Goal: Task Accomplishment & Management: Manage account settings

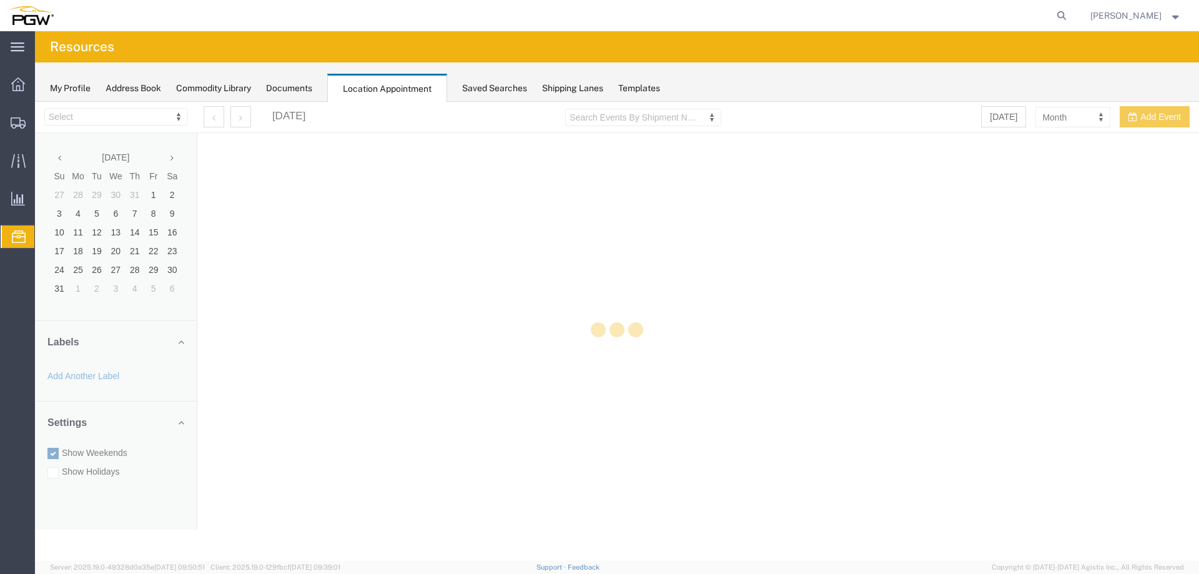
select select "28253"
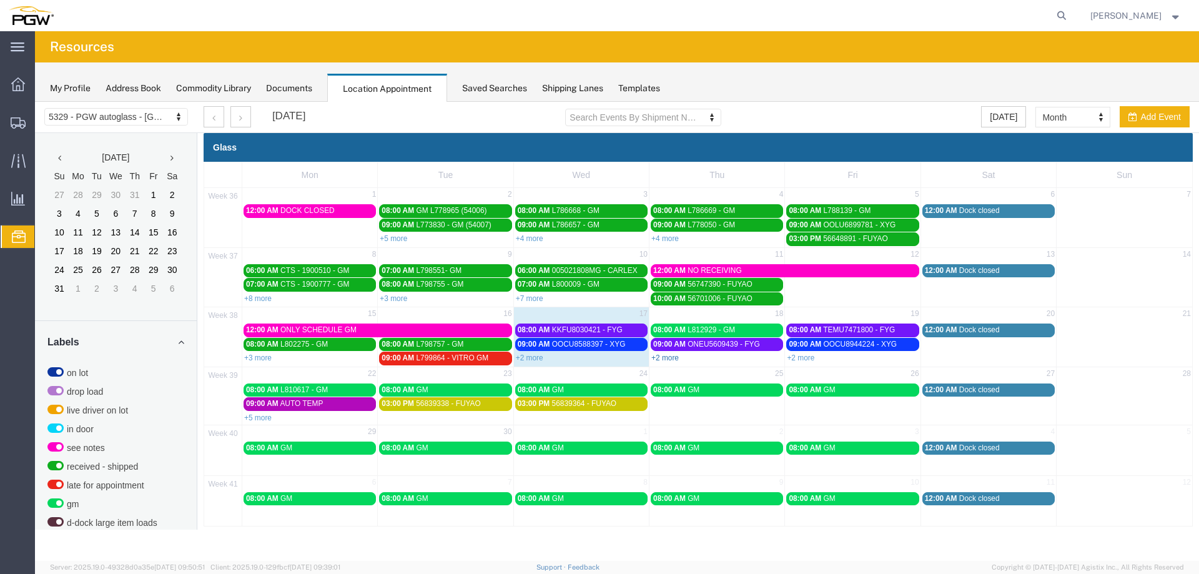
click at [672, 360] on link "+2 more" at bounding box center [664, 358] width 27 height 9
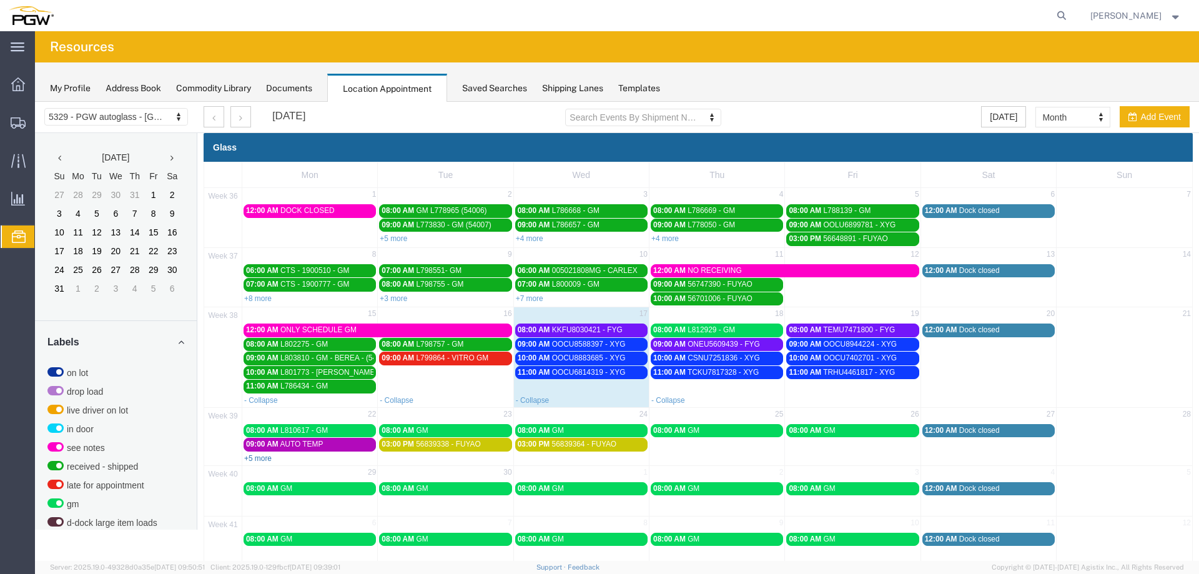
click at [260, 460] on link "+5 more" at bounding box center [257, 458] width 27 height 9
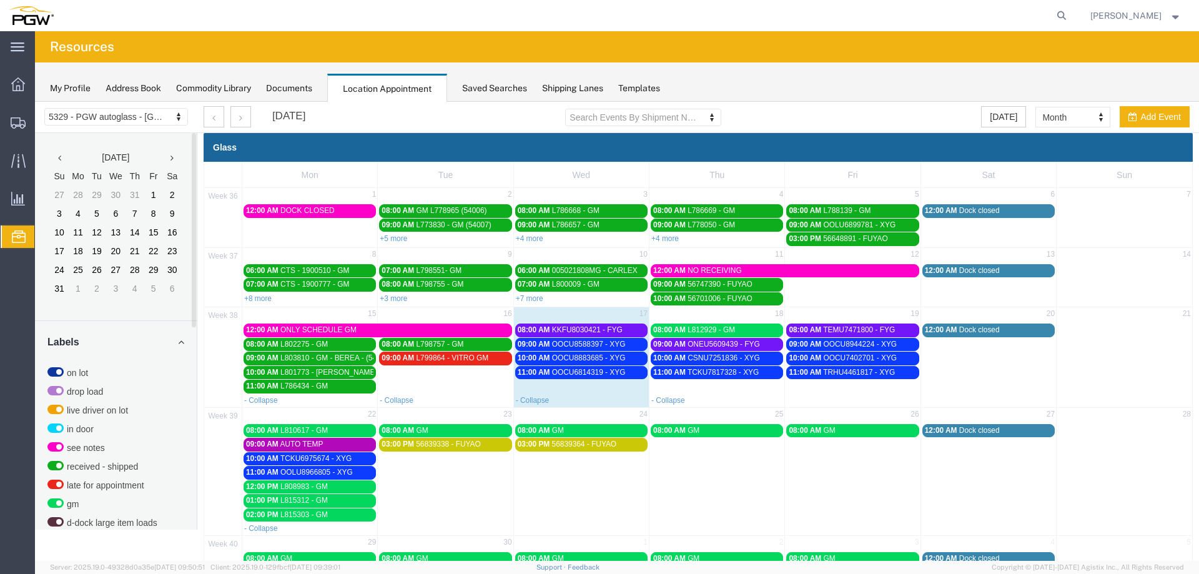
scroll to position [322, 0]
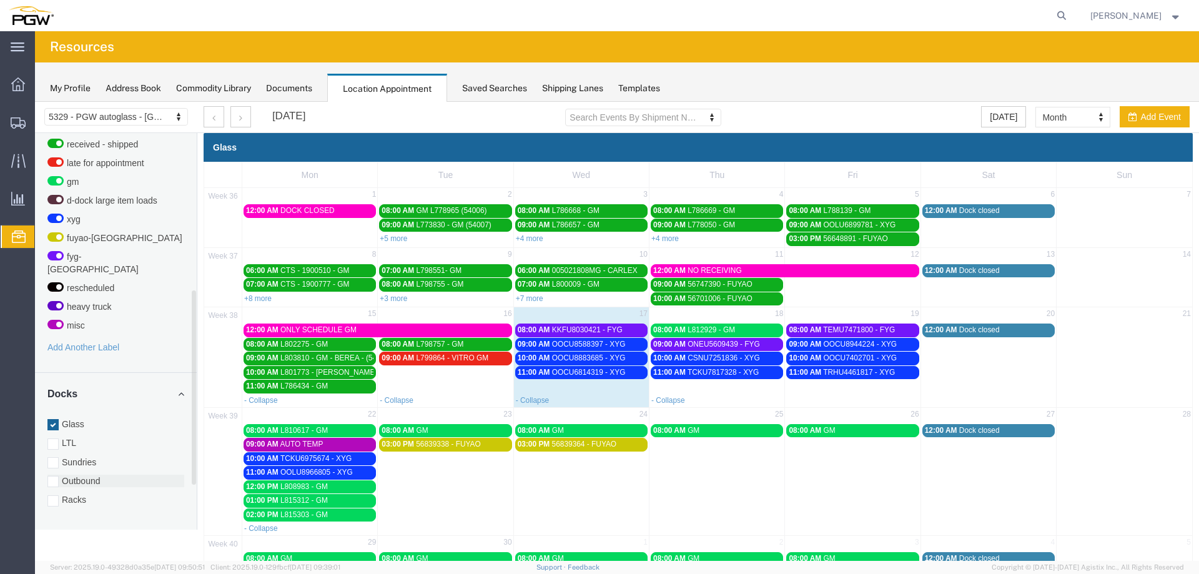
click at [77, 493] on label "Racks" at bounding box center [115, 499] width 137 height 12
click at [35, 102] on input "Racks" at bounding box center [35, 102] width 0 height 0
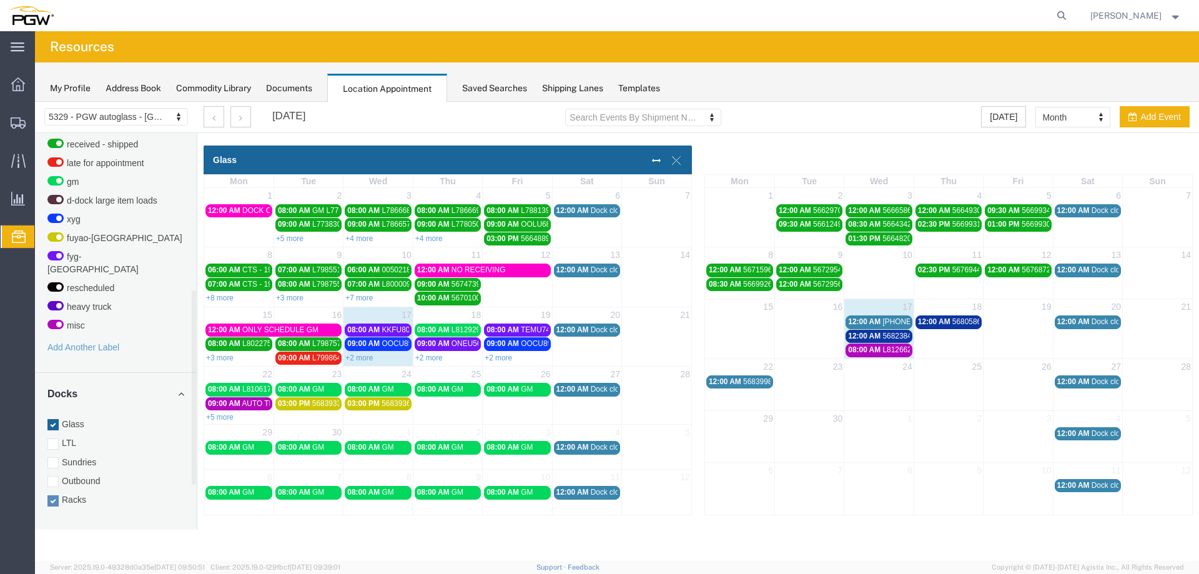
click at [762, 380] on span "56839984 - [GEOGRAPHIC_DATA] / [GEOGRAPHIC_DATA]" at bounding box center [843, 381] width 201 height 9
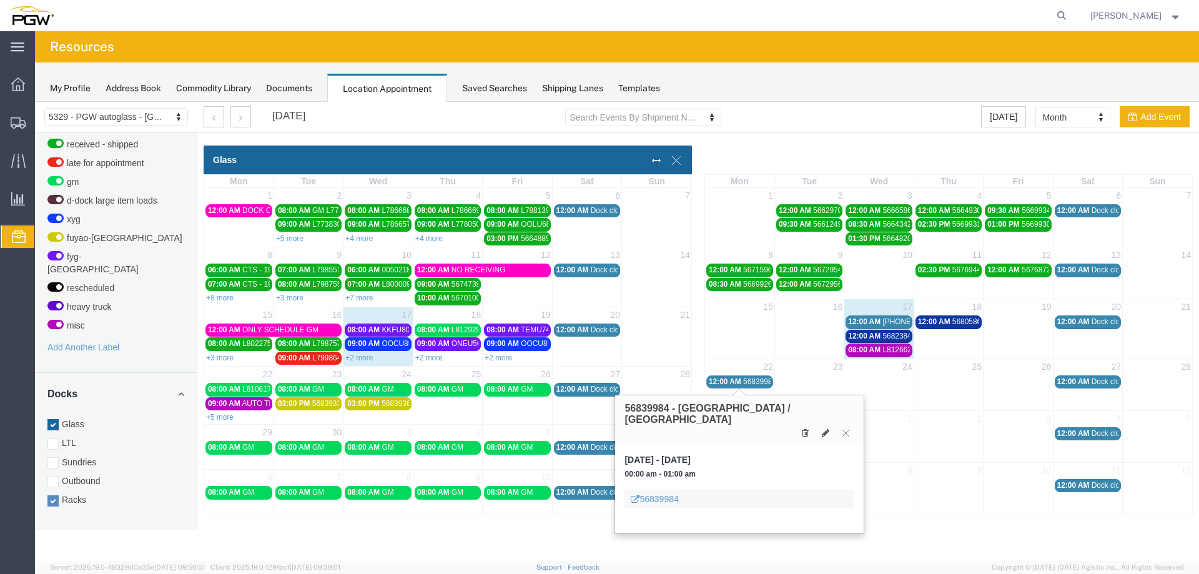
click at [762, 380] on span "56839984 - [GEOGRAPHIC_DATA] / [GEOGRAPHIC_DATA]" at bounding box center [843, 381] width 201 height 9
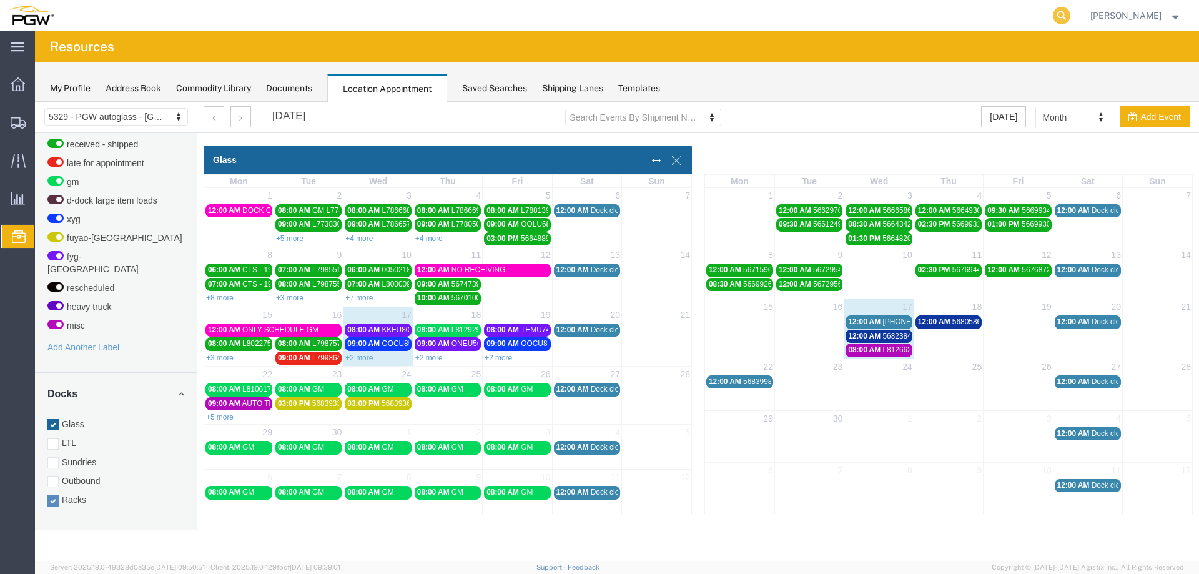
click at [1064, 14] on icon at bounding box center [1061, 15] width 17 height 17
paste input "56836679"
type input "56836679"
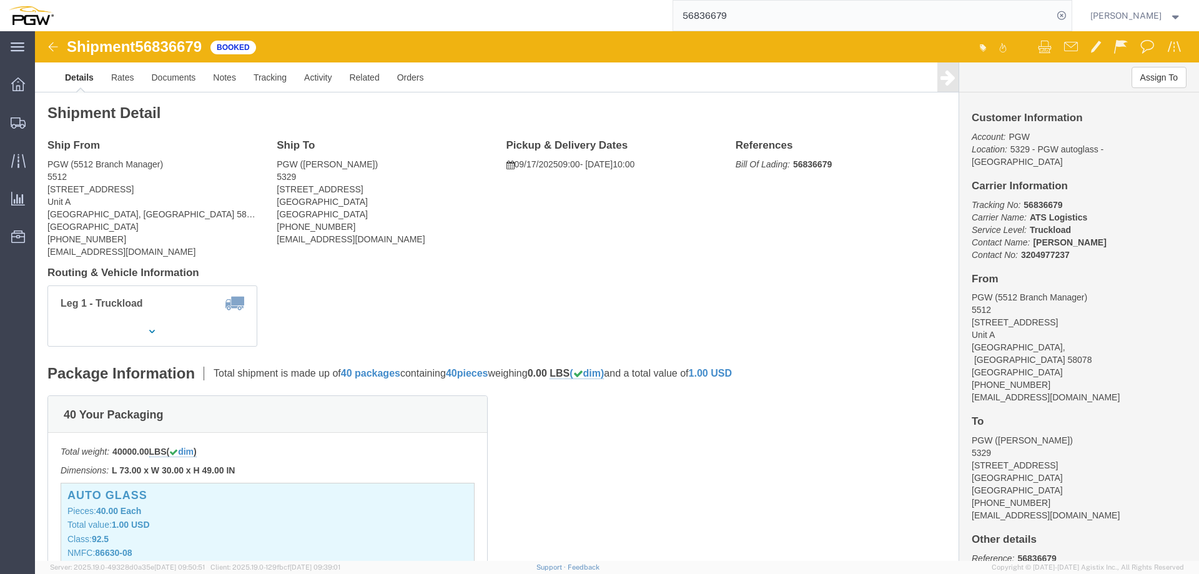
drag, startPoint x: 1029, startPoint y: 19, endPoint x: 609, endPoint y: 17, distance: 419.8
click at [609, 17] on div "56836679" at bounding box center [567, 15] width 1010 height 31
click at [1063, 16] on icon at bounding box center [1061, 15] width 17 height 17
click at [0, 0] on span "Location Appointment" at bounding box center [0, 0] width 0 height 0
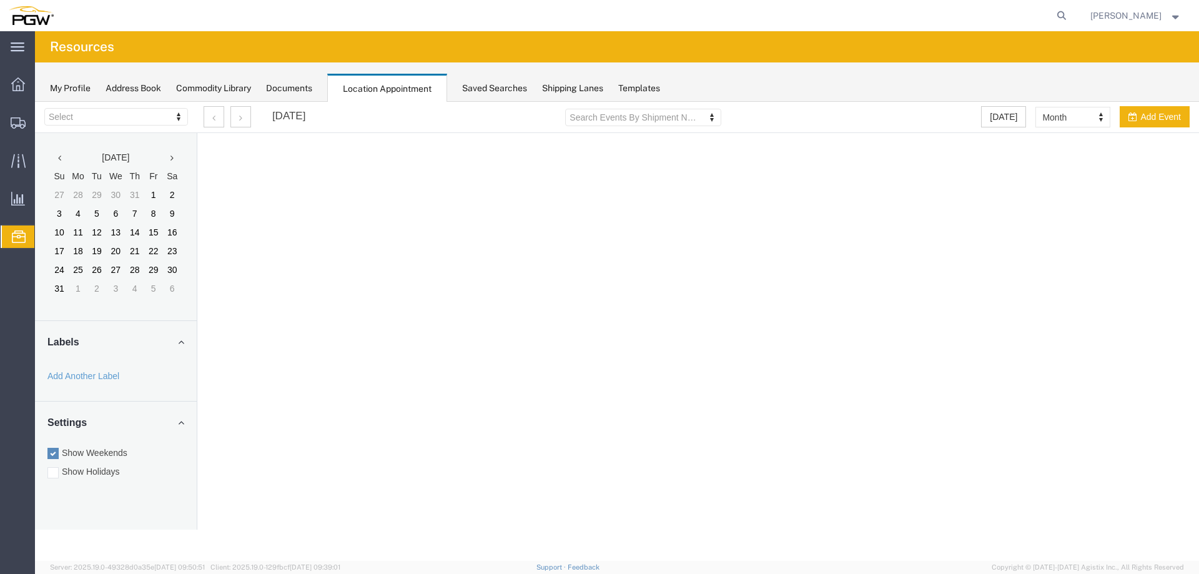
select select "28253"
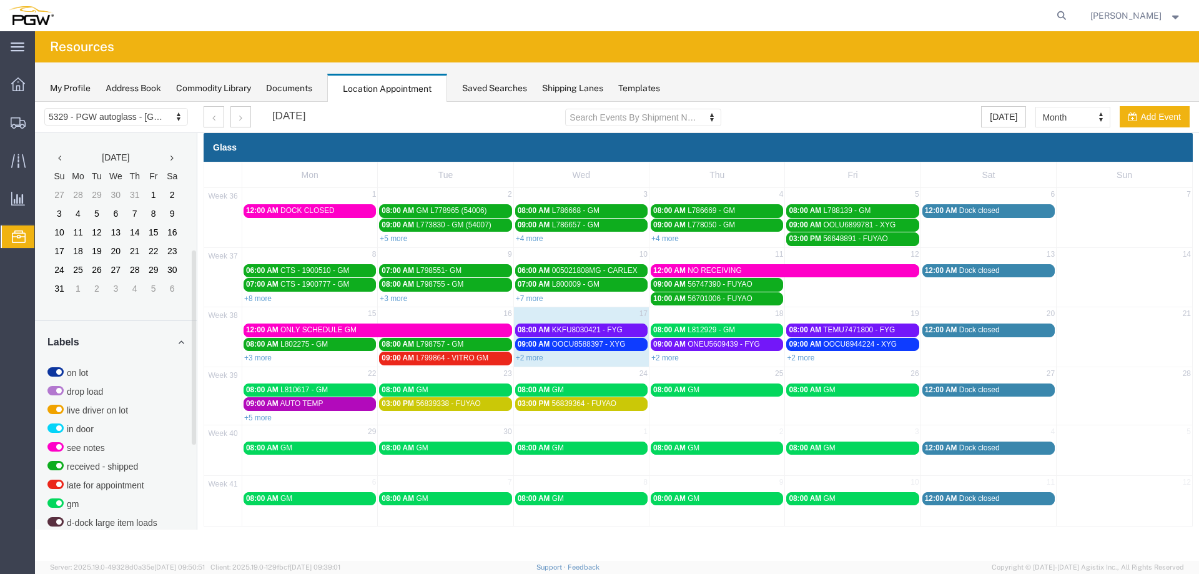
scroll to position [402, 0]
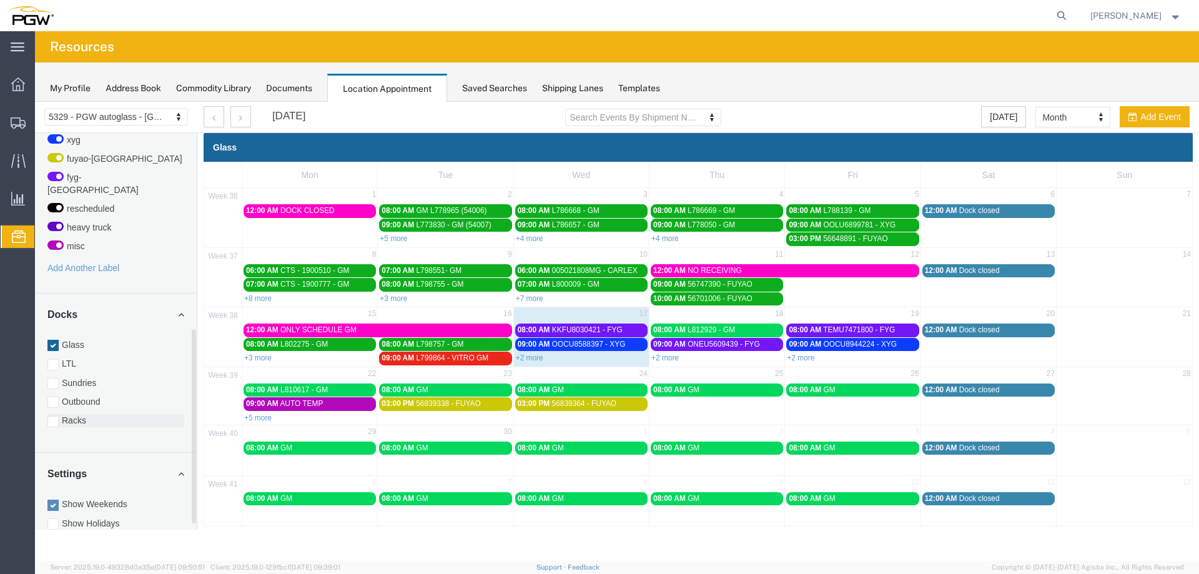
click at [91, 414] on label "Racks" at bounding box center [115, 420] width 137 height 12
click at [35, 102] on input "Racks" at bounding box center [35, 102] width 0 height 0
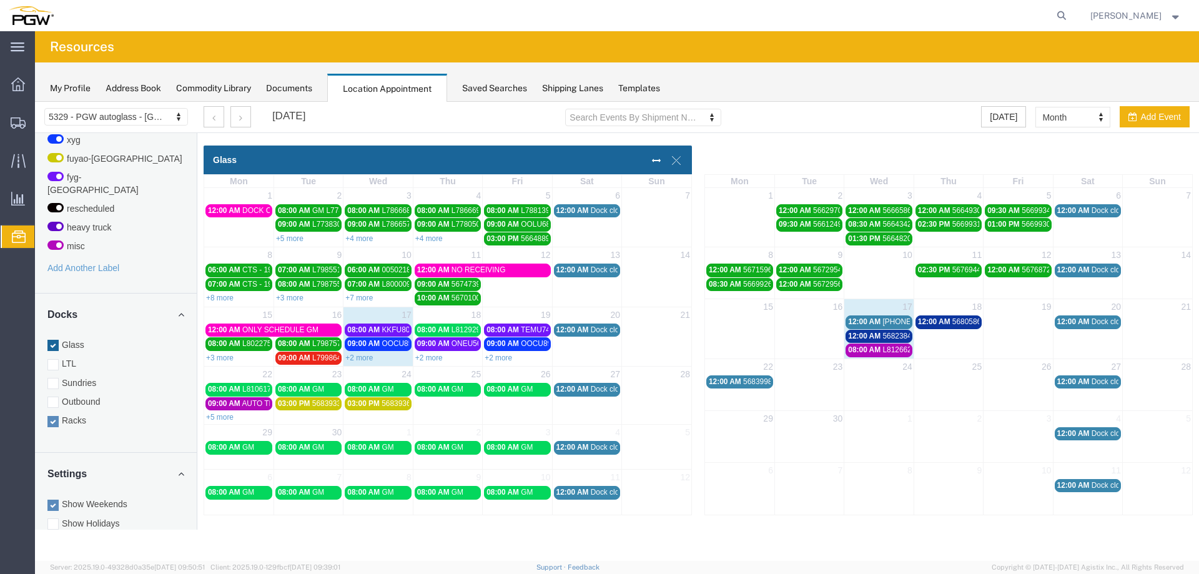
click at [1008, 329] on td at bounding box center [1018, 335] width 69 height 42
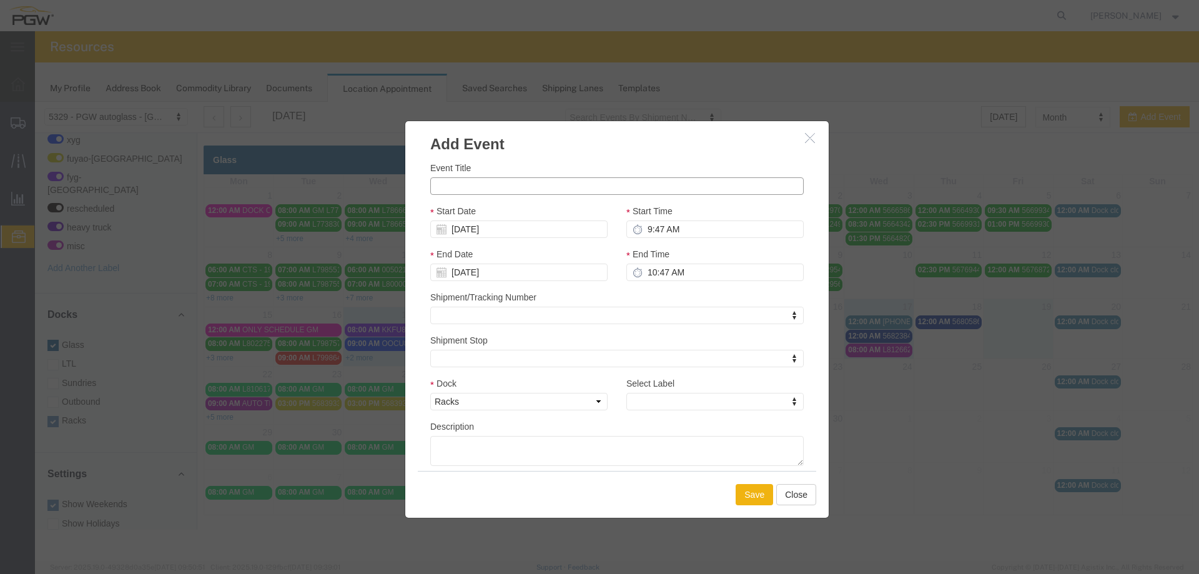
click at [602, 182] on input "Event Title" at bounding box center [617, 185] width 374 height 17
paste input "56836679"
type input "56836679 - [GEOGRAPHIC_DATA]"
click at [645, 226] on input "9:47 AM" at bounding box center [715, 228] width 177 height 17
type input "9:30 AM"
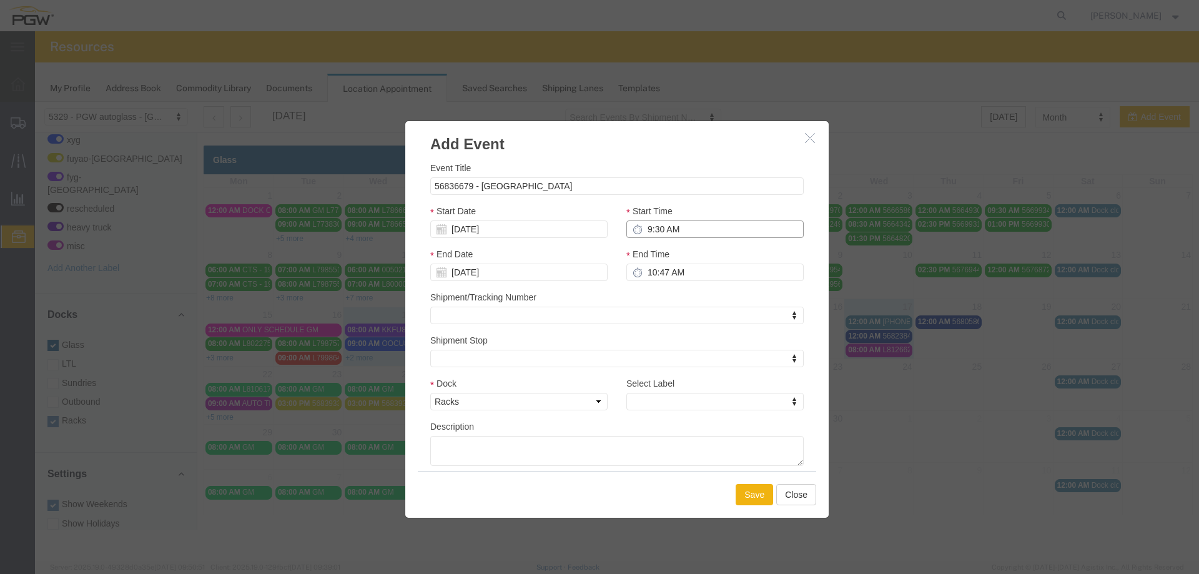
type input "10:30 AM"
type input "9:30 AM"
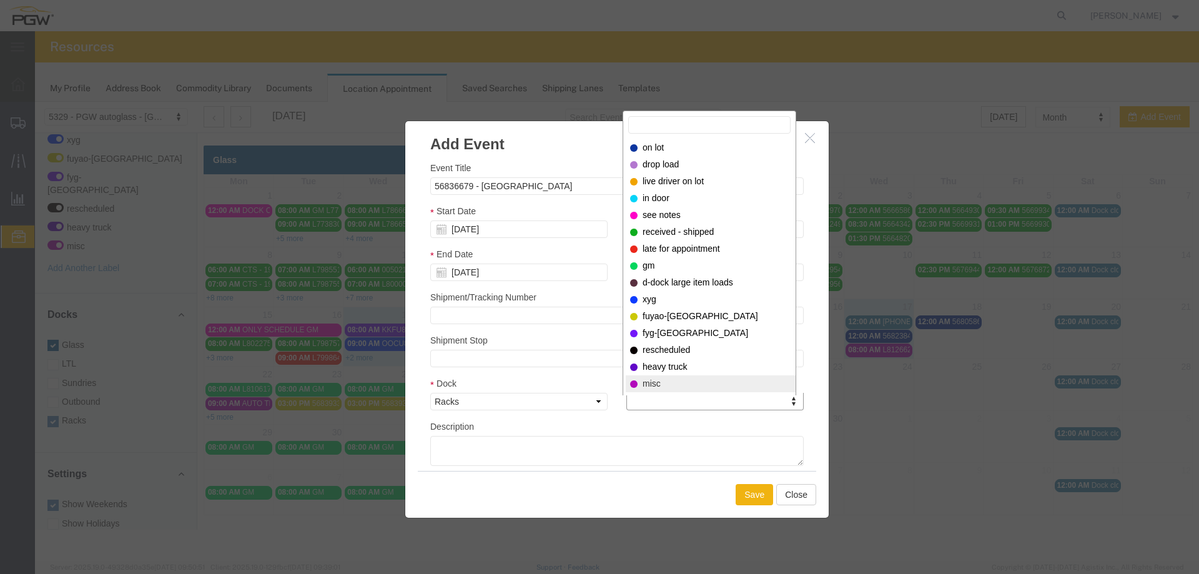
select select "12922"
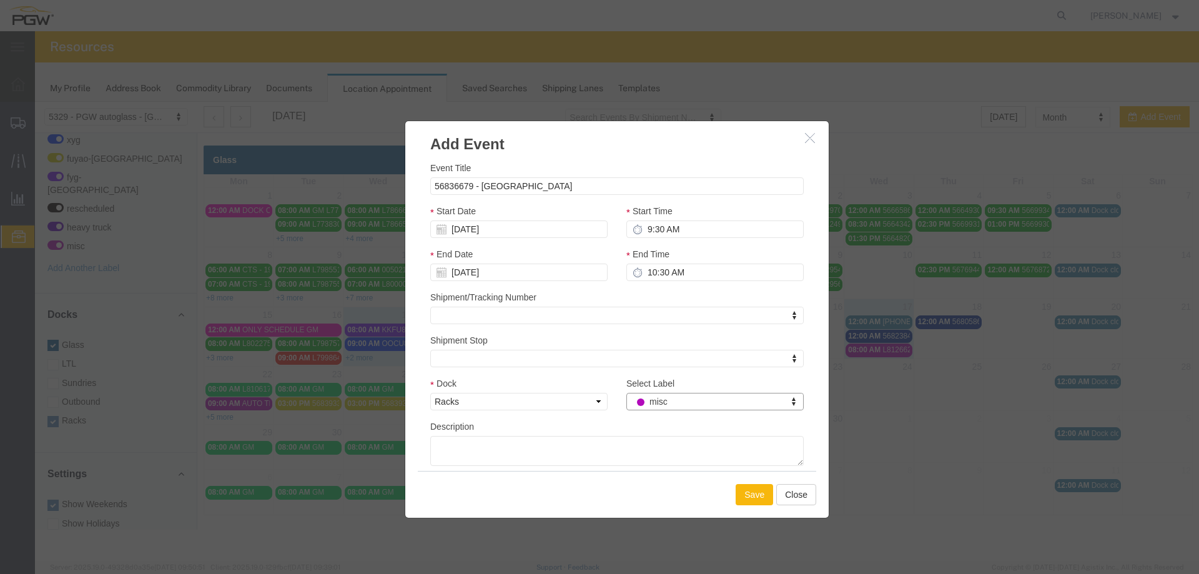
click at [741, 498] on button "Save" at bounding box center [754, 494] width 37 height 21
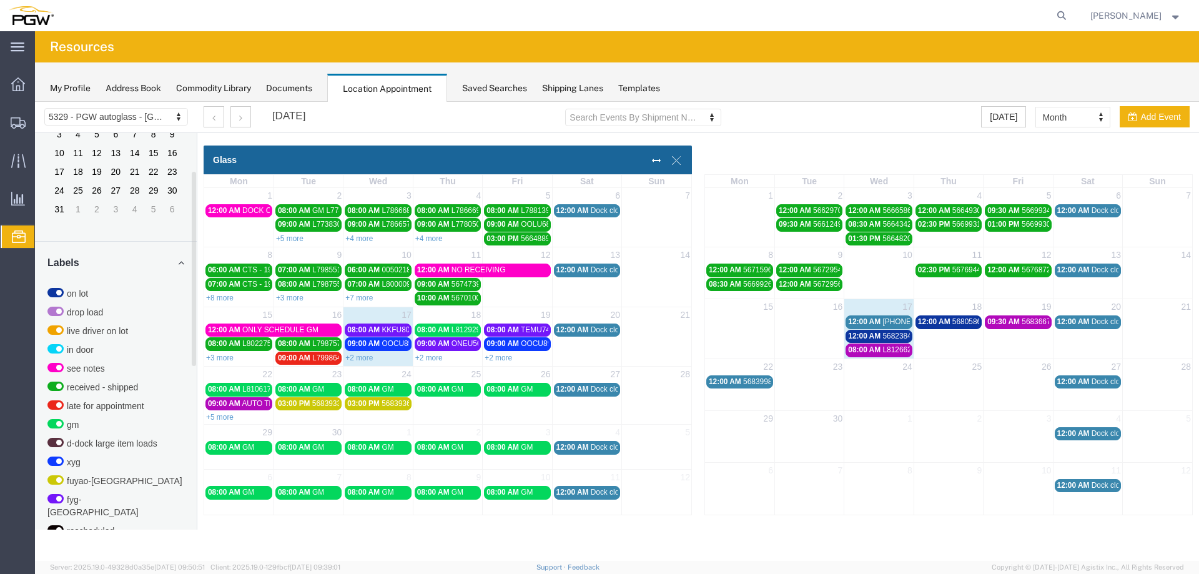
scroll to position [160, 0]
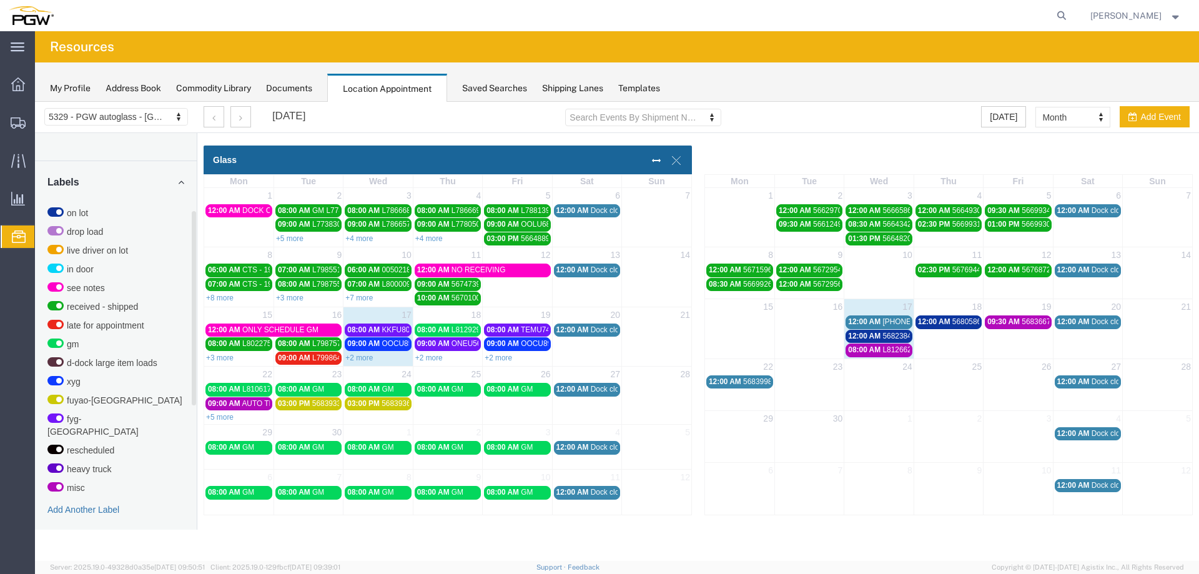
click at [86, 505] on link "Add Another Label" at bounding box center [83, 510] width 72 height 10
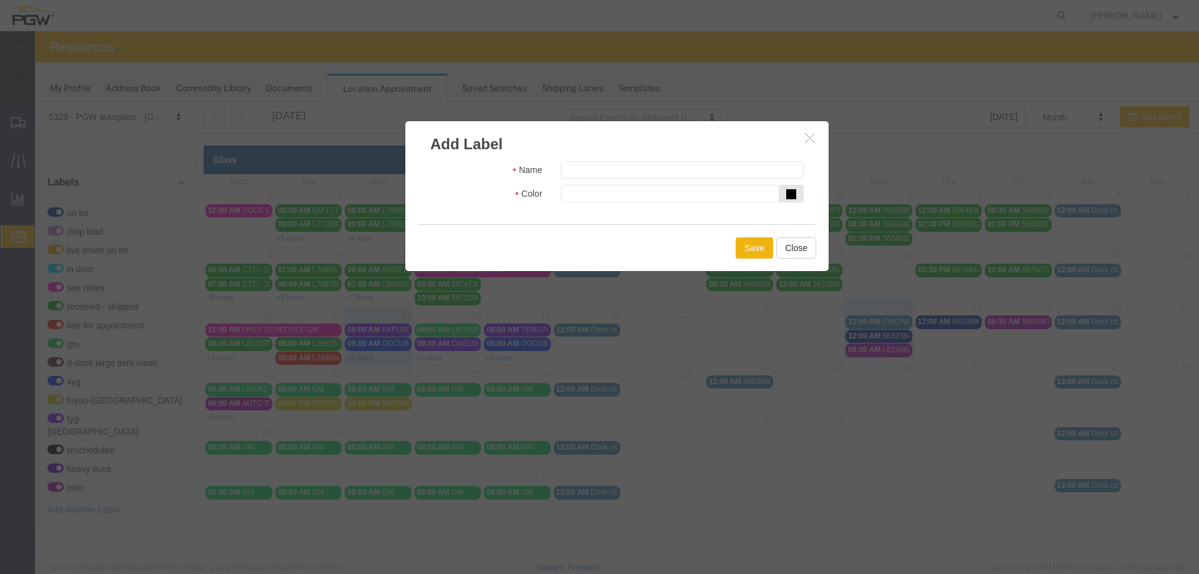
click at [786, 192] on icon at bounding box center [791, 194] width 10 height 10
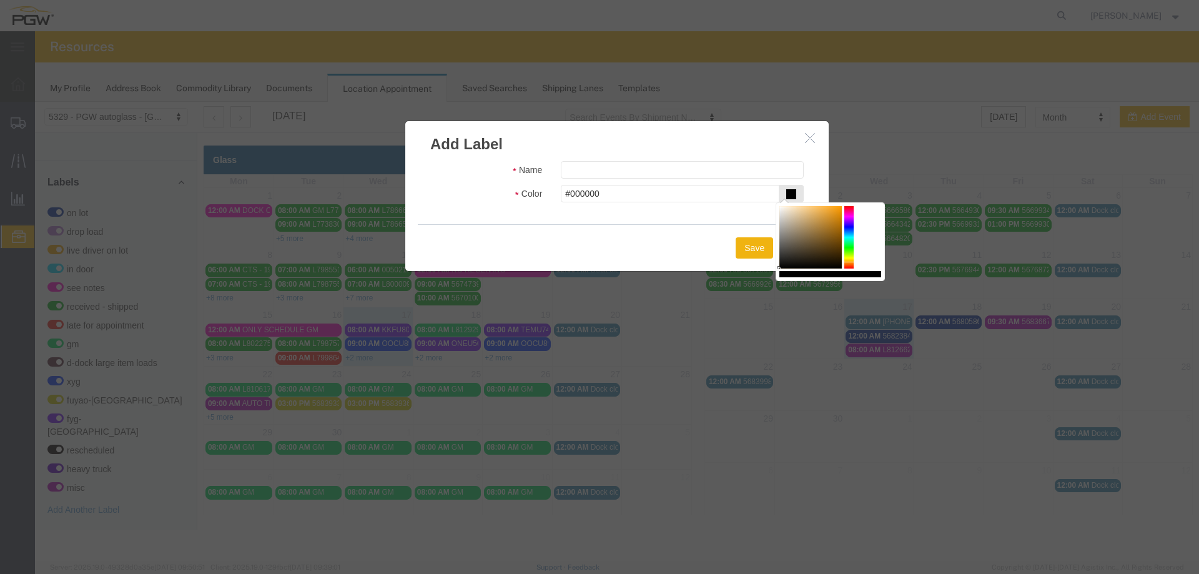
drag, startPoint x: 850, startPoint y: 252, endPoint x: 849, endPoint y: 262, distance: 10.6
click at [849, 262] on div at bounding box center [848, 237] width 9 height 62
type input "#ff9d00"
drag, startPoint x: 840, startPoint y: 212, endPoint x: 846, endPoint y: 205, distance: 8.9
click at [846, 205] on div at bounding box center [830, 241] width 109 height 79
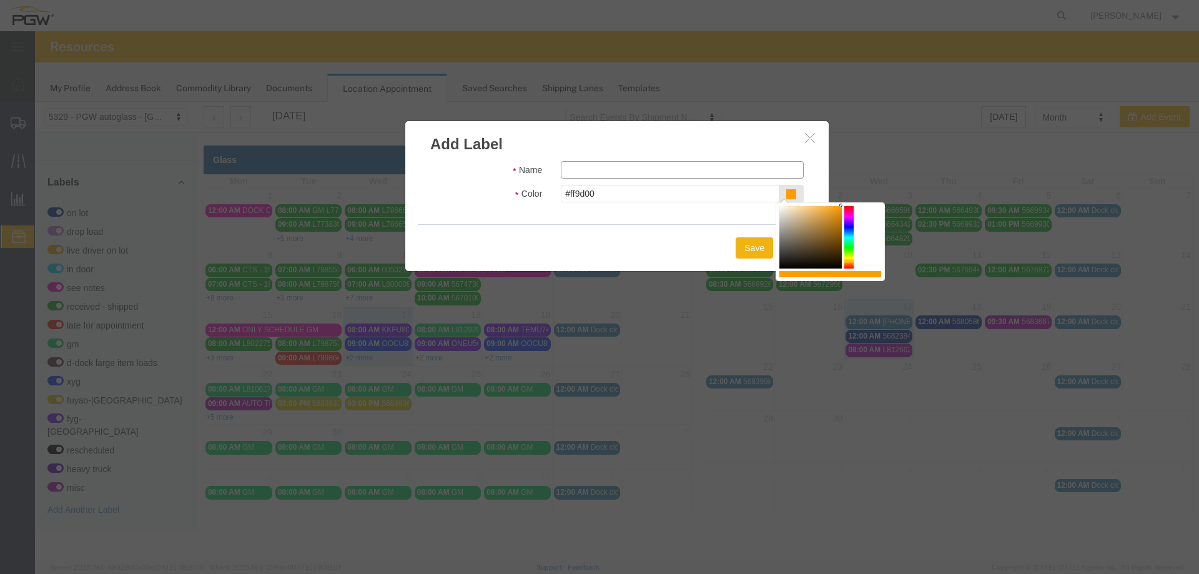
click at [633, 167] on input "text" at bounding box center [682, 169] width 243 height 17
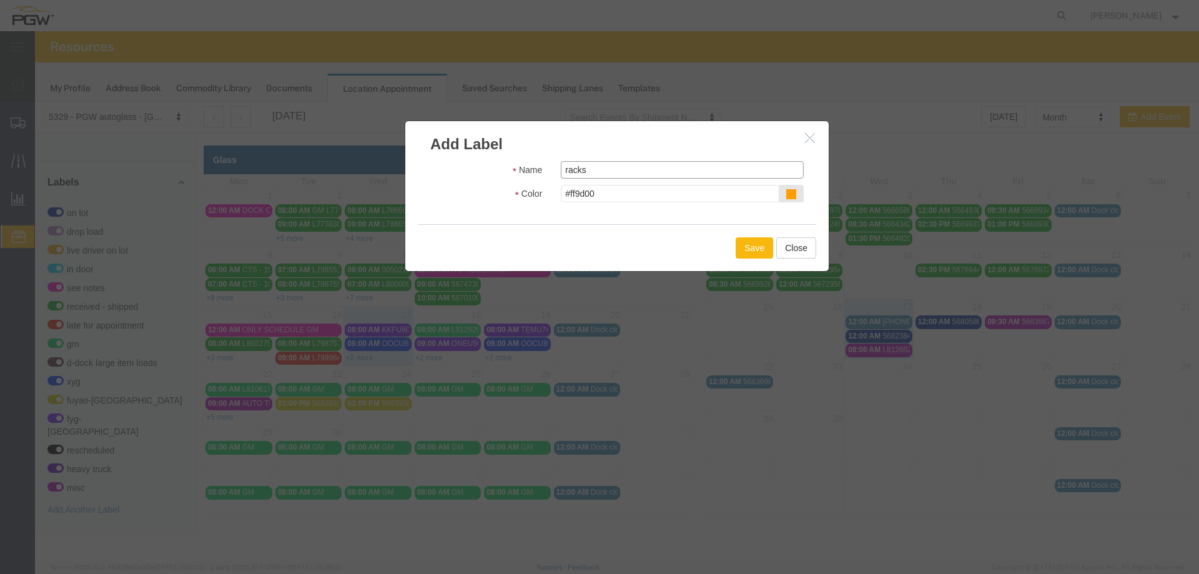
type input "racks"
click at [741, 245] on button "Save" at bounding box center [754, 247] width 37 height 21
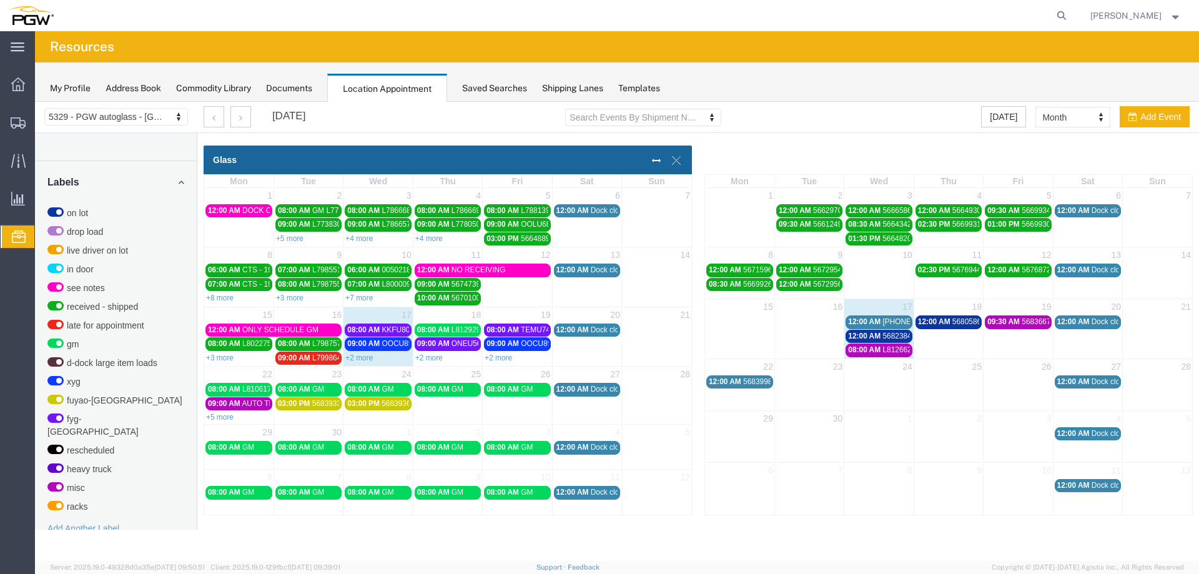
click at [1032, 322] on span "56836679 - [GEOGRAPHIC_DATA]" at bounding box center [1080, 321] width 117 height 9
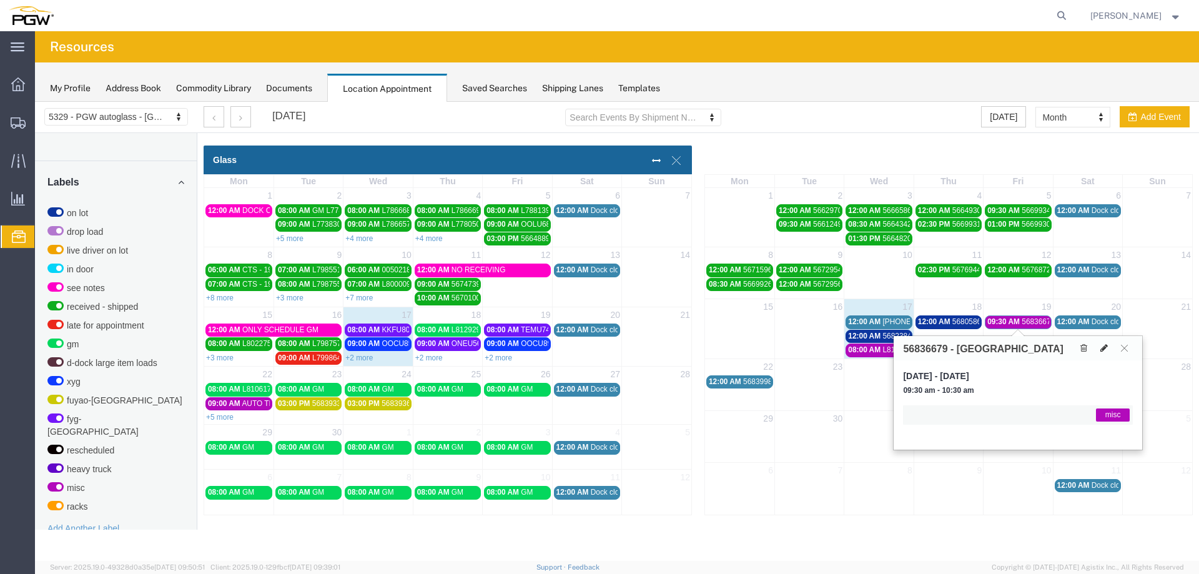
click at [1109, 350] on button at bounding box center [1104, 348] width 17 height 13
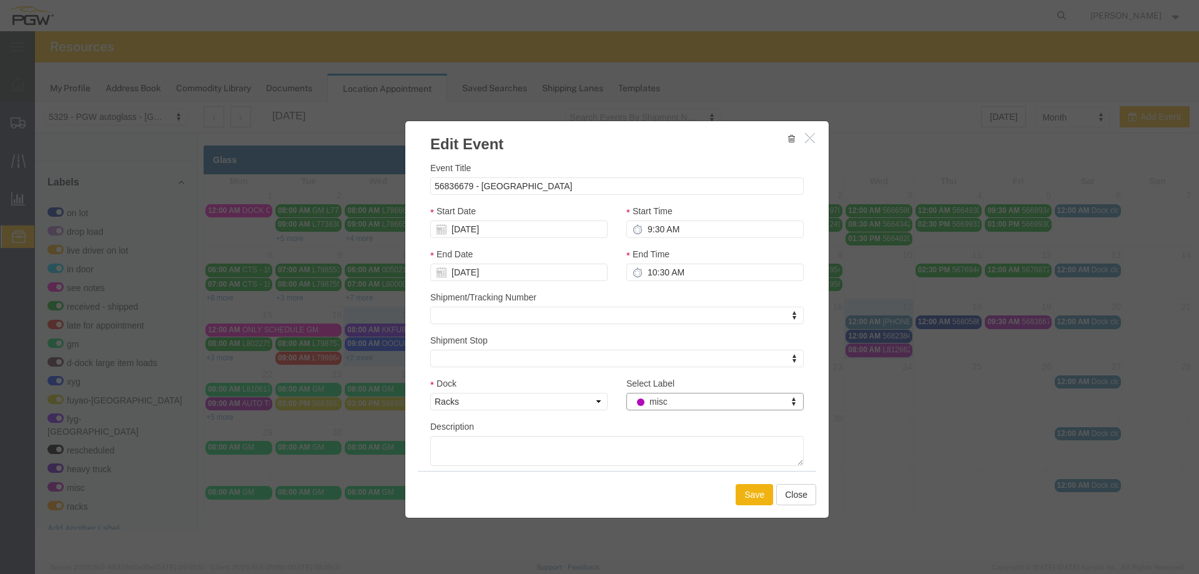
scroll to position [32, 0]
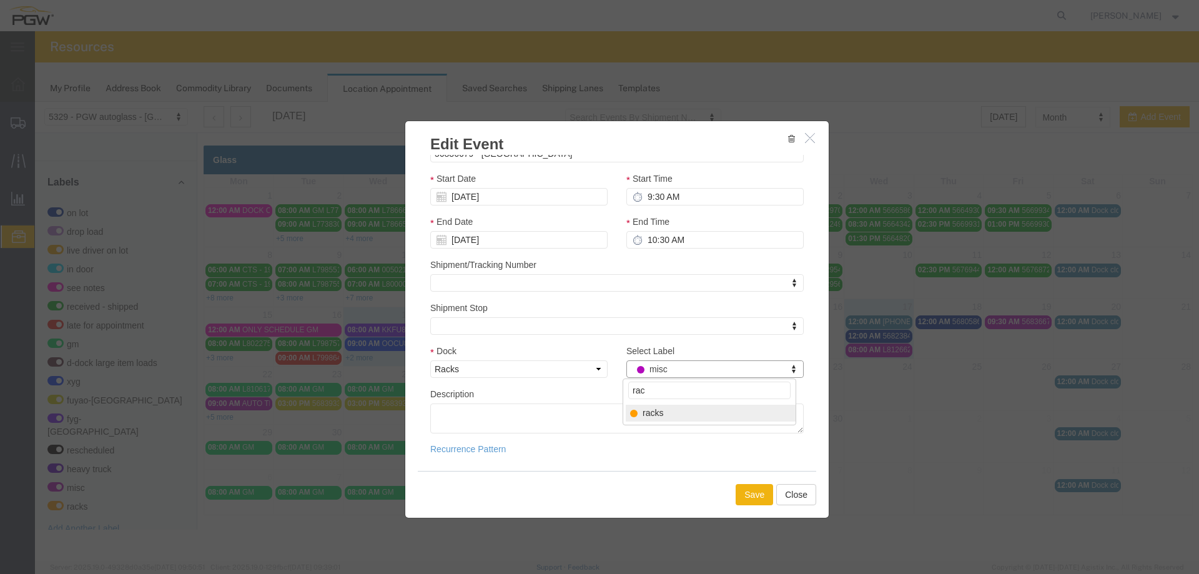
type input "rac"
select select "13920"
click at [746, 490] on button "Save" at bounding box center [754, 494] width 37 height 21
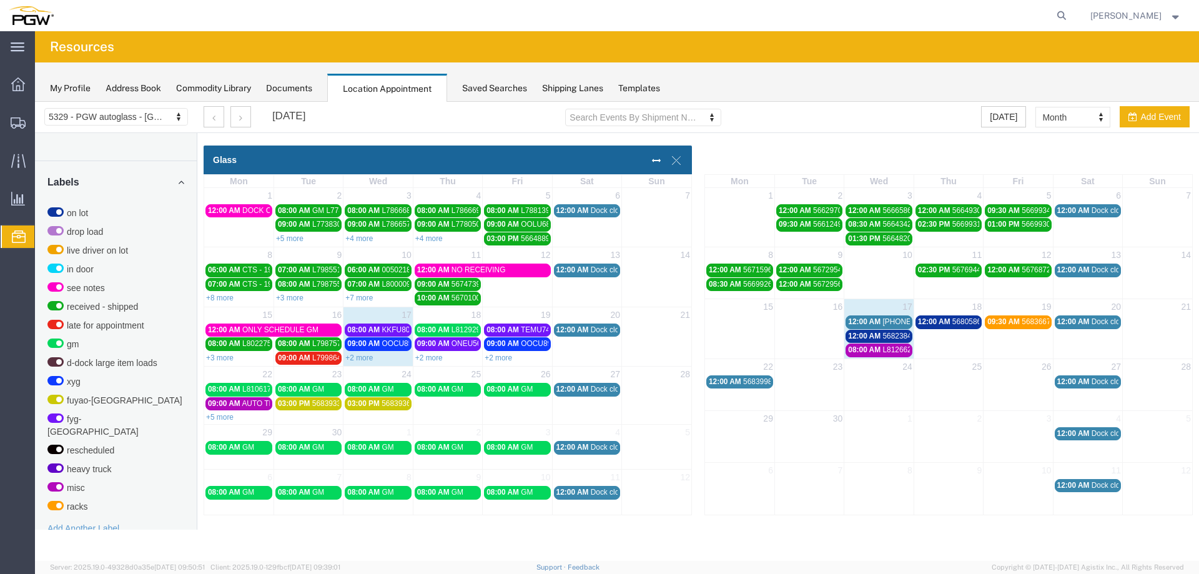
click at [887, 352] on span "L812662 [PERSON_NAME]" at bounding box center [929, 349] width 92 height 9
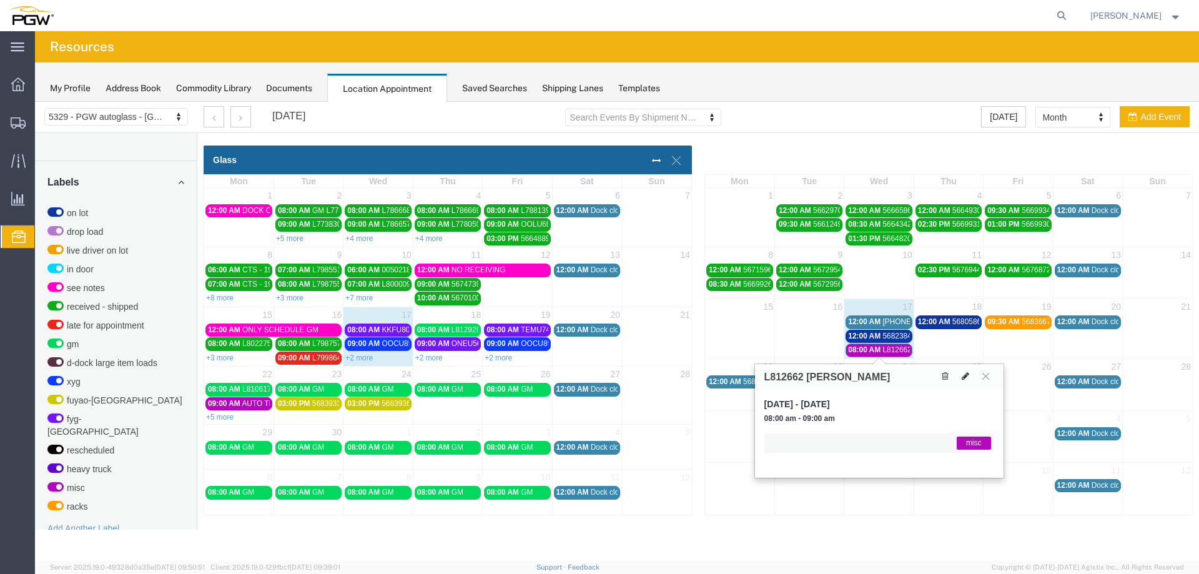
click at [961, 375] on button at bounding box center [965, 376] width 17 height 13
select select "3"
select select "12922"
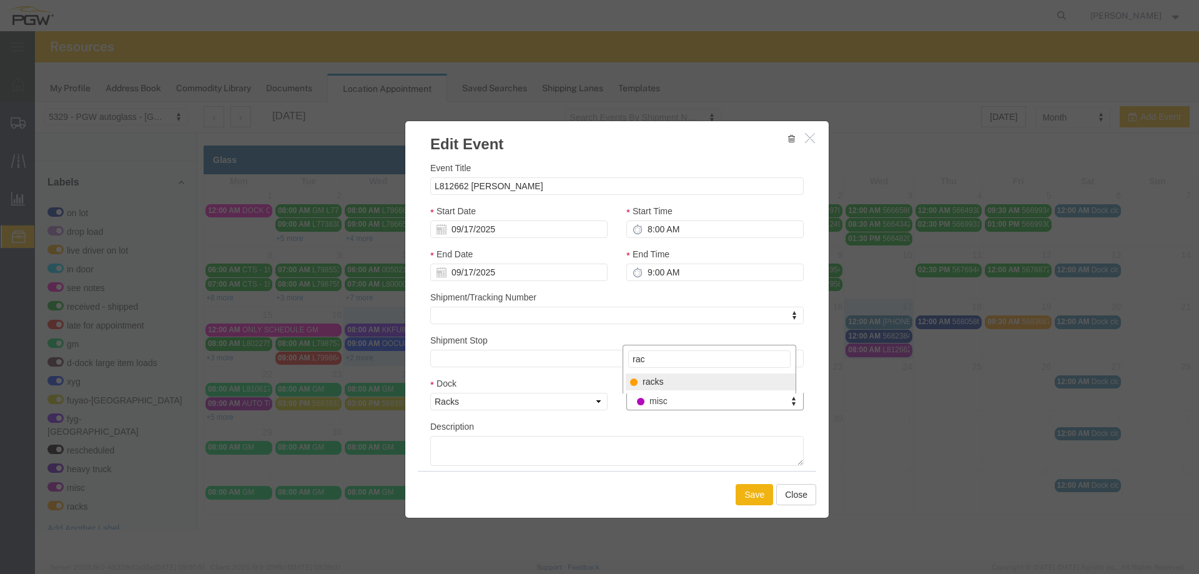
type input "rac"
select select "13920"
click at [744, 493] on button "Save" at bounding box center [754, 494] width 37 height 21
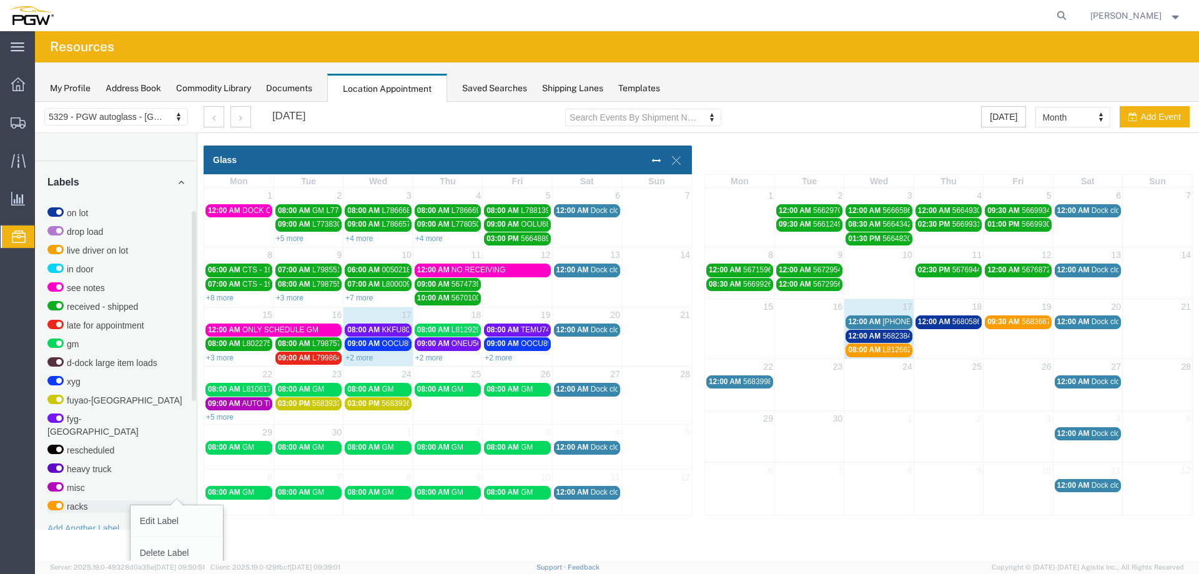
click at [174, 502] on icon at bounding box center [176, 506] width 9 height 9
click at [35, 102] on input "racks" at bounding box center [35, 102] width 0 height 0
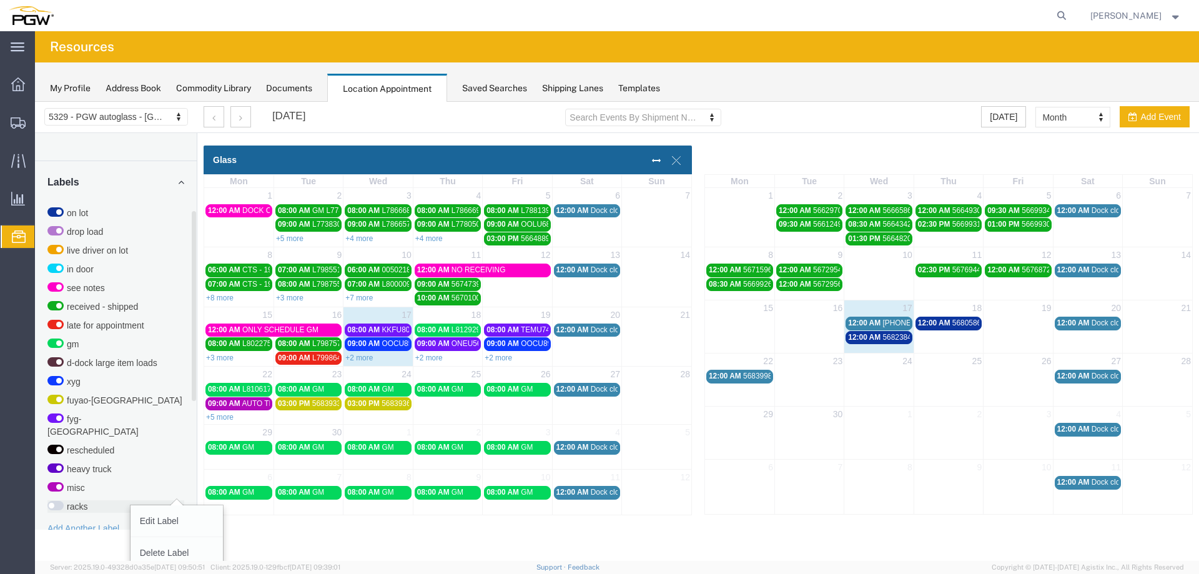
click at [174, 502] on icon at bounding box center [176, 506] width 9 height 9
click at [35, 102] on input "racks" at bounding box center [35, 102] width 0 height 0
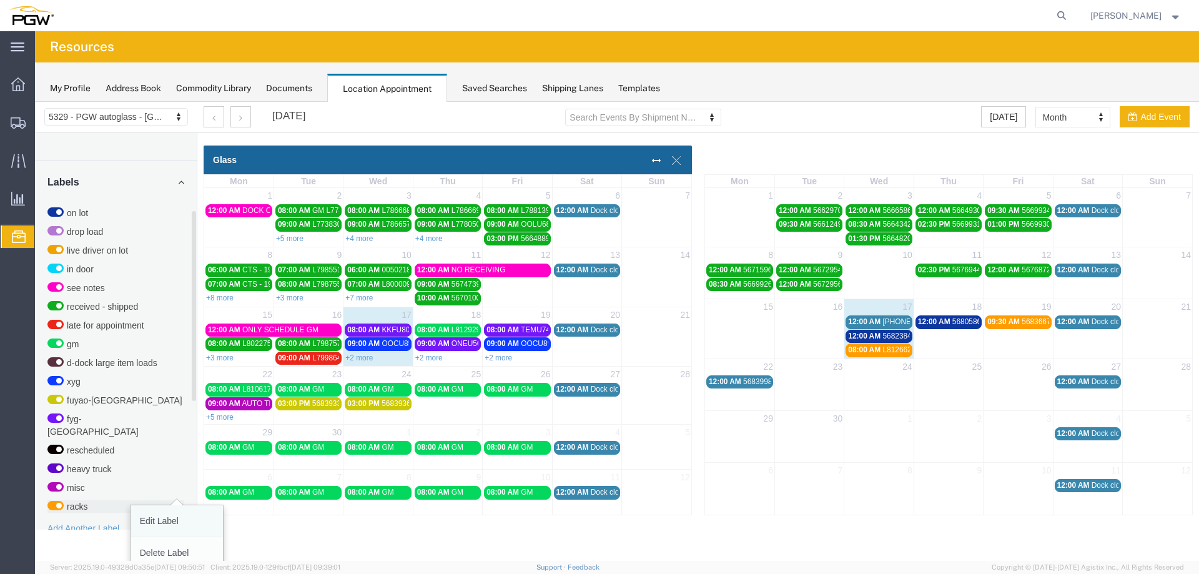
click at [176, 515] on link "Edit Label" at bounding box center [177, 521] width 92 height 32
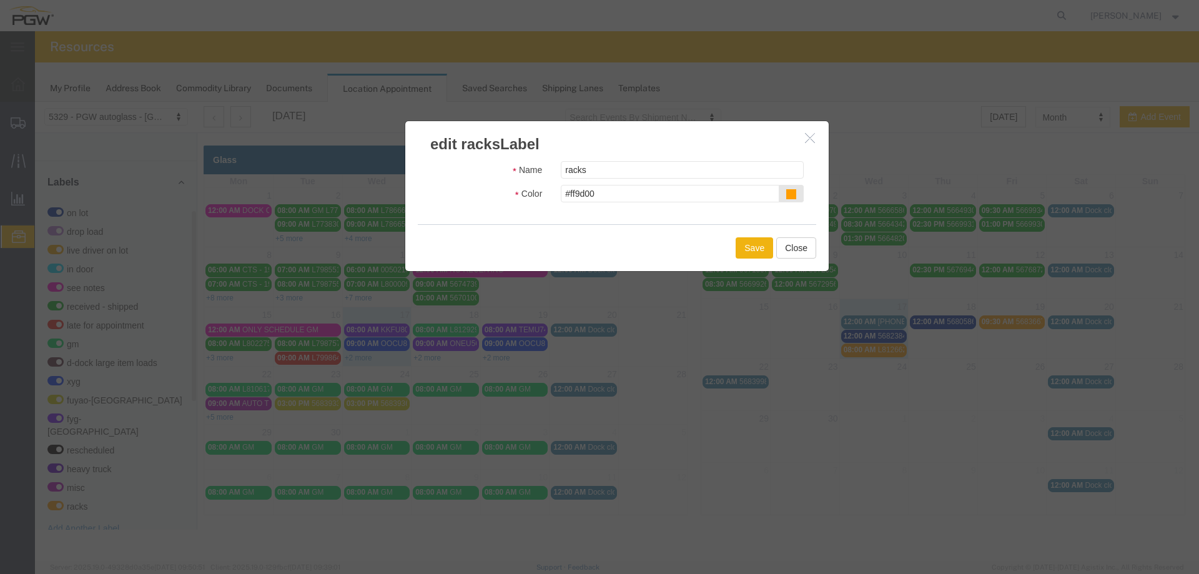
click at [786, 191] on icon at bounding box center [791, 194] width 10 height 10
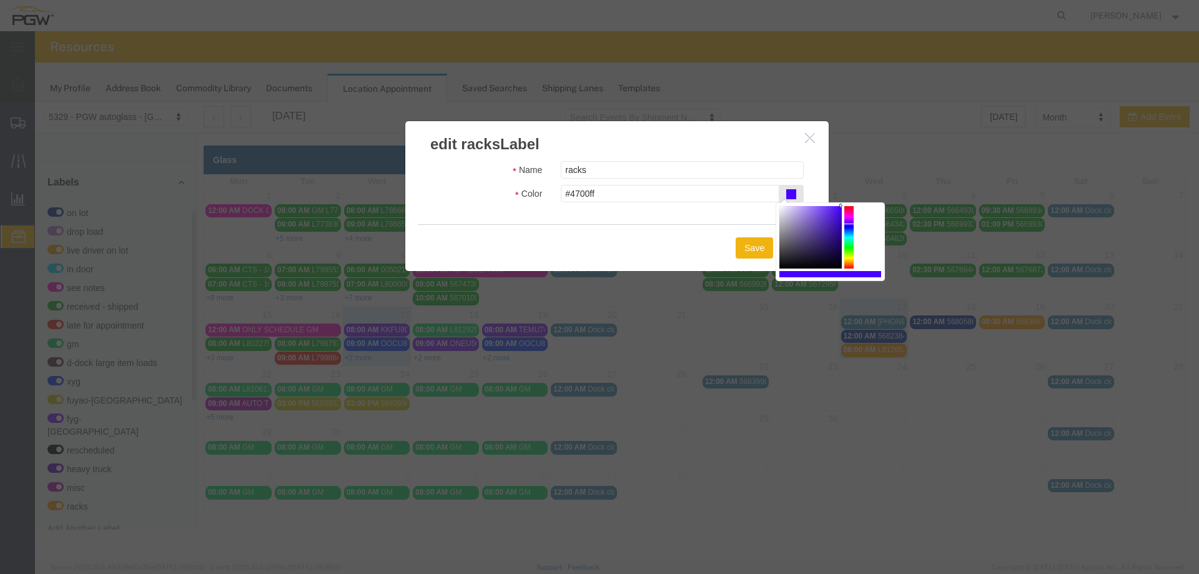
drag, startPoint x: 850, startPoint y: 233, endPoint x: 851, endPoint y: 224, distance: 8.8
click at [851, 224] on div at bounding box center [848, 237] width 9 height 62
drag, startPoint x: 822, startPoint y: 215, endPoint x: 818, endPoint y: 206, distance: 10.7
click at [818, 206] on div at bounding box center [811, 237] width 62 height 62
type input "#ff61a1"
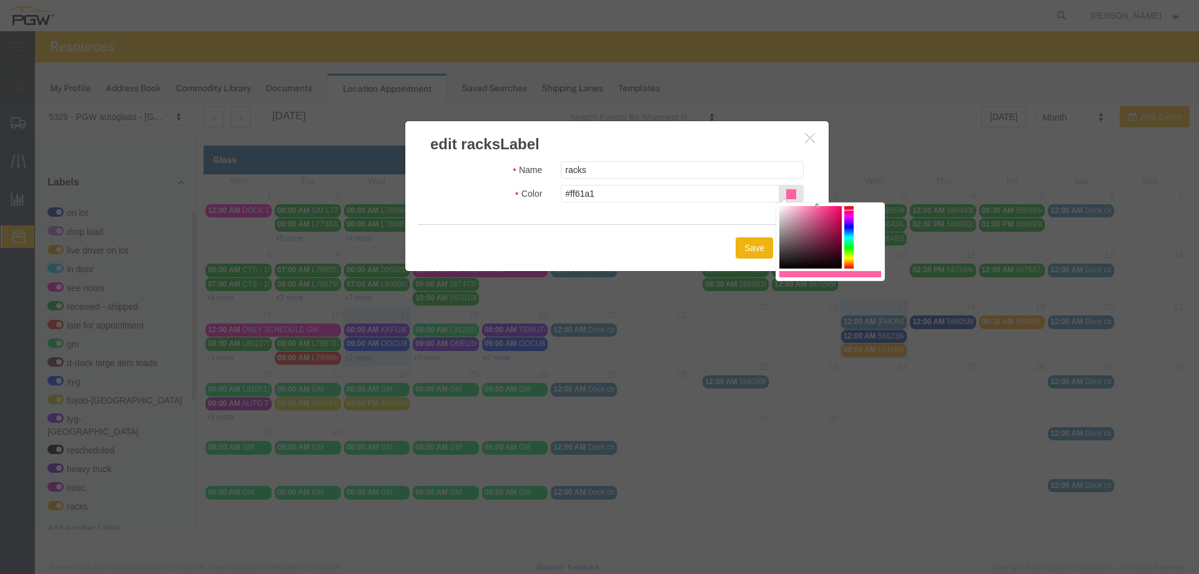
click at [849, 211] on div at bounding box center [848, 237] width 9 height 62
click at [761, 248] on button "Save" at bounding box center [754, 247] width 37 height 21
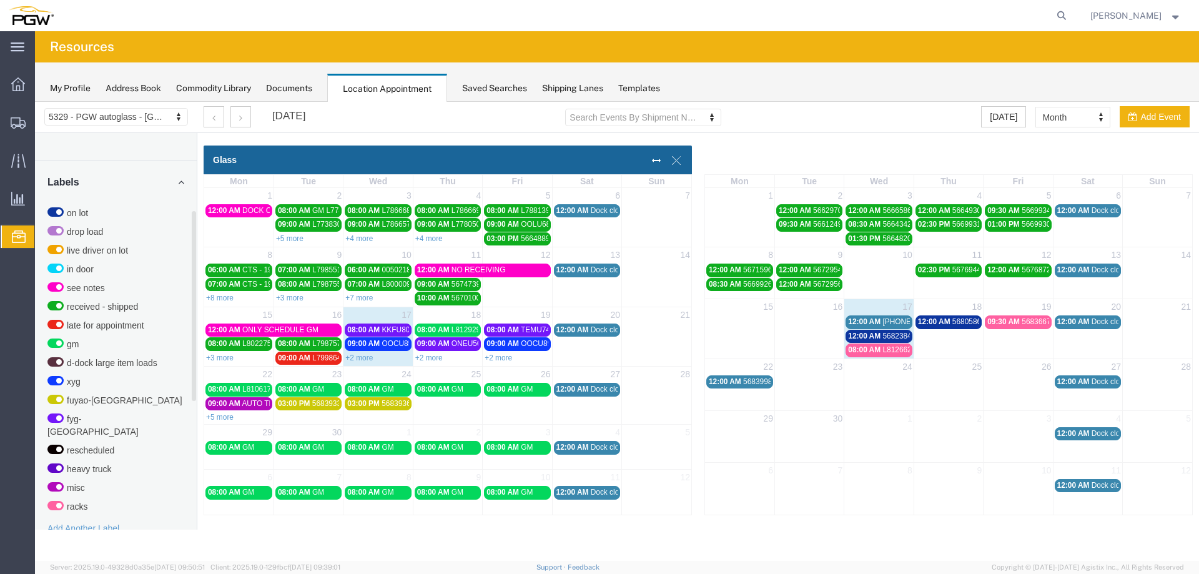
click at [864, 322] on span "12:00 AM" at bounding box center [864, 321] width 32 height 9
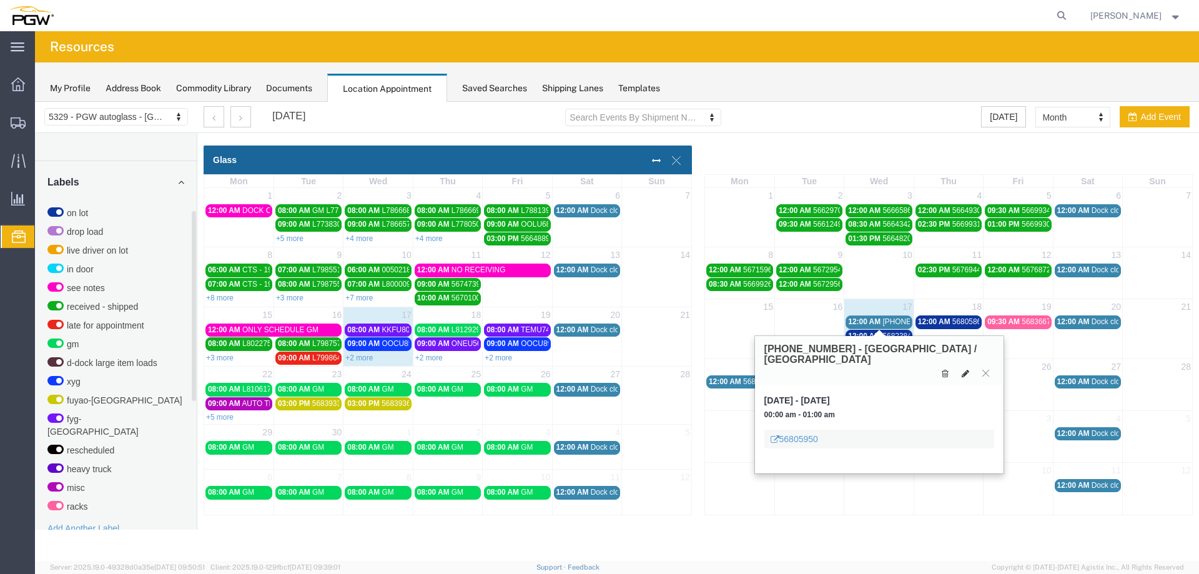
click at [963, 369] on icon at bounding box center [965, 373] width 7 height 9
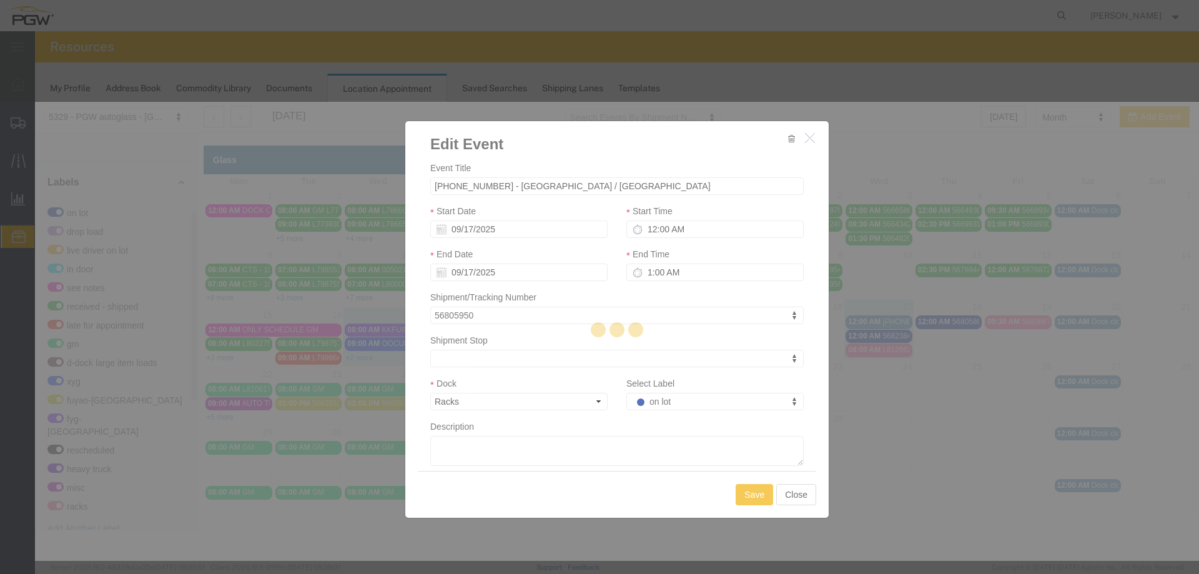
select select
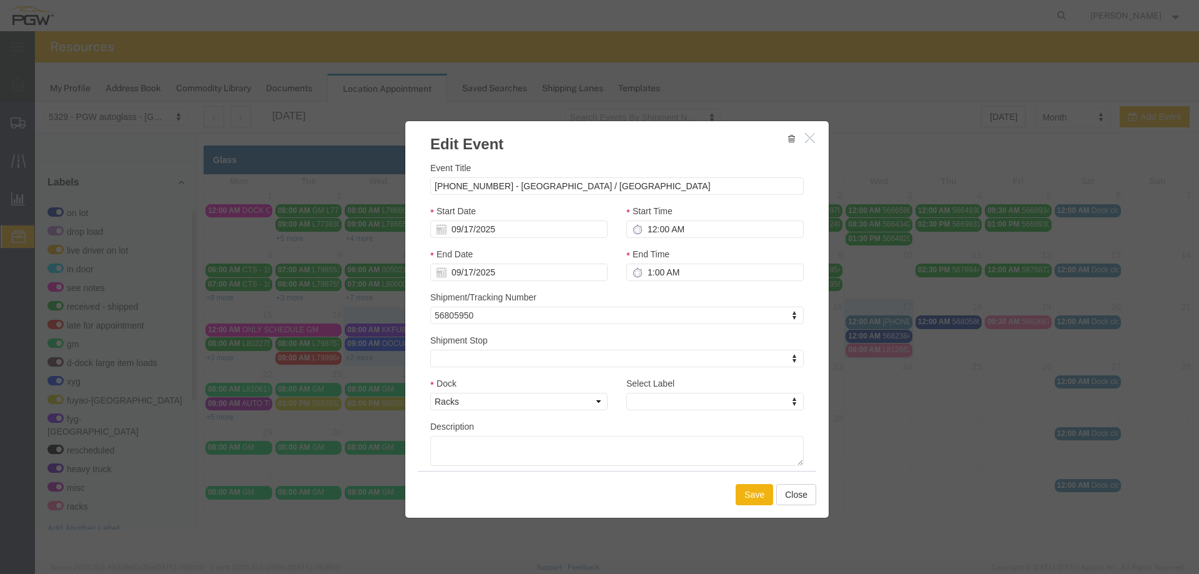
click at [689, 414] on div "Select Label Select Label Select Label on lot drop load live driver on lot in d…" at bounding box center [715, 398] width 196 height 43
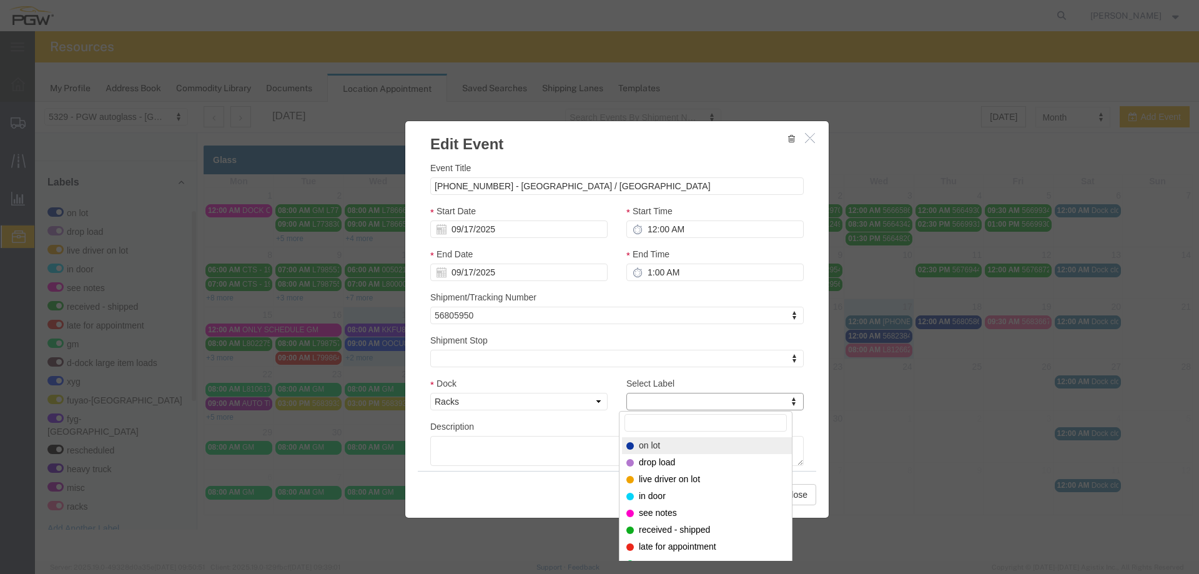
select select "300"
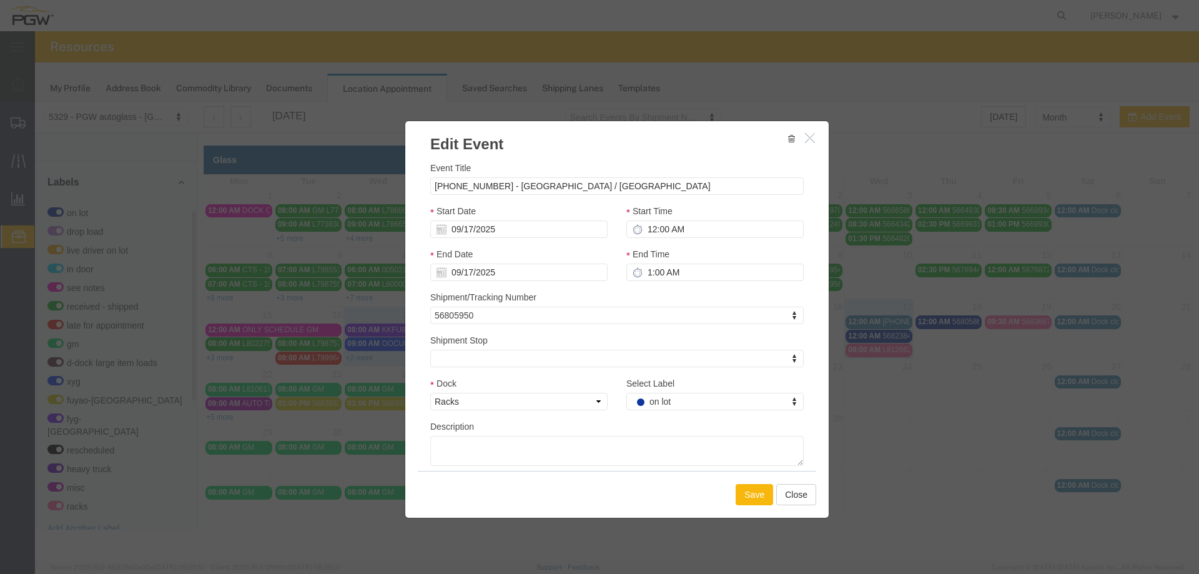
click at [741, 498] on button "Save" at bounding box center [754, 494] width 37 height 21
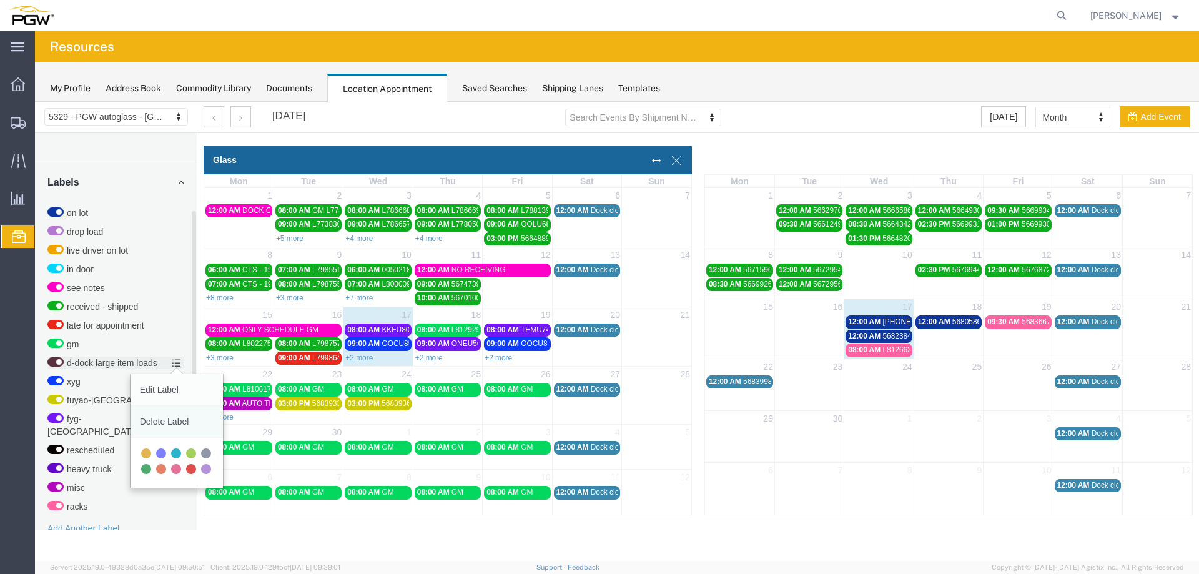
click at [176, 421] on link "Delete Label" at bounding box center [177, 422] width 92 height 32
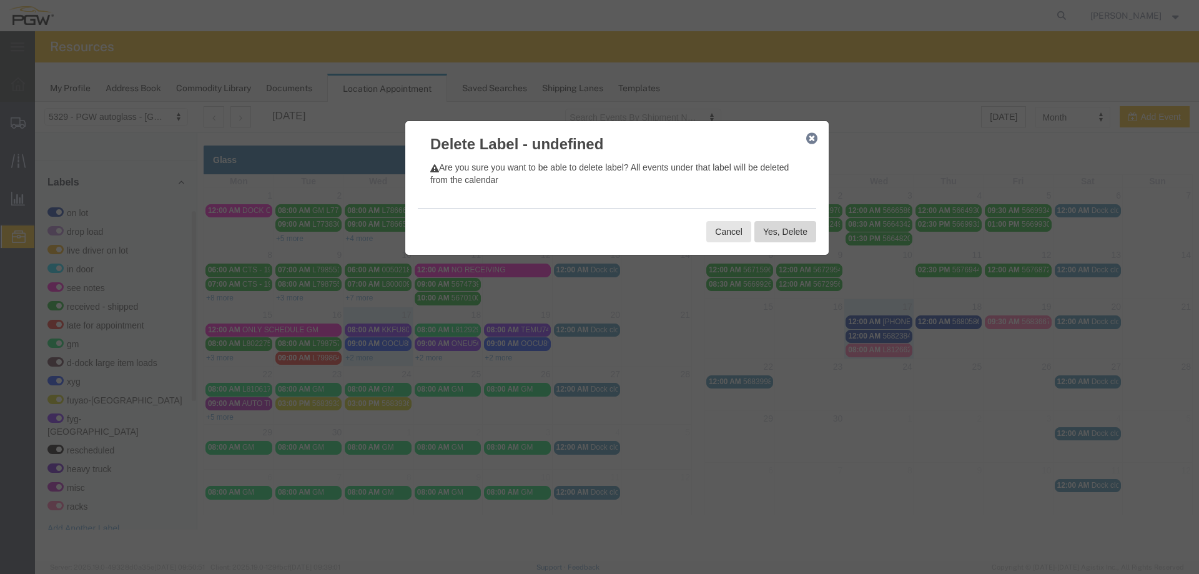
click at [789, 237] on button "Yes, Delete" at bounding box center [786, 231] width 62 height 21
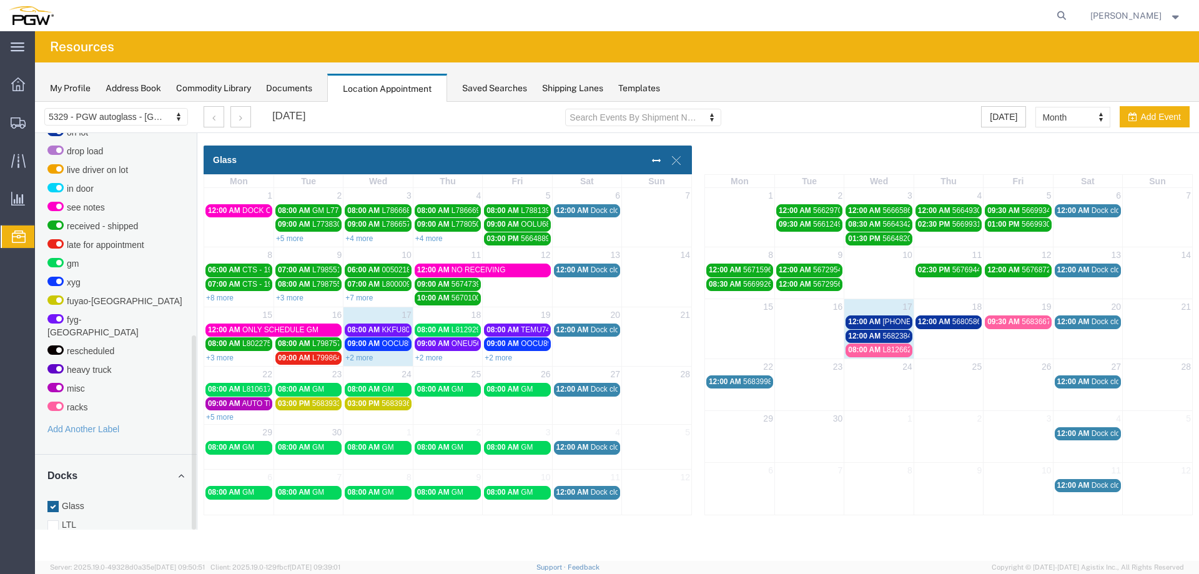
scroll to position [414, 0]
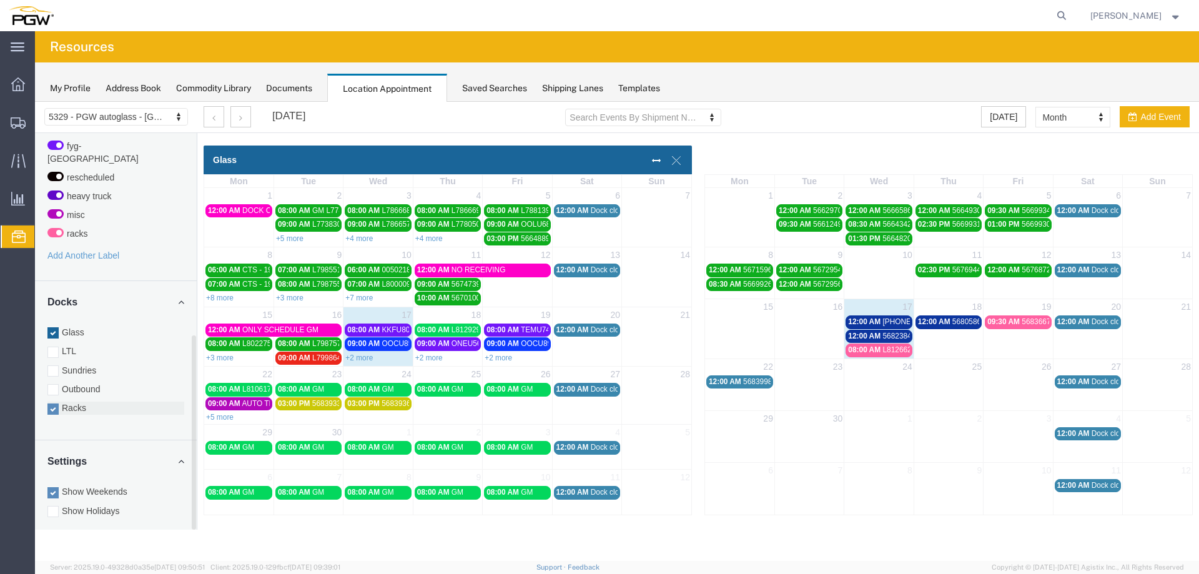
click at [66, 402] on label "Racks" at bounding box center [115, 408] width 137 height 12
click at [35, 102] on input "Racks" at bounding box center [35, 102] width 0 height 0
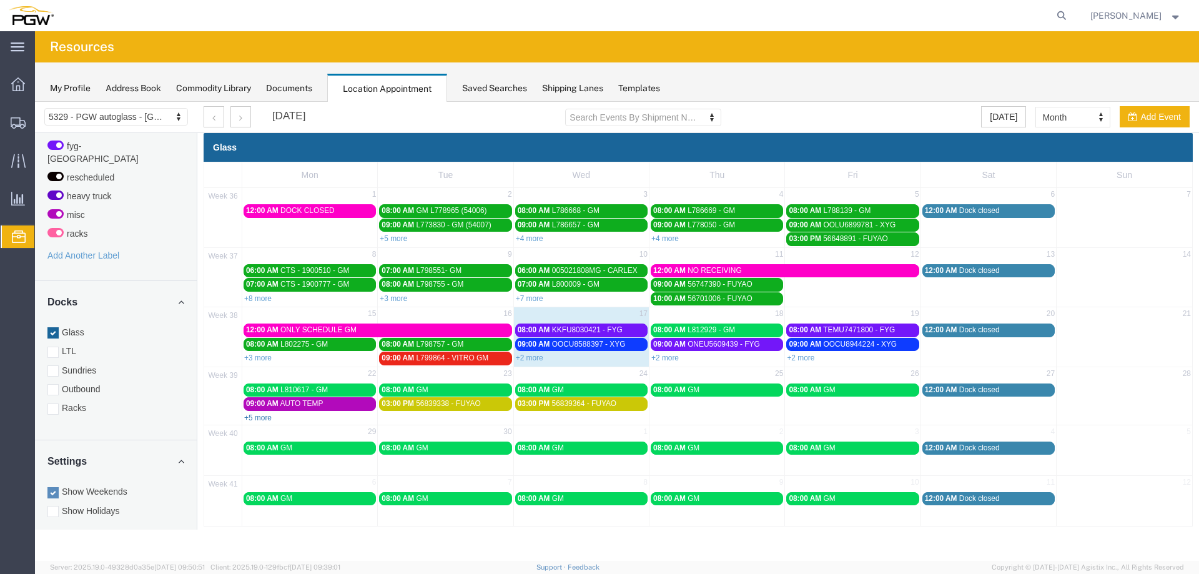
click at [255, 419] on link "+5 more" at bounding box center [257, 418] width 27 height 9
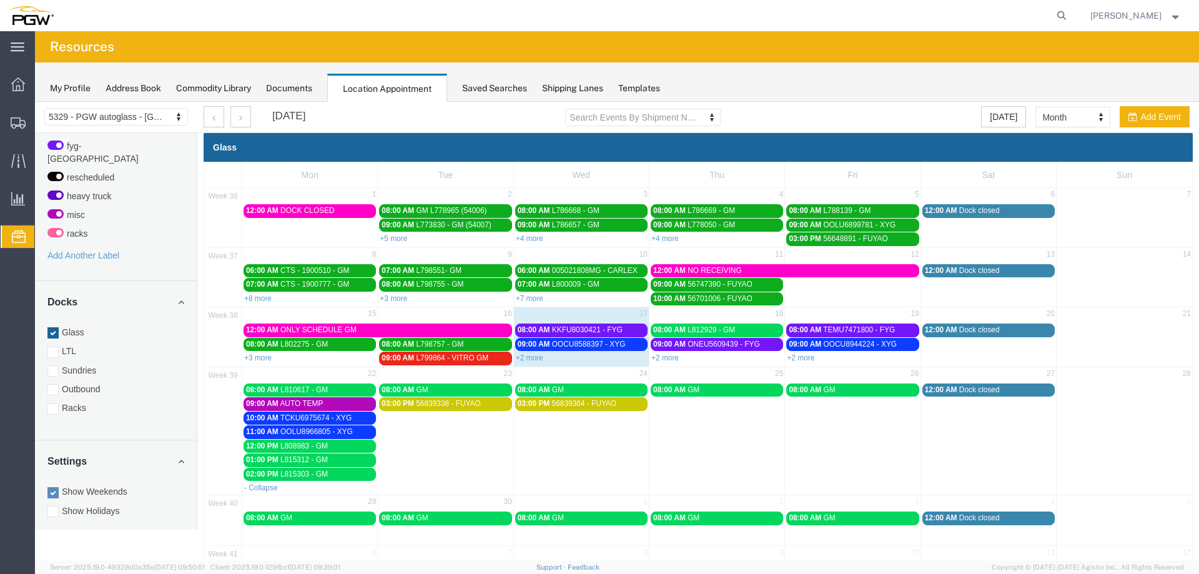
drag, startPoint x: 287, startPoint y: 374, endPoint x: 305, endPoint y: 355, distance: 26.1
click at [287, 374] on td "22" at bounding box center [310, 375] width 136 height 16
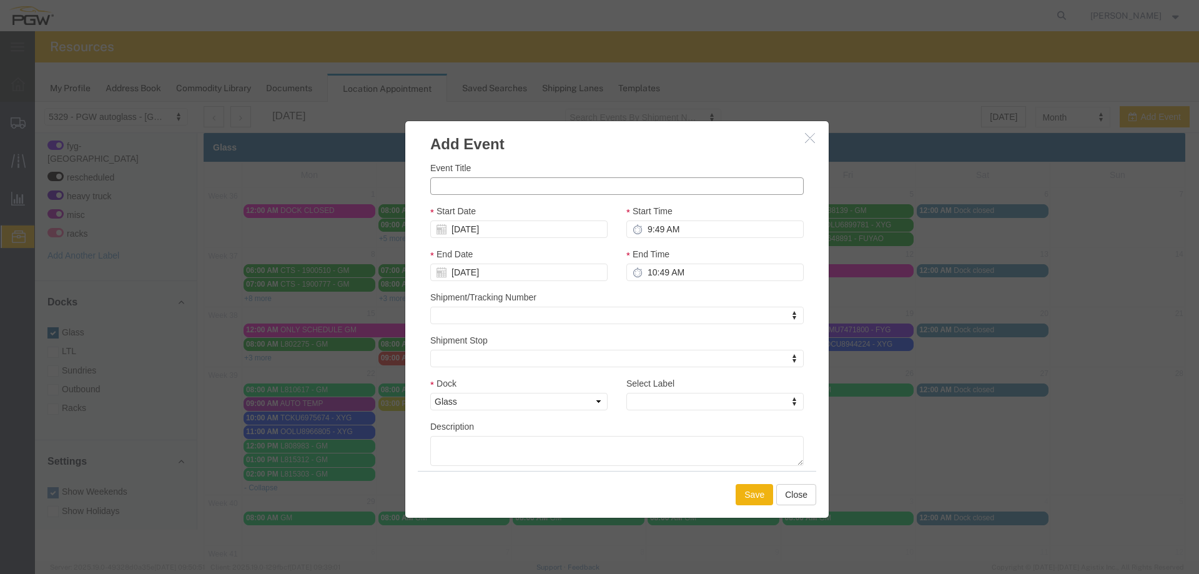
click at [459, 187] on input "Event Title" at bounding box center [617, 185] width 374 height 17
paste input "OOCU8089525"
type input "OOCU8089525 - XYG"
click at [652, 224] on input "9:49 AM" at bounding box center [715, 228] width 177 height 17
type input "12:49 AM"
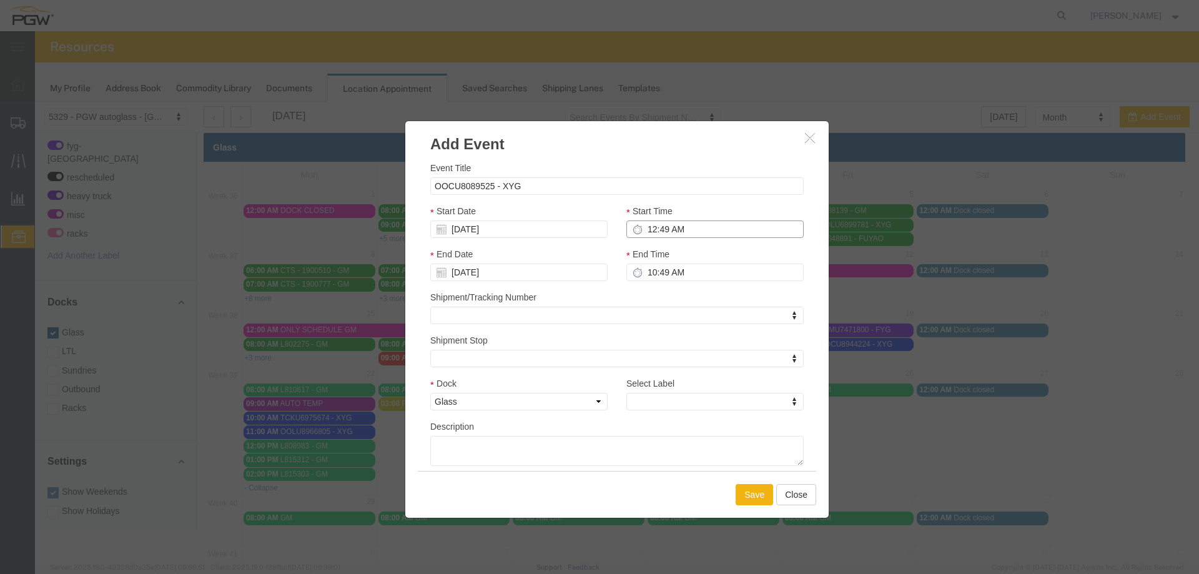
type input "1:49 AM"
type input "12:00 AM"
type input "1:00 AM"
type input "12:00 PM"
type input "1:00 PM"
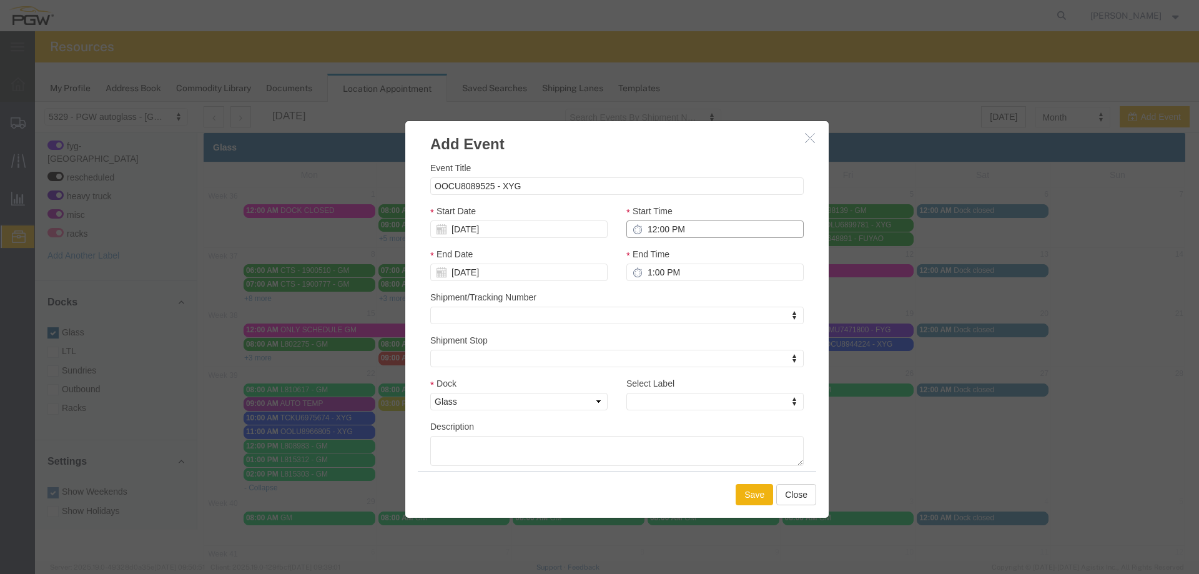
type input "12:00 PM"
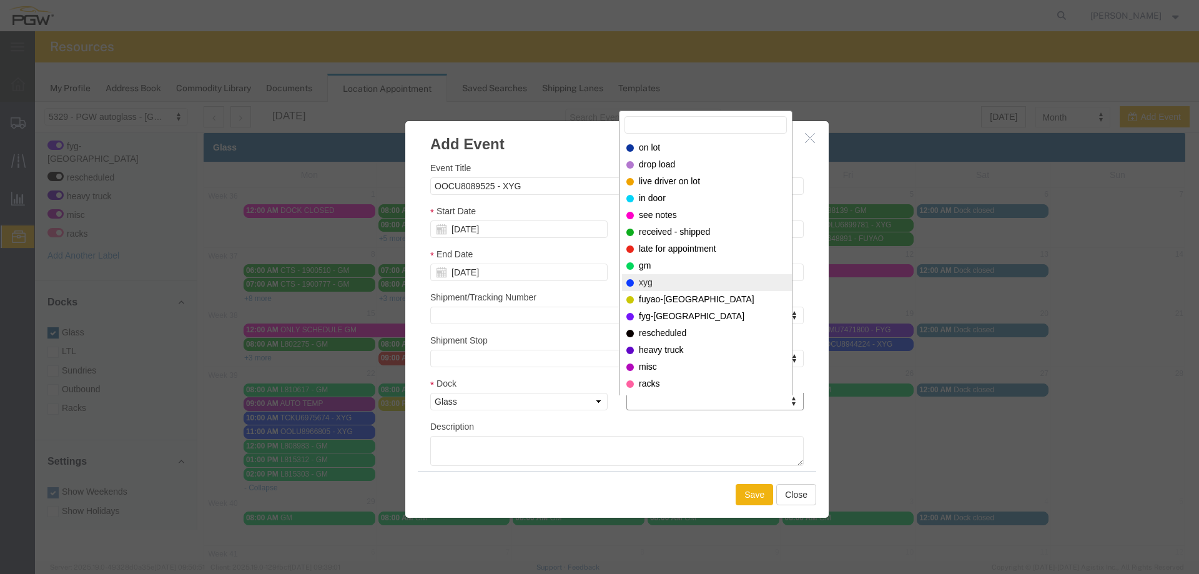
select select "12920"
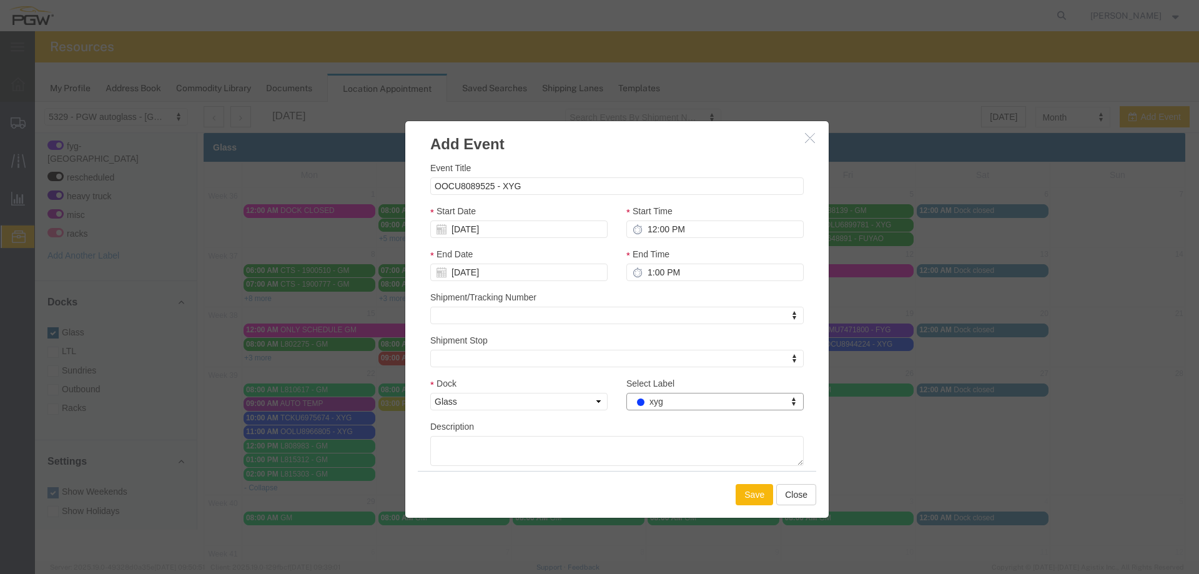
click at [738, 497] on button "Save" at bounding box center [754, 494] width 37 height 21
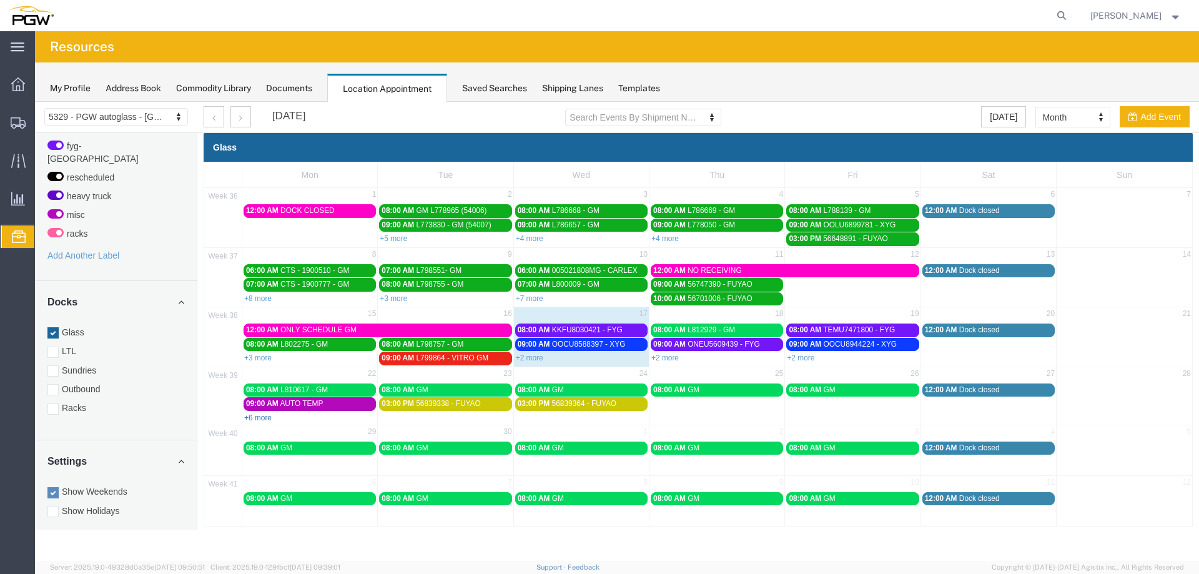
click at [257, 416] on link "+6 more" at bounding box center [257, 418] width 27 height 9
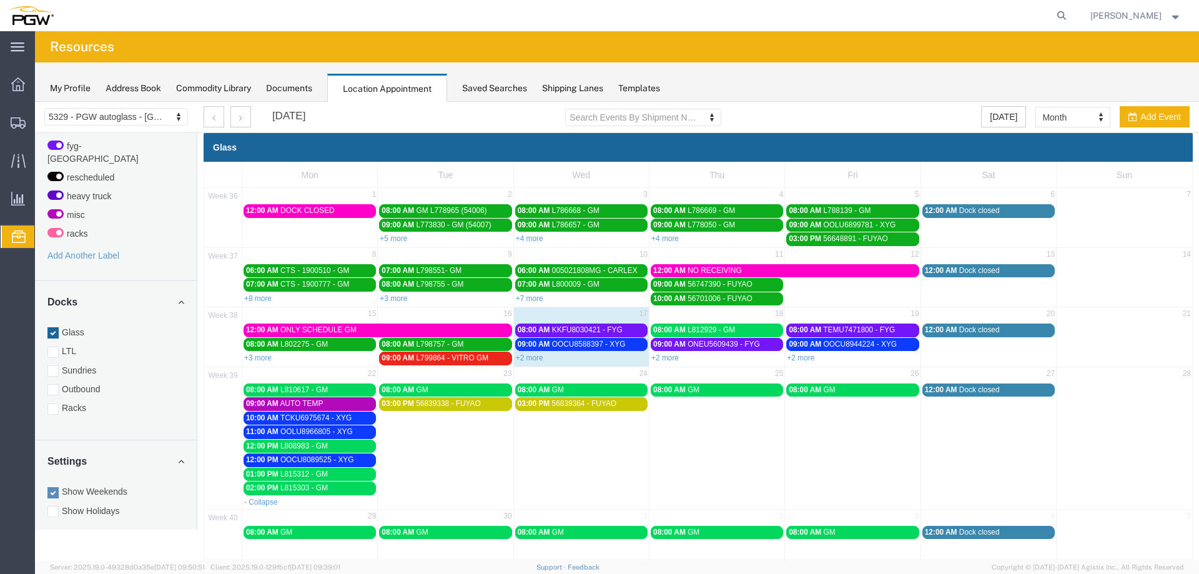
click at [287, 445] on span "L808983 - GM" at bounding box center [303, 446] width 47 height 9
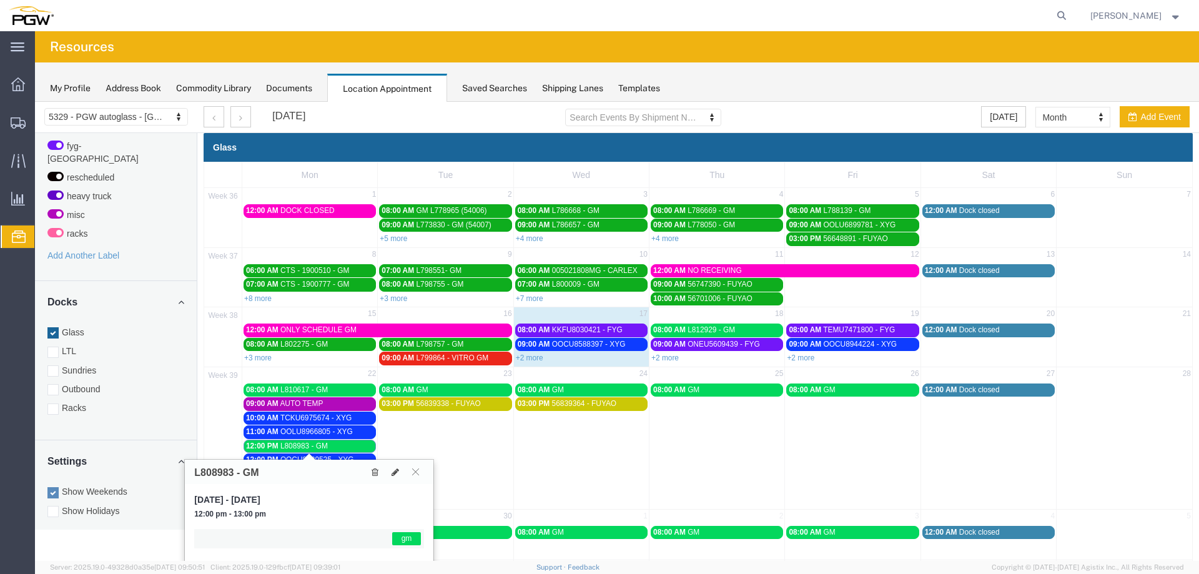
click at [206, 470] on h3 "L808983 - GM" at bounding box center [226, 472] width 64 height 11
copy h3 "L808983"
click at [392, 472] on icon at bounding box center [395, 472] width 7 height 9
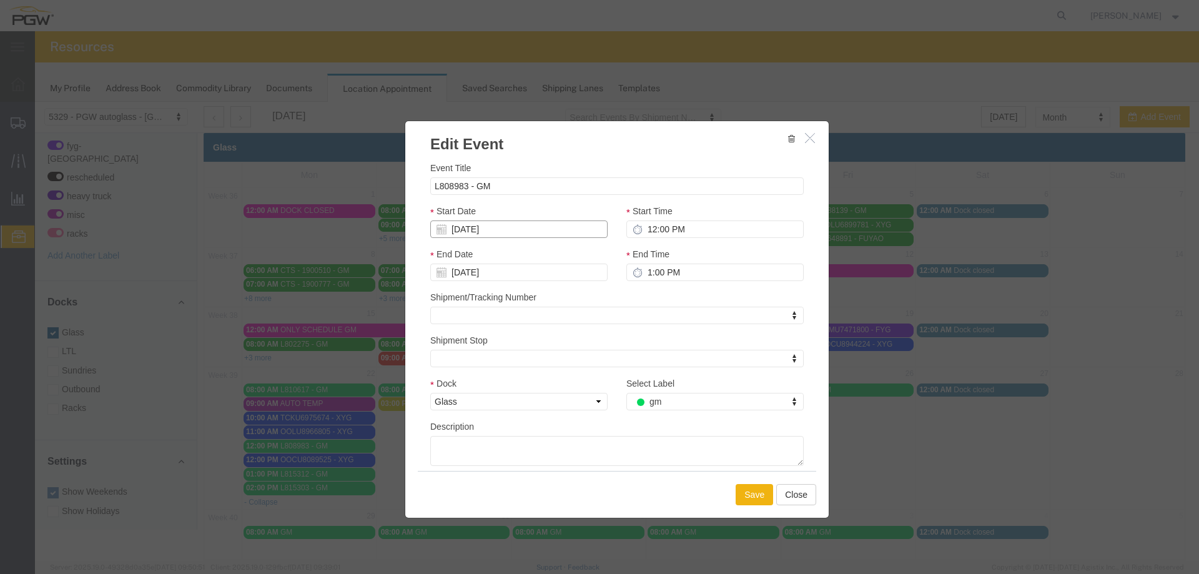
drag, startPoint x: 483, startPoint y: 229, endPoint x: 490, endPoint y: 229, distance: 7.5
click at [483, 229] on input "[DATE]" at bounding box center [518, 228] width 177 height 17
click at [535, 329] on td "19" at bounding box center [533, 326] width 19 height 19
type input "[DATE]"
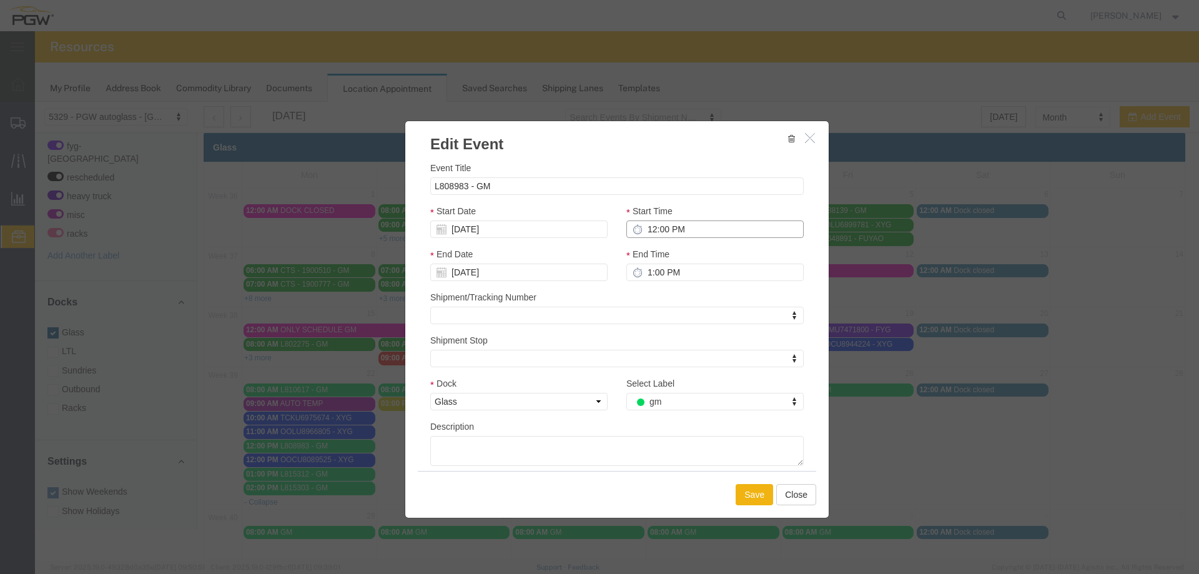
click at [645, 229] on input "12:00 PM" at bounding box center [715, 228] width 177 height 17
type input "1:00 PM"
type input "2:00 PM"
click at [736, 488] on button "Save" at bounding box center [754, 494] width 37 height 21
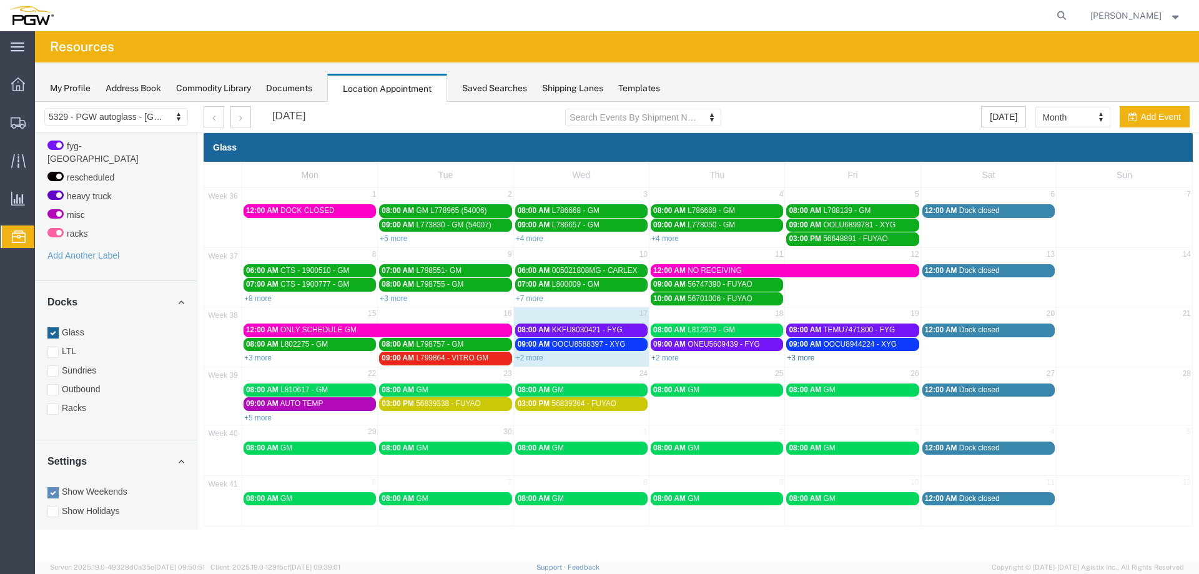
click at [808, 356] on link "+3 more" at bounding box center [800, 358] width 27 height 9
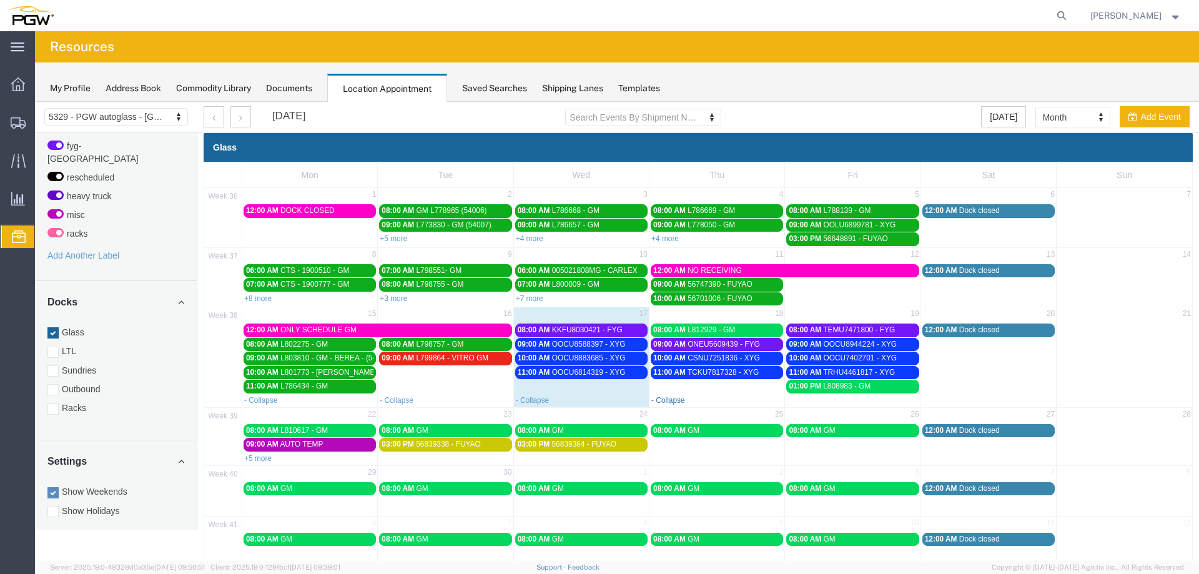
click at [672, 400] on link "- Collapse" at bounding box center [668, 400] width 34 height 9
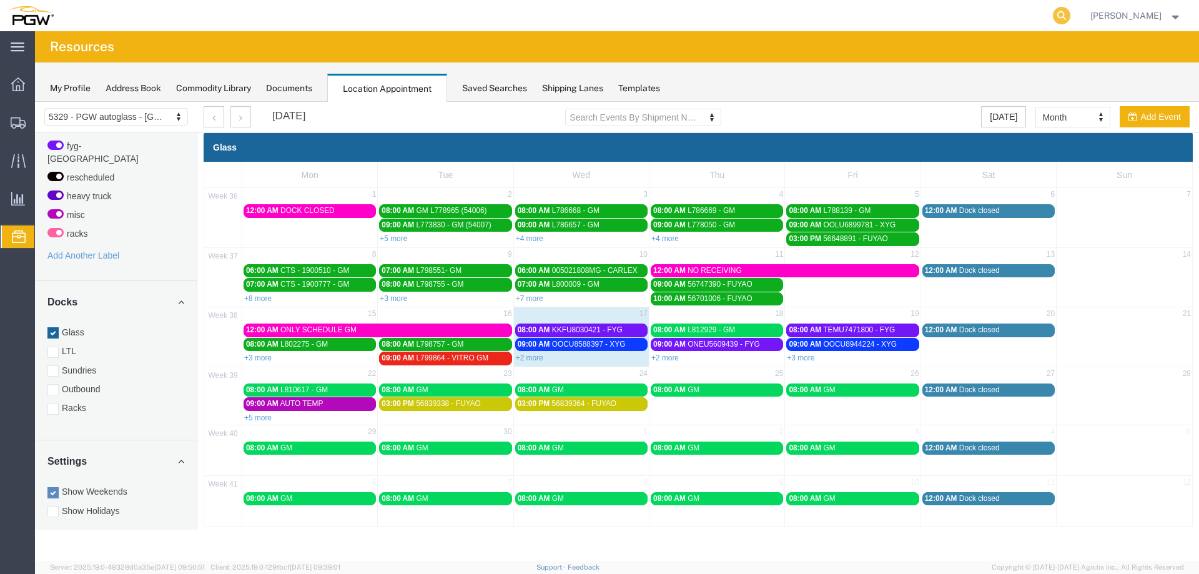
click at [1065, 16] on icon at bounding box center [1061, 15] width 17 height 17
paste input "668047"
type input "668047"
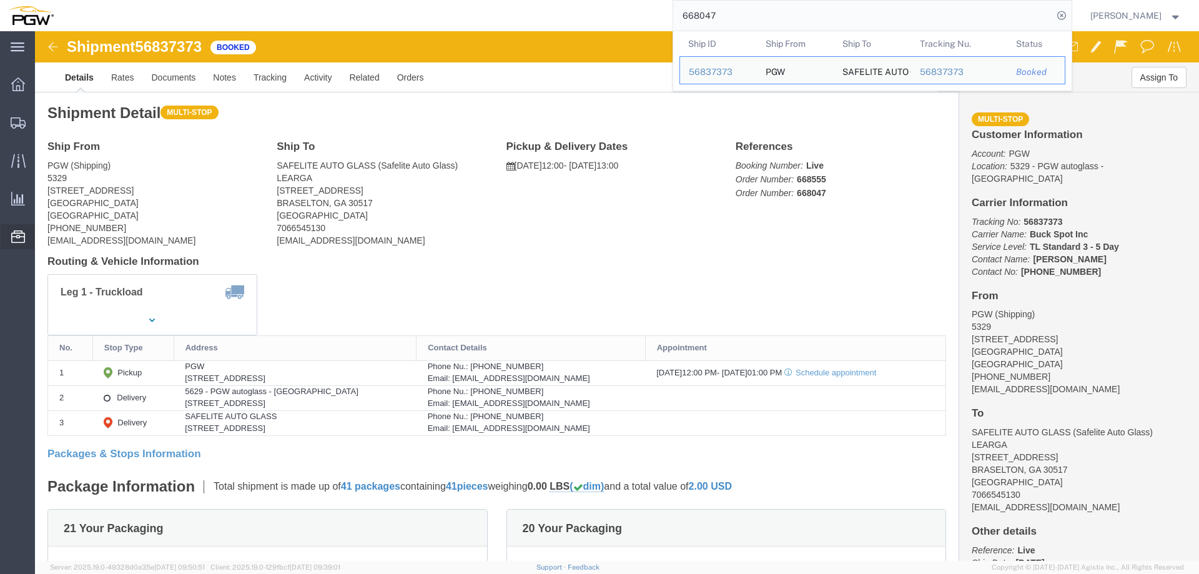
click at [0, 0] on span "Location Appointment" at bounding box center [0, 0] width 0 height 0
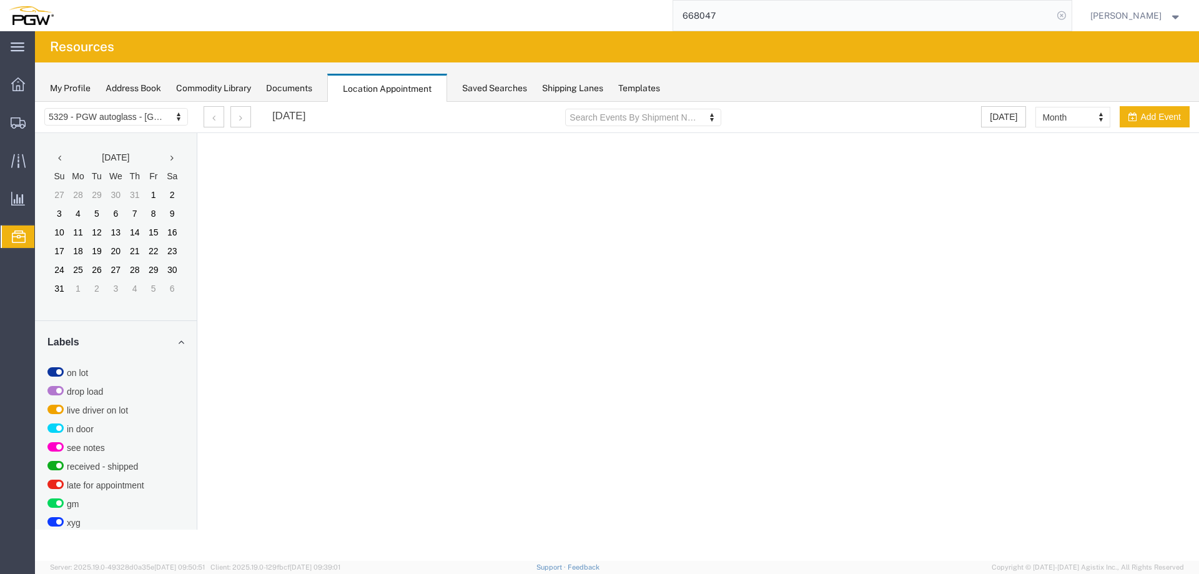
click at [1069, 19] on icon at bounding box center [1061, 15] width 17 height 17
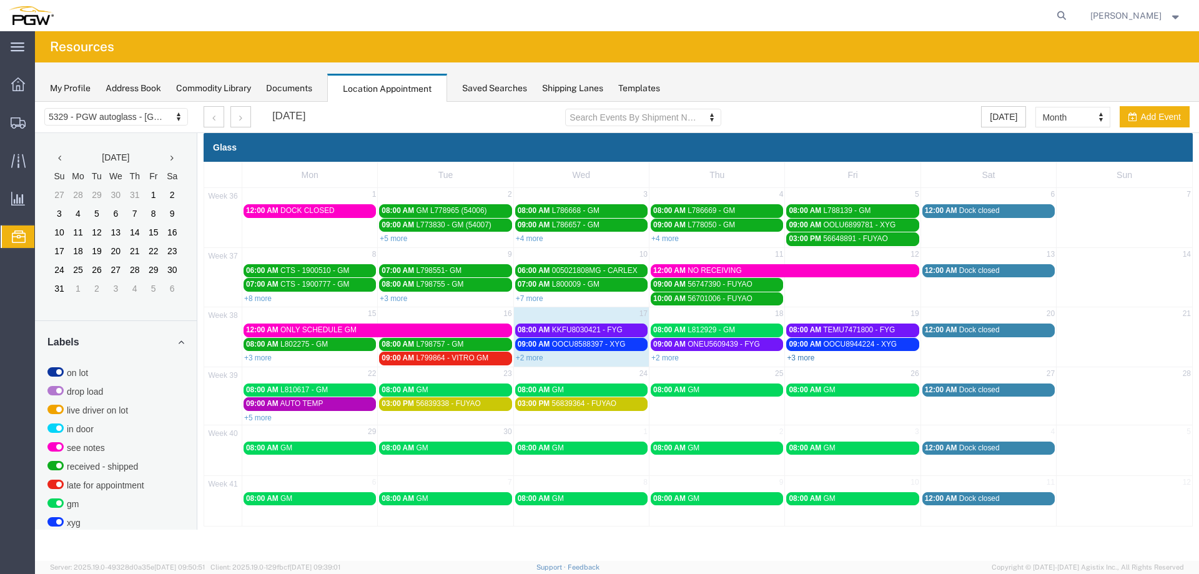
click at [795, 355] on link "+3 more" at bounding box center [800, 358] width 27 height 9
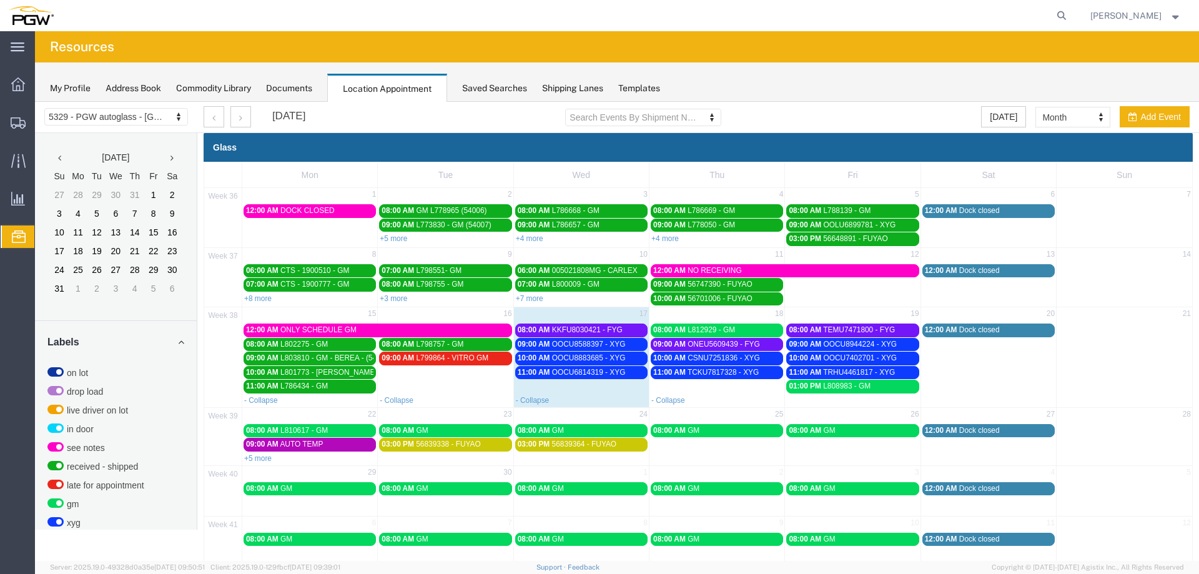
click at [610, 343] on span "OOCU8588397 - XYG" at bounding box center [589, 344] width 74 height 9
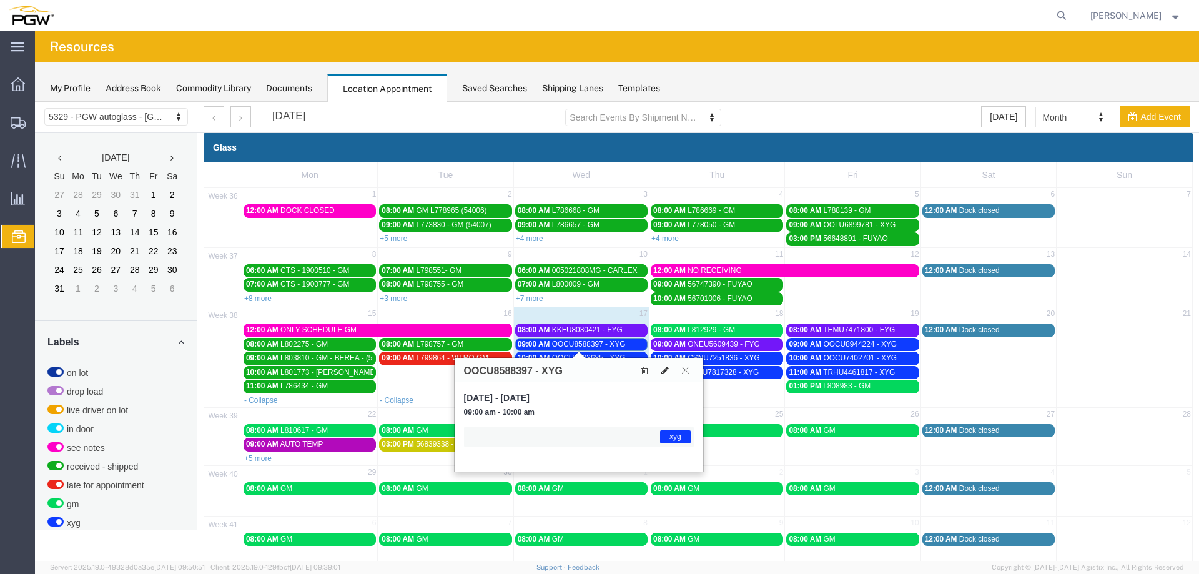
click at [665, 374] on icon at bounding box center [664, 370] width 7 height 9
select select "1"
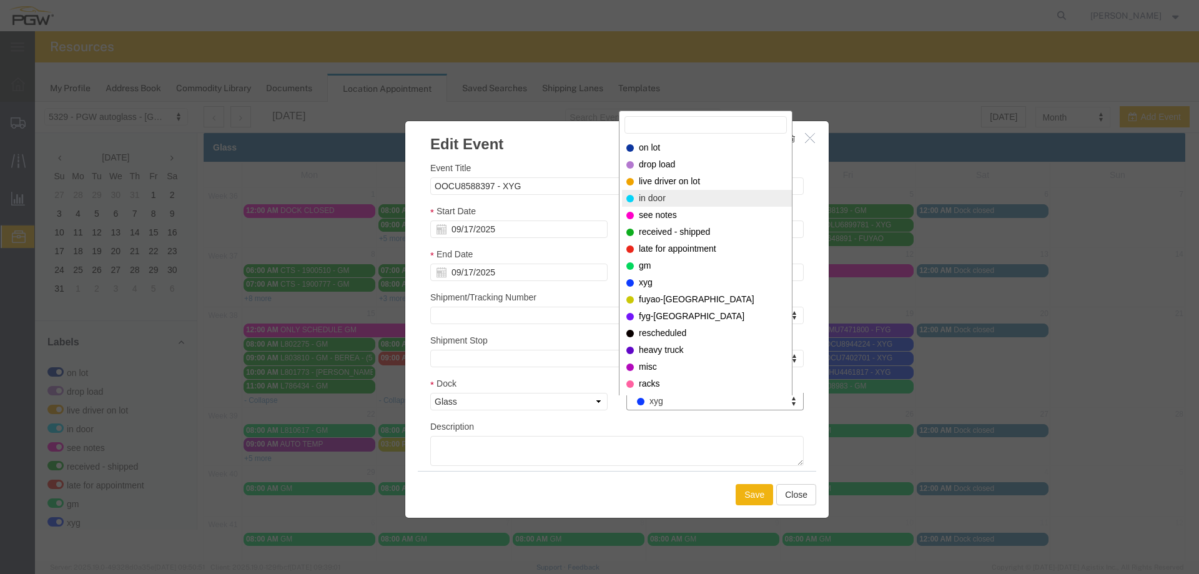
select select "220"
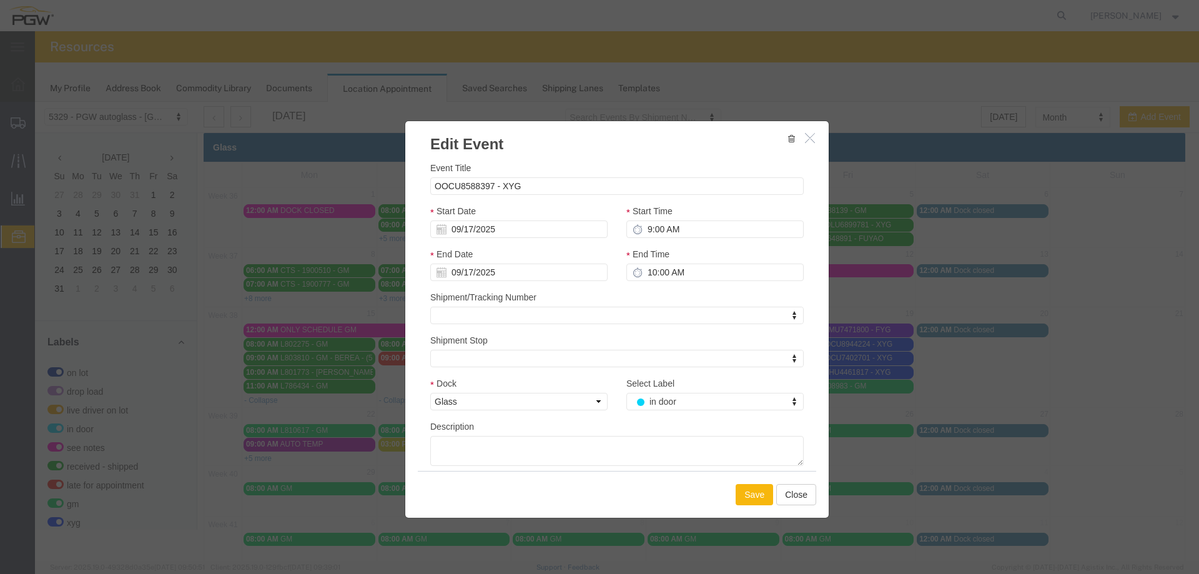
click at [748, 487] on button "Save" at bounding box center [754, 494] width 37 height 21
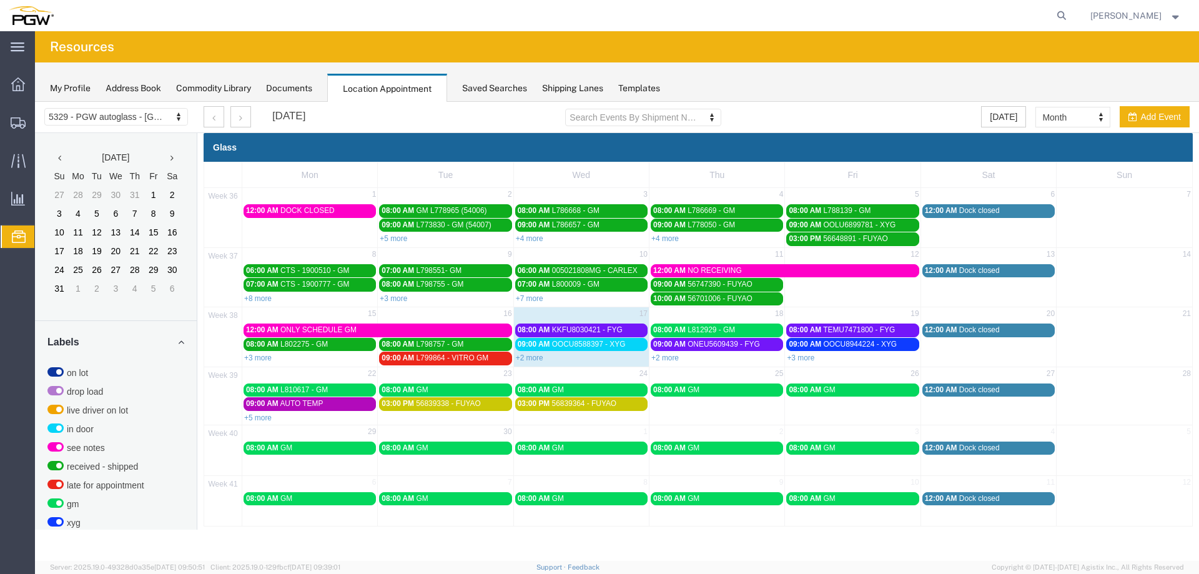
click at [559, 332] on span "KKFU8030421 - FYG" at bounding box center [587, 329] width 71 height 9
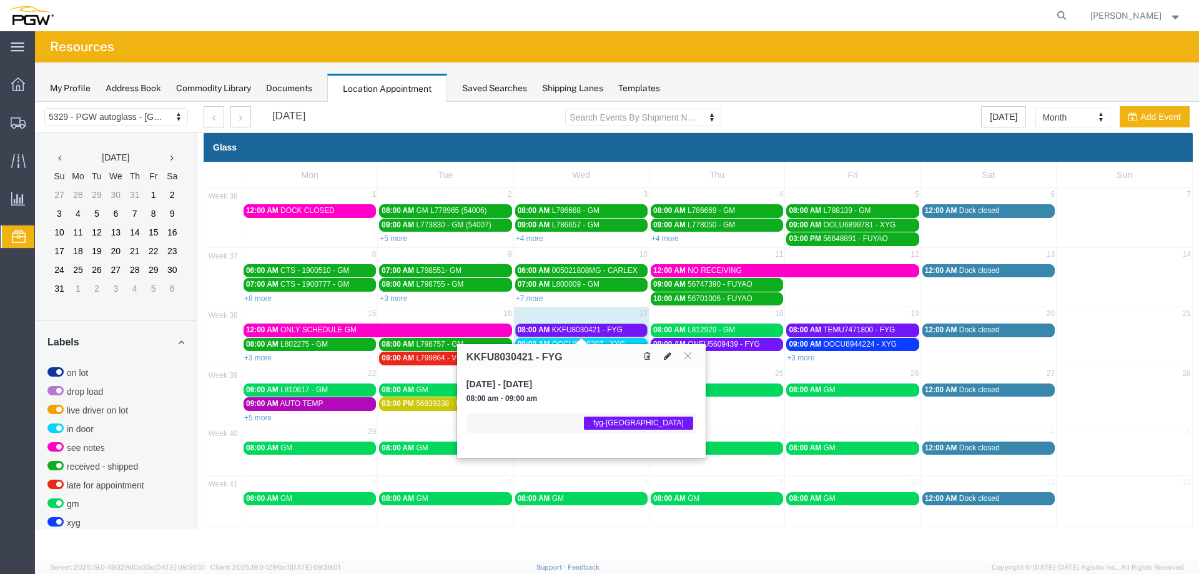
click at [670, 354] on icon at bounding box center [667, 356] width 7 height 9
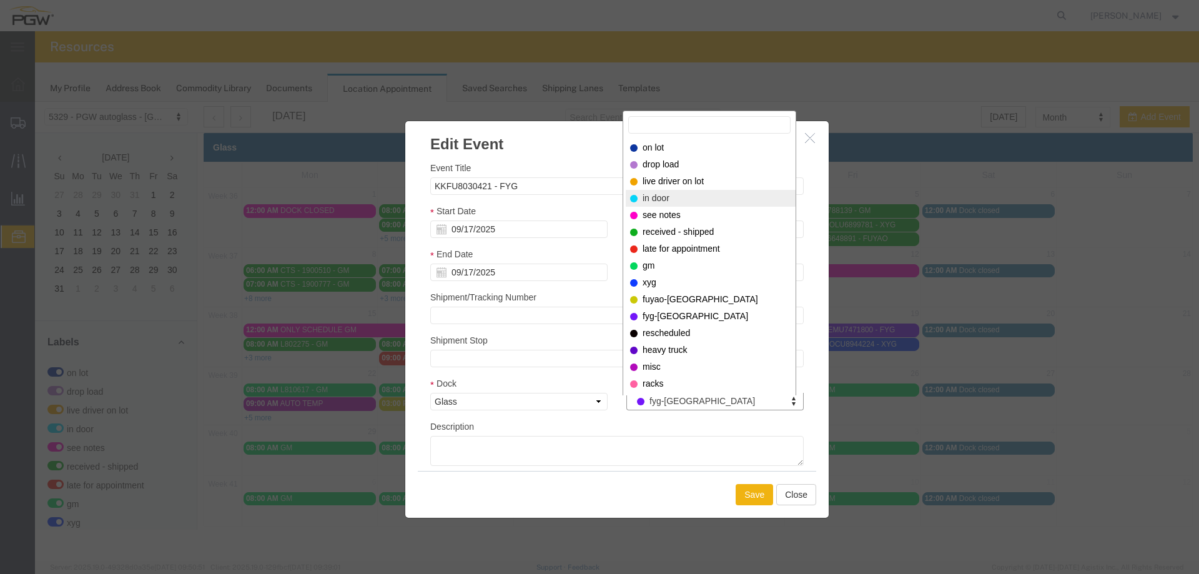
select select "220"
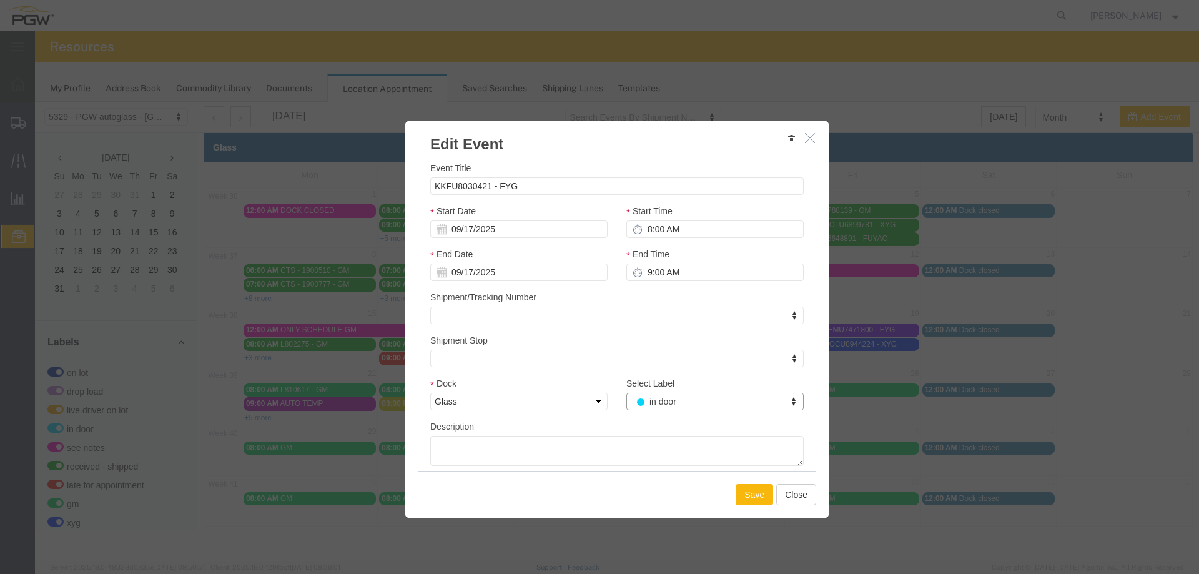
click at [751, 495] on button "Save" at bounding box center [754, 494] width 37 height 21
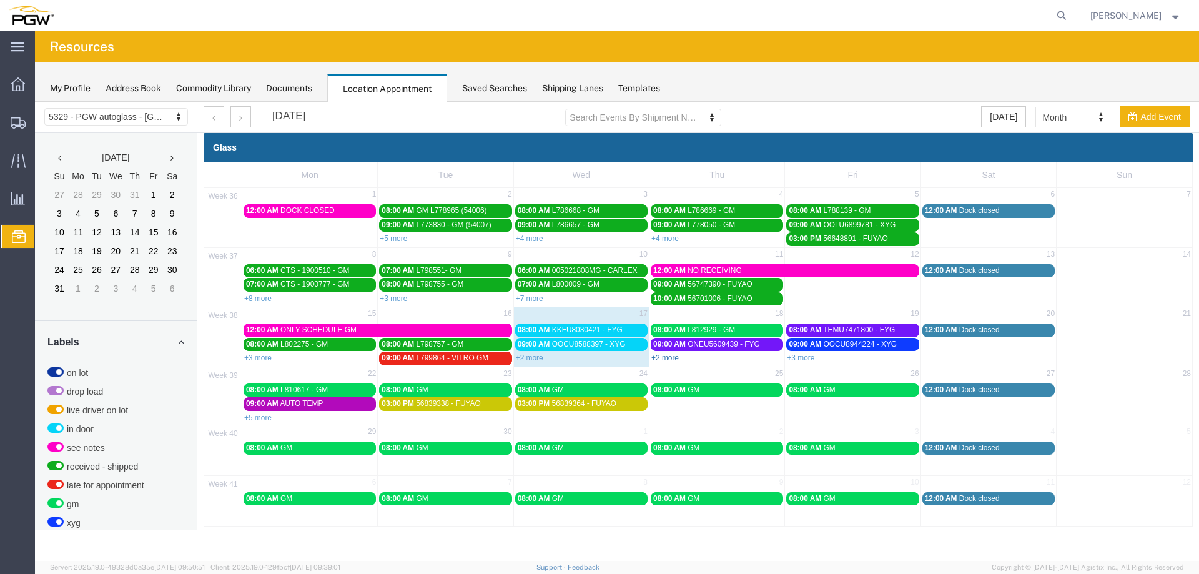
click at [660, 357] on link "+2 more" at bounding box center [664, 358] width 27 height 9
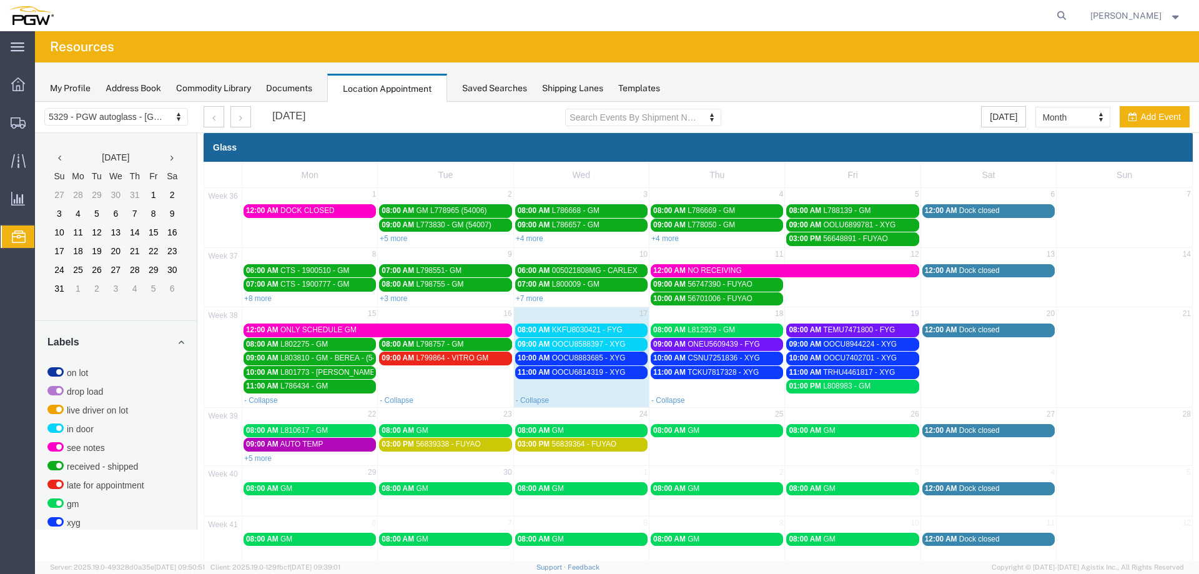
click at [478, 362] on span "L799864 - VITRO GM" at bounding box center [452, 358] width 72 height 9
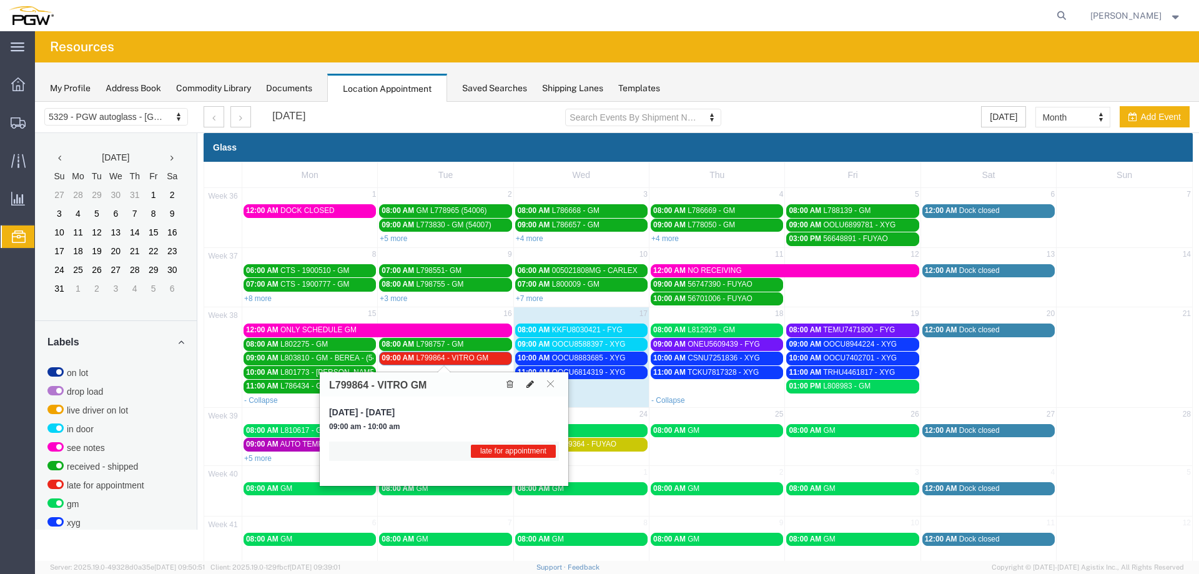
click at [535, 388] on button at bounding box center [530, 384] width 17 height 13
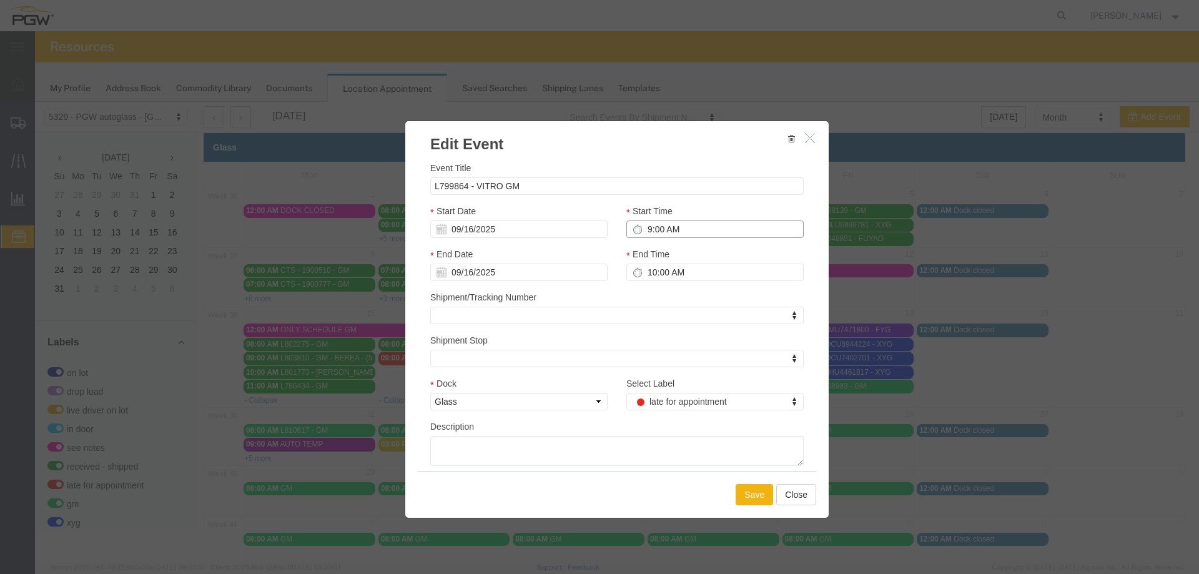
click at [643, 232] on input "9:00 AM" at bounding box center [715, 228] width 177 height 17
type input "12:00 AM"
type input "1:00 AM"
type input "12:00 PM"
type input "1:00 PM"
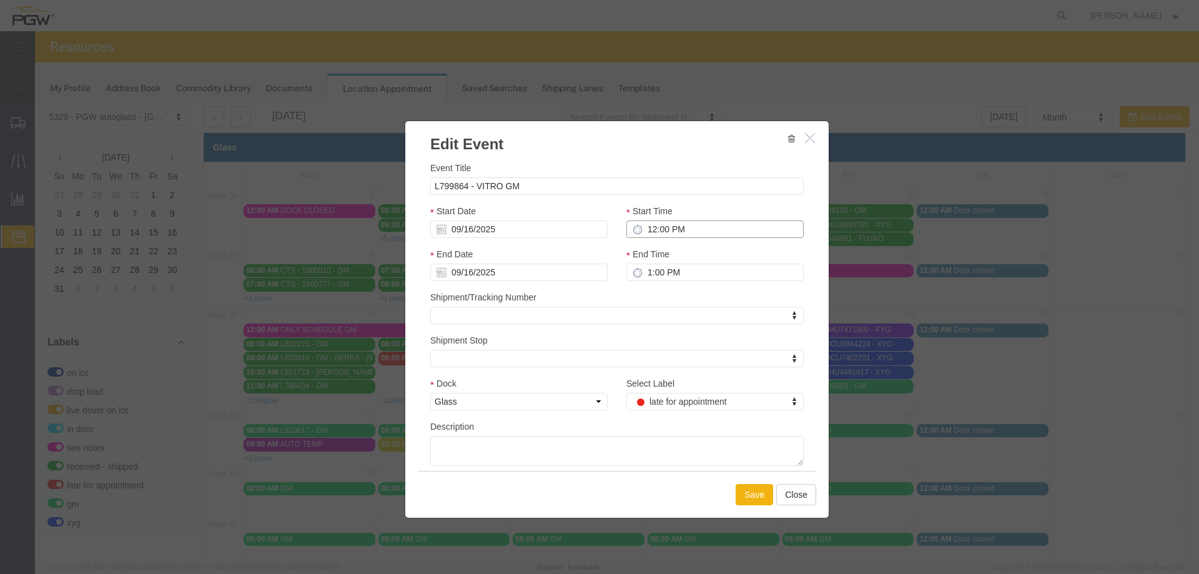
type input "12:00 PM"
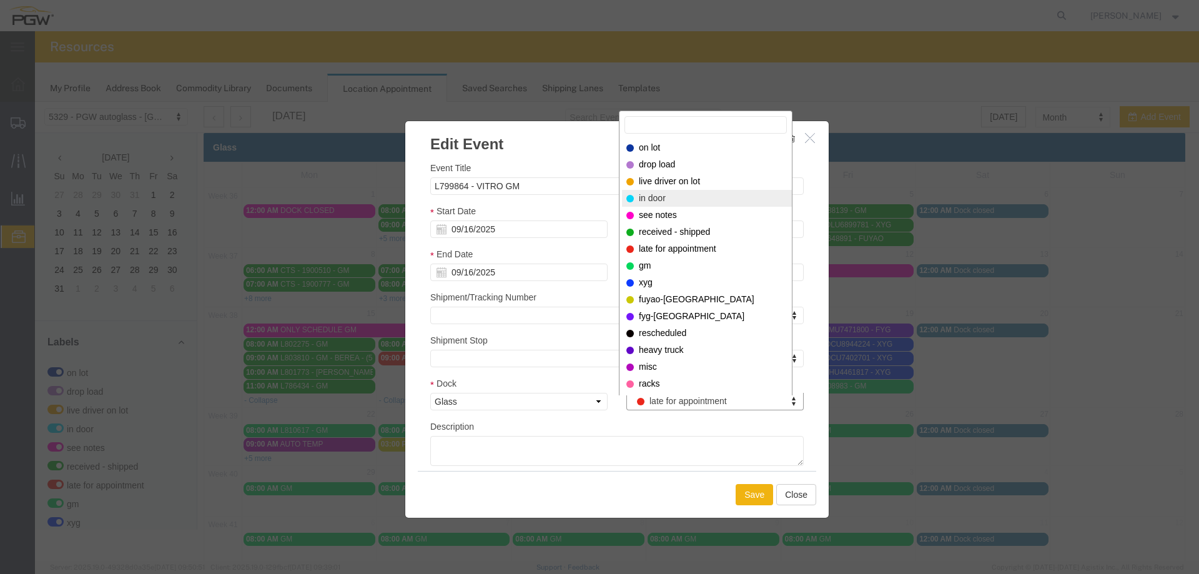
select select "220"
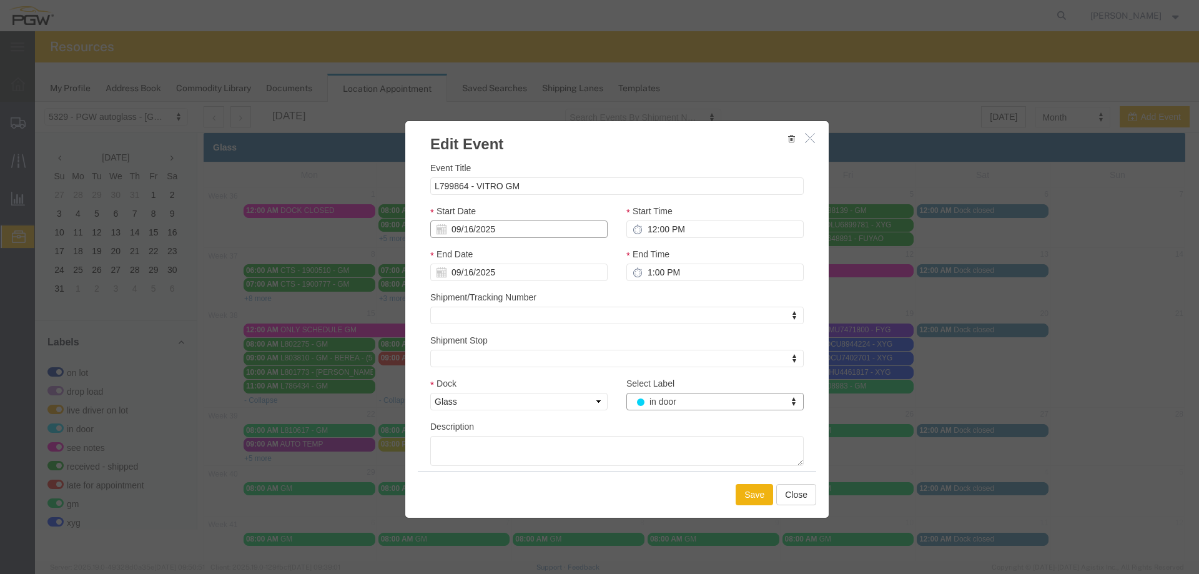
click at [539, 232] on input "09/16/2025" at bounding box center [518, 228] width 177 height 17
click at [499, 322] on td "17" at bounding box center [496, 326] width 19 height 19
type input "09/17/2025"
click at [730, 489] on div "Save Close" at bounding box center [617, 494] width 399 height 47
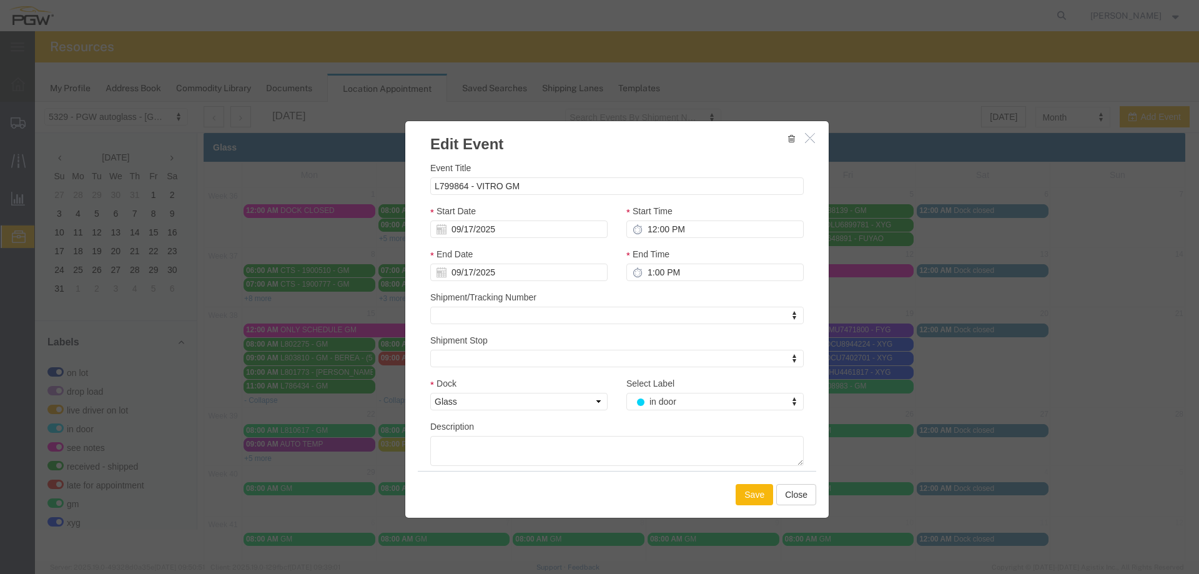
click at [736, 489] on button "Save" at bounding box center [754, 494] width 37 height 21
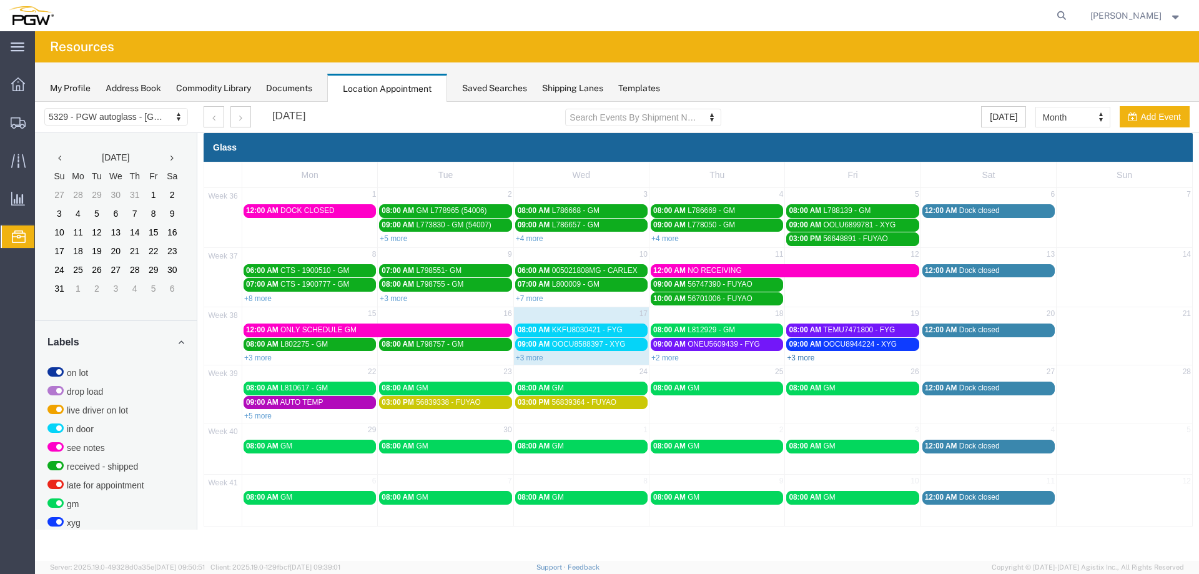
click at [797, 355] on link "+3 more" at bounding box center [800, 358] width 27 height 9
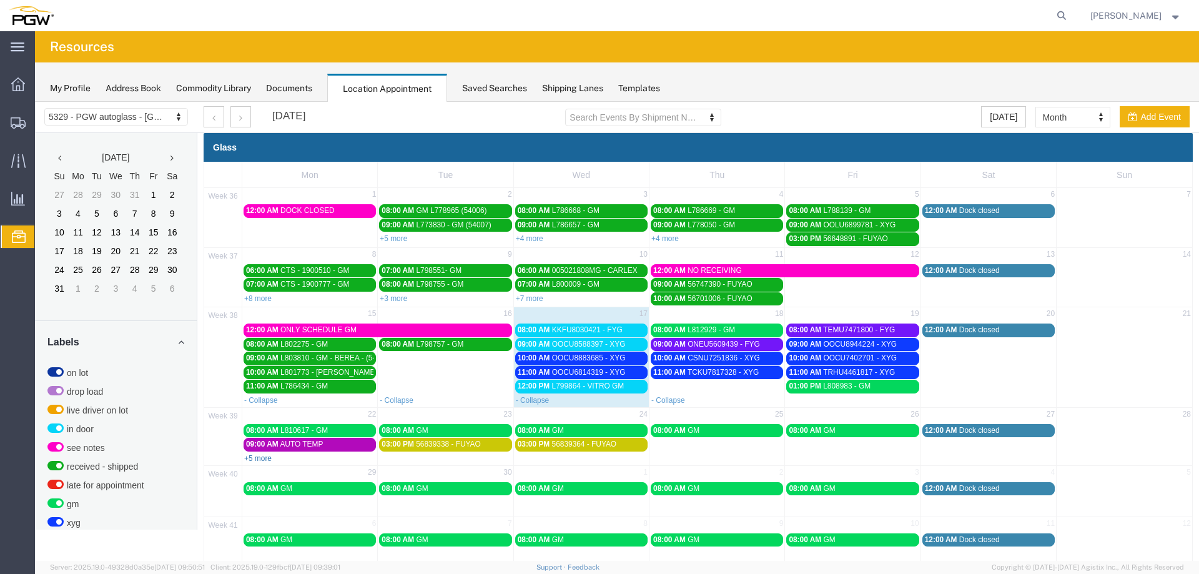
click at [254, 462] on link "+5 more" at bounding box center [257, 458] width 27 height 9
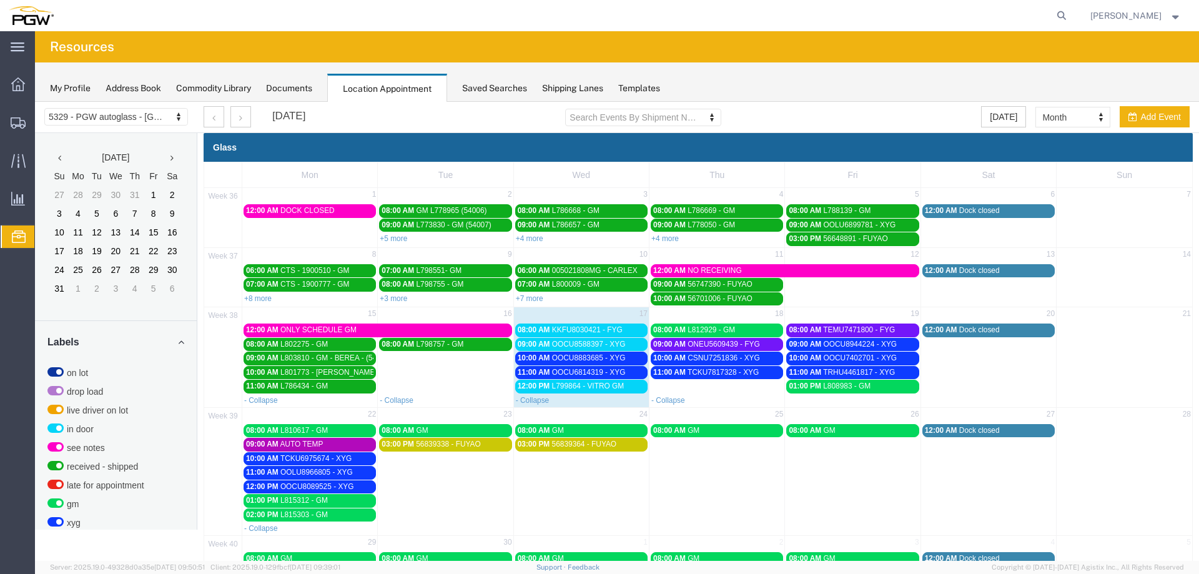
click at [695, 394] on div "- Collapse" at bounding box center [717, 400] width 135 height 12
select select "1"
select select
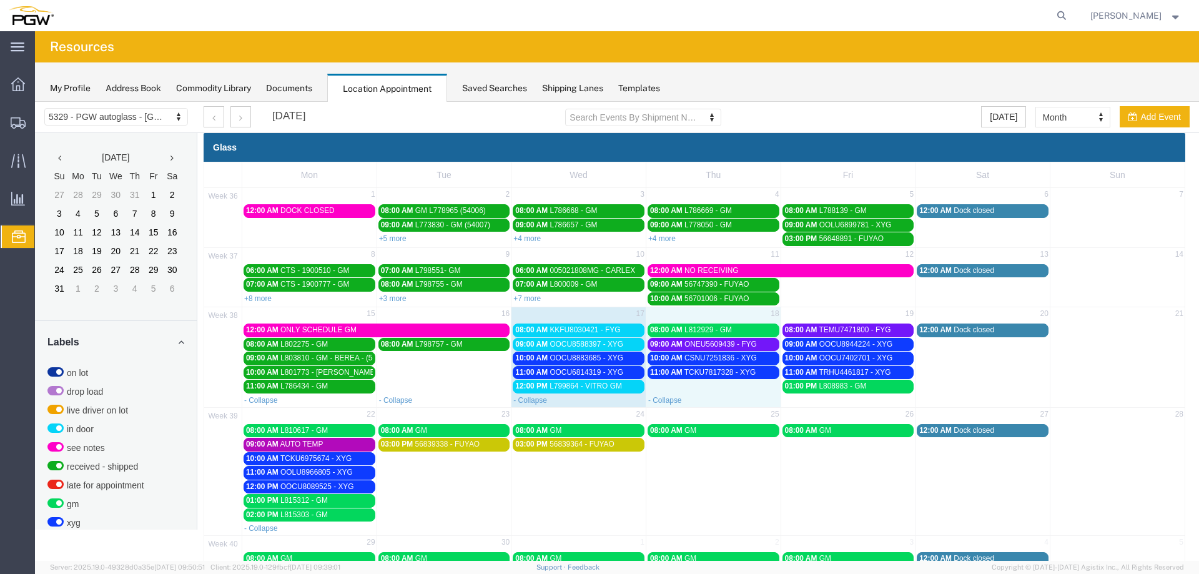
select select
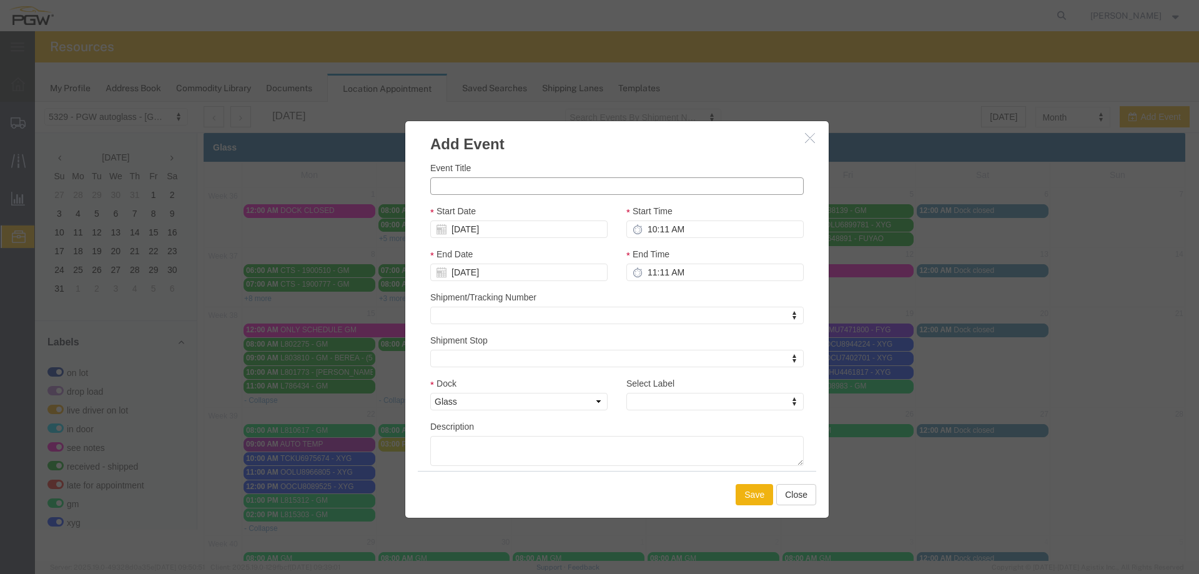
click at [543, 189] on input "Event Title" at bounding box center [617, 185] width 374 height 17
type input "AUTO TEMP"
click at [643, 230] on input "10:11 AM" at bounding box center [715, 228] width 177 height 17
type input "12:11 AM"
type input "1:11 AM"
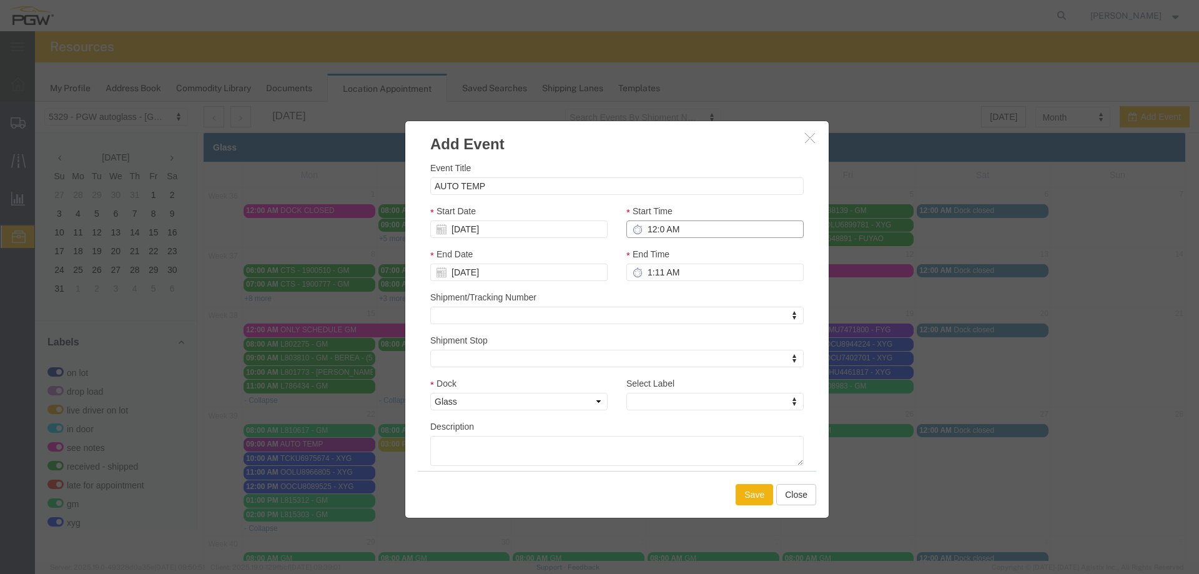
type input "12:00 AM"
type input "1:00 AM"
type input "12:00 PM"
type input "1:00 PM"
type input "12:00 PM"
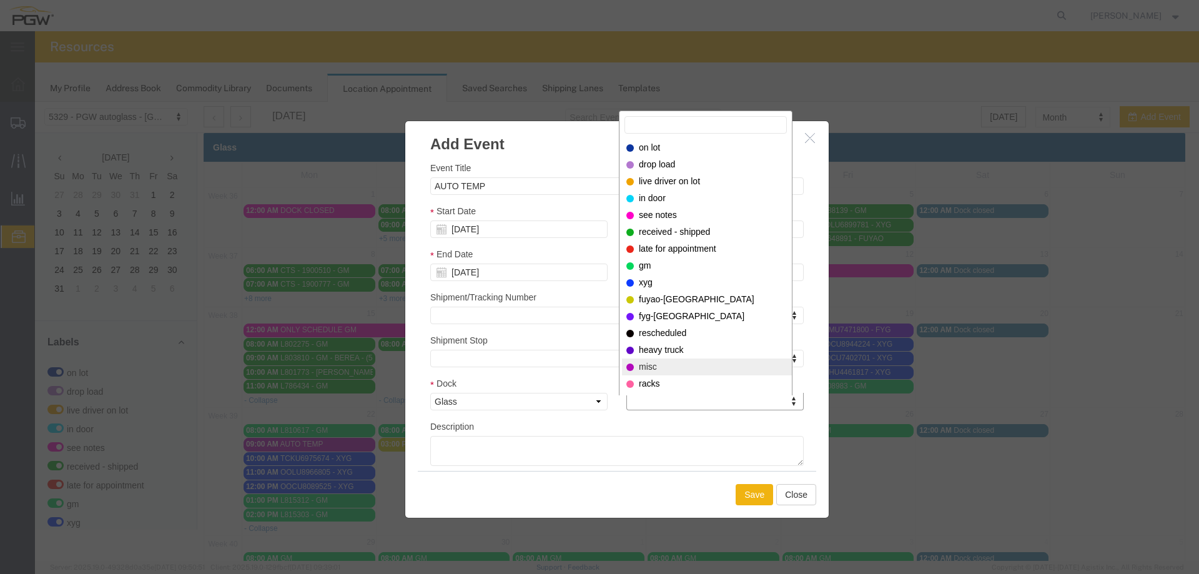
select select "12922"
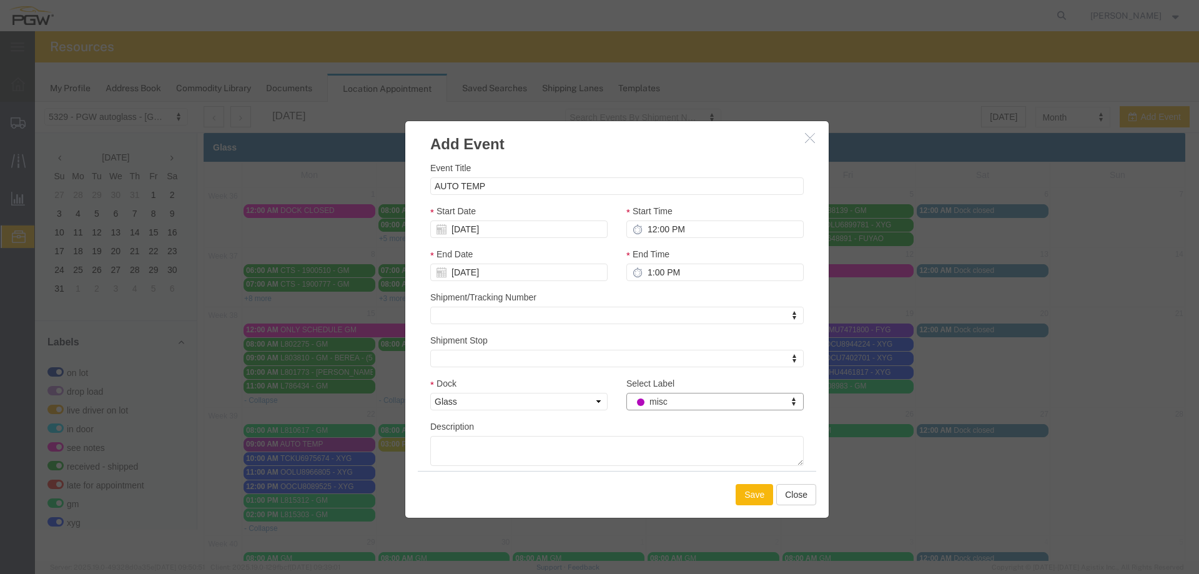
click at [741, 500] on button "Save" at bounding box center [754, 494] width 37 height 21
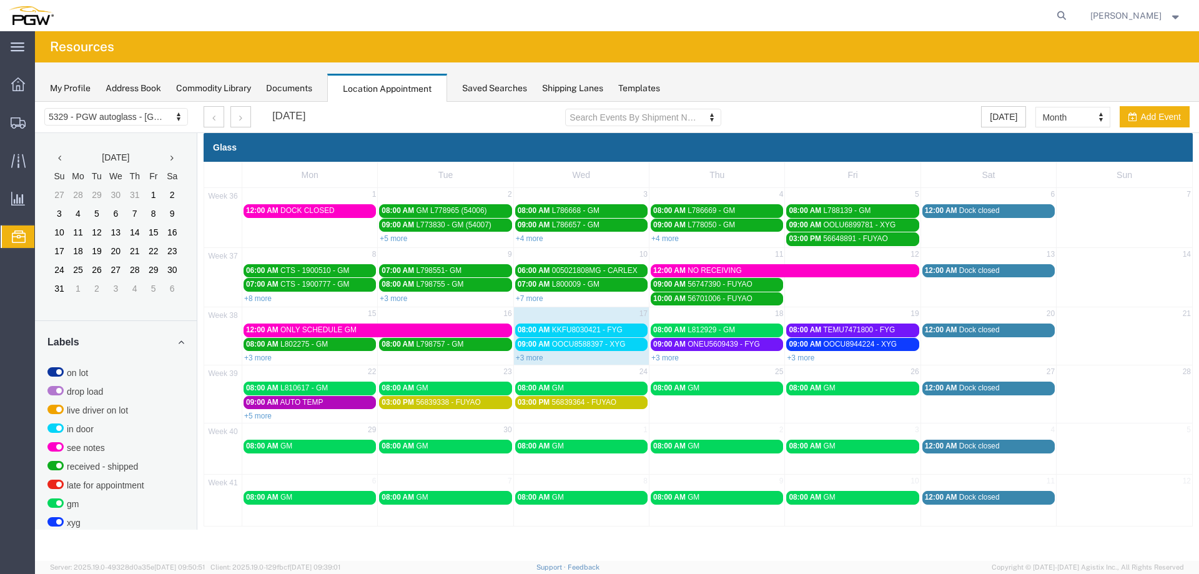
click at [835, 358] on div "+3 more" at bounding box center [852, 357] width 135 height 12
select select "1"
select select
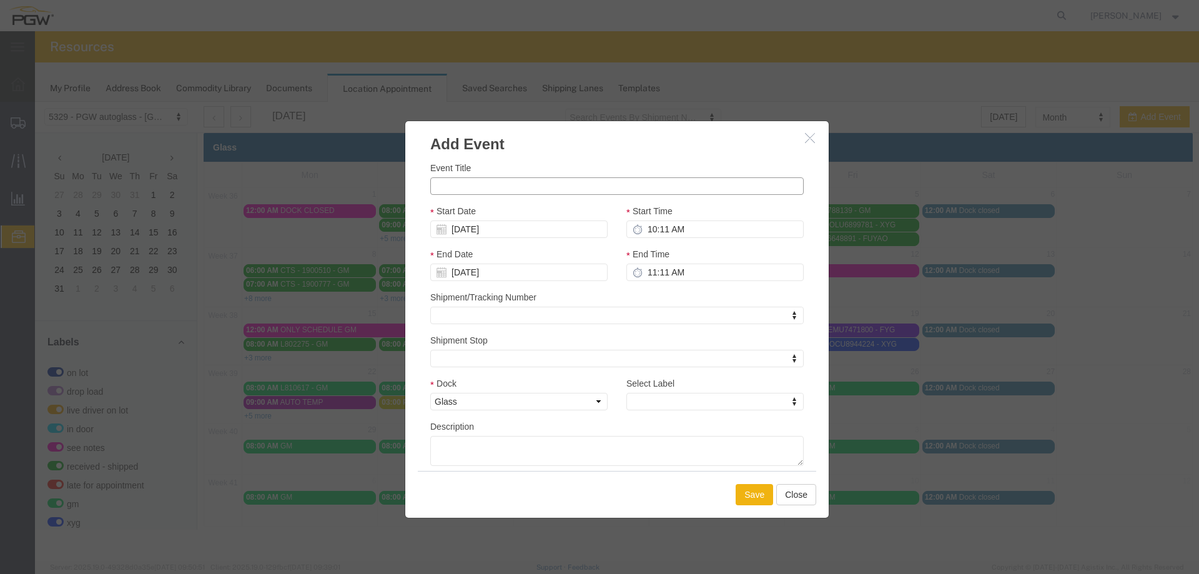
click at [598, 190] on input "Event Title" at bounding box center [617, 185] width 374 height 17
type input "a"
type input "AUTO TEMP"
click at [655, 232] on input "10:11 AM" at bounding box center [715, 228] width 177 height 17
type input "12:11 AM"
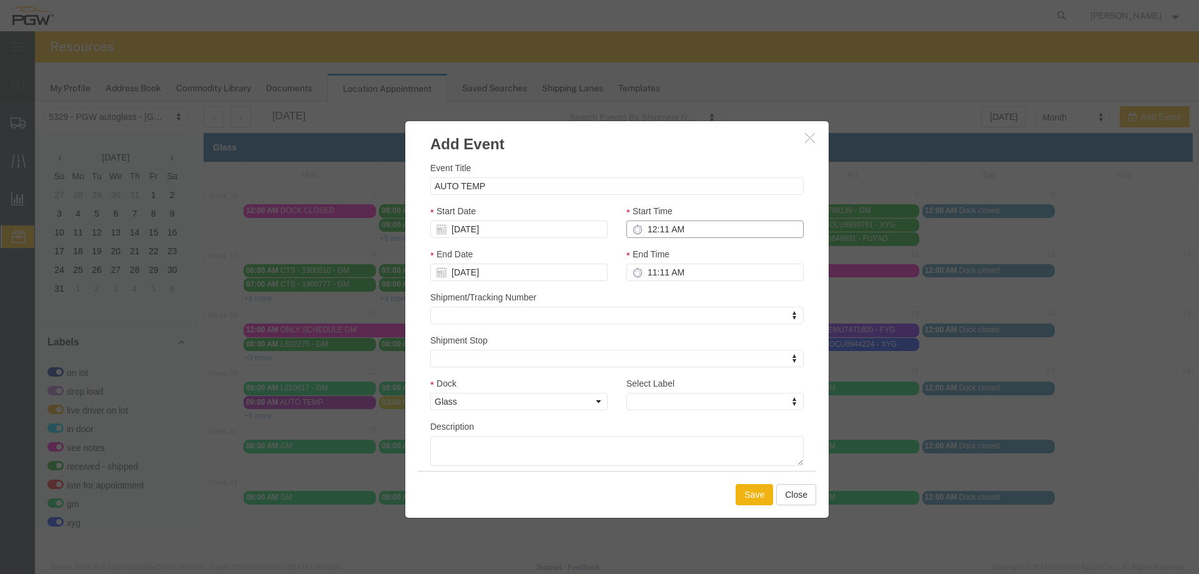
type input "1:11 AM"
type input "12:00 AM"
type input "1:00 AM"
type input "12:00 PM"
type input "1:00 PM"
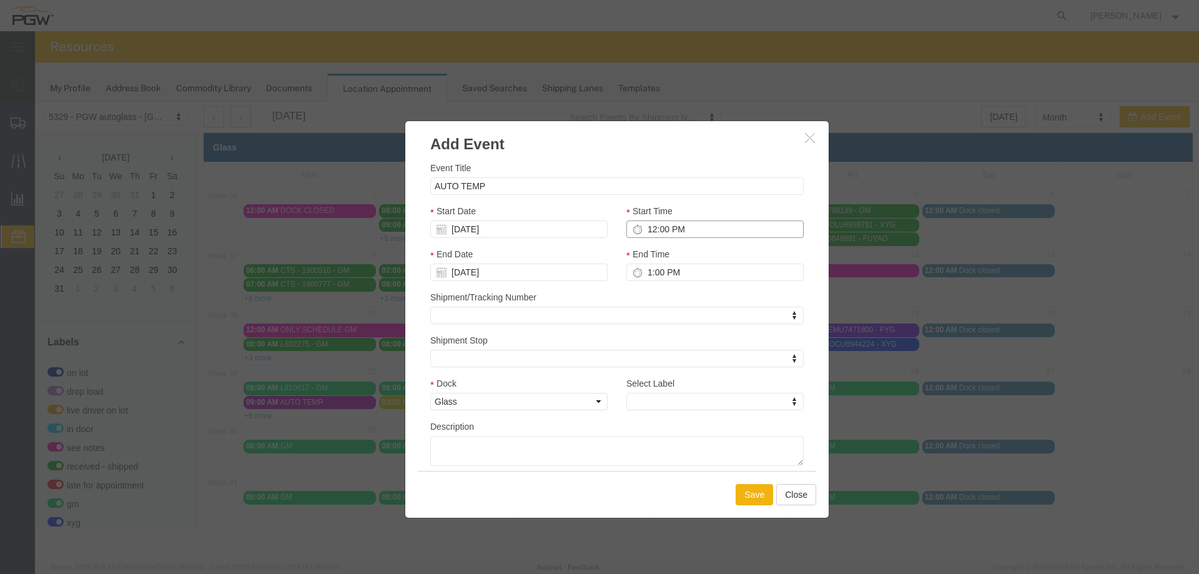
type input "12:00 PM"
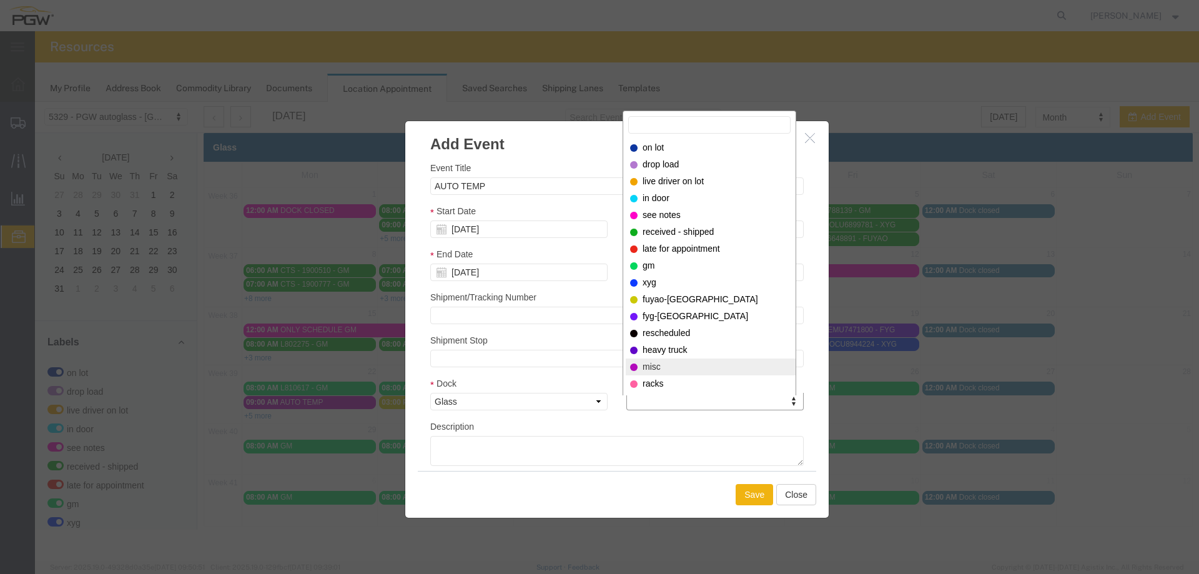
select select "12922"
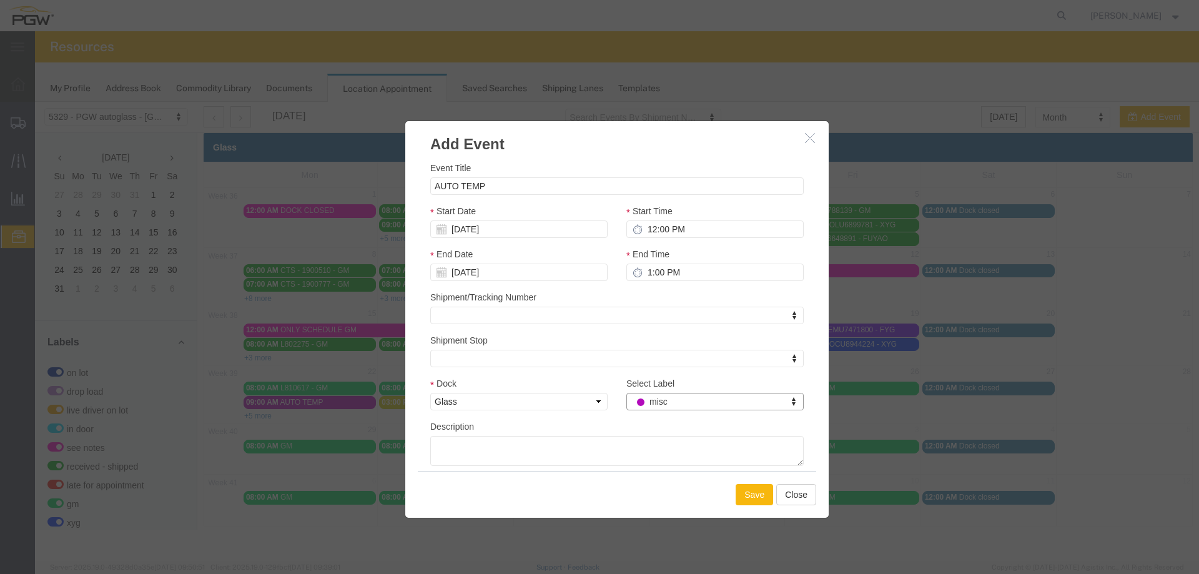
click at [767, 505] on button "Save" at bounding box center [754, 494] width 37 height 21
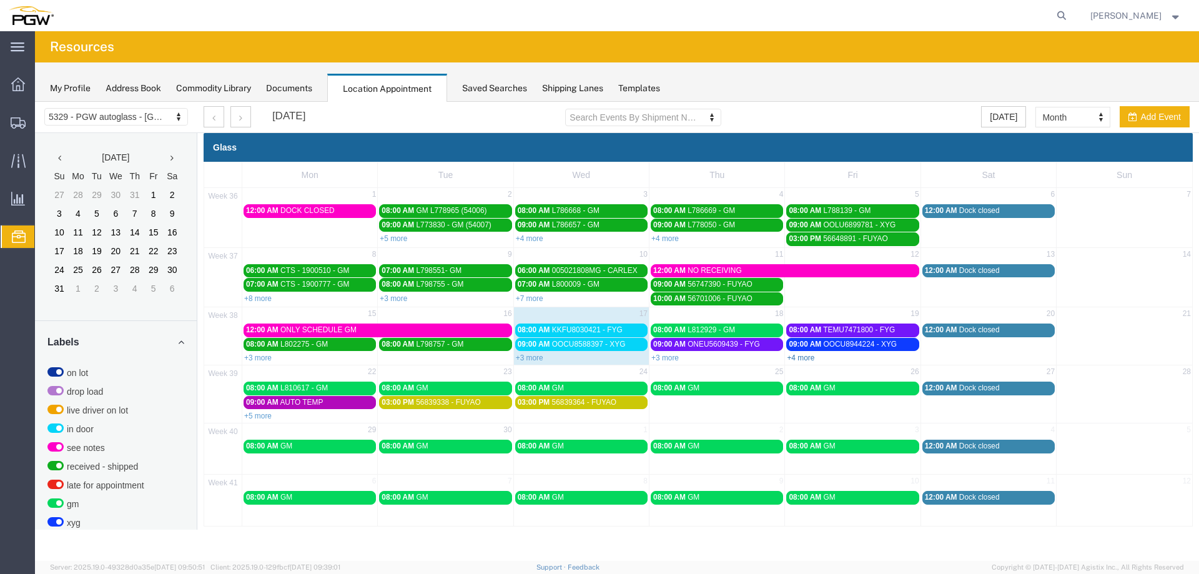
click at [804, 358] on link "+4 more" at bounding box center [800, 358] width 27 height 9
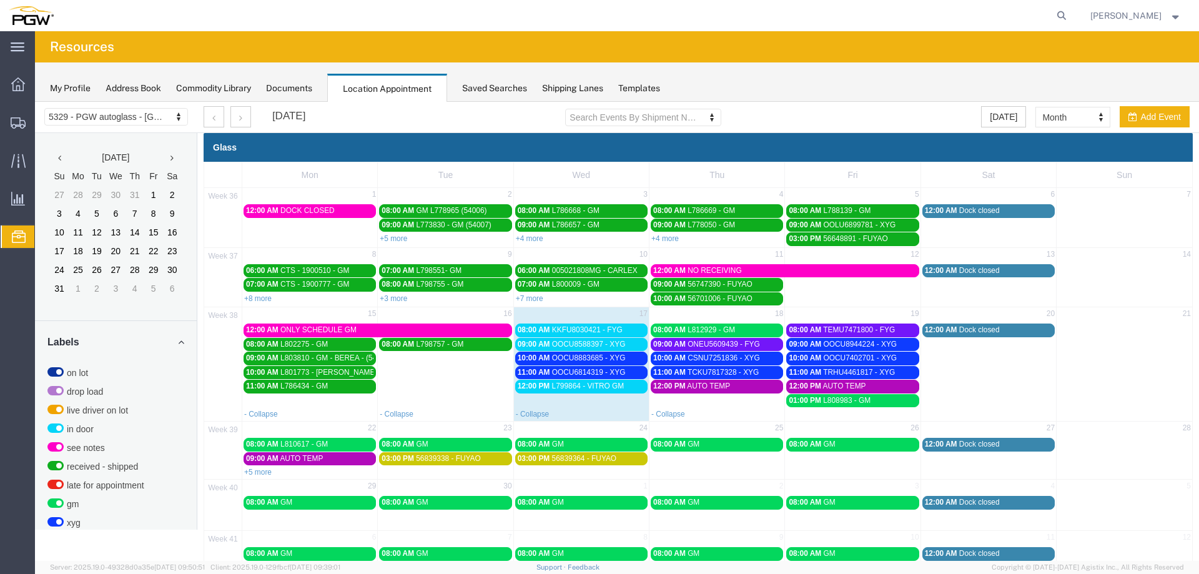
click at [264, 475] on link "+5 more" at bounding box center [257, 472] width 27 height 9
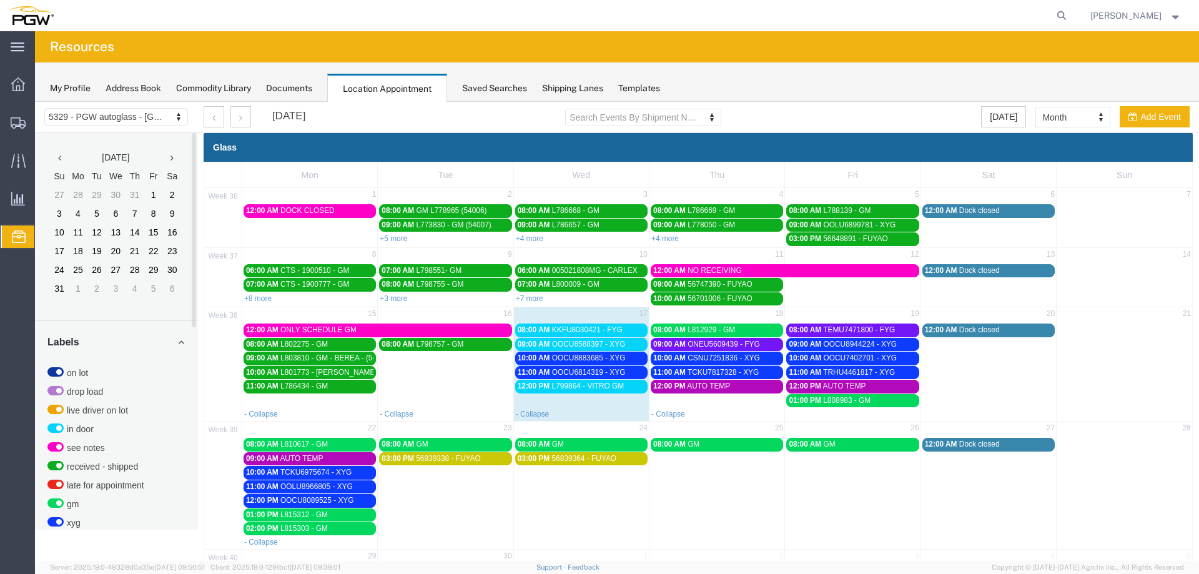
click at [587, 399] on td "12:00 PM L799864 - VITRO GM" at bounding box center [581, 393] width 136 height 28
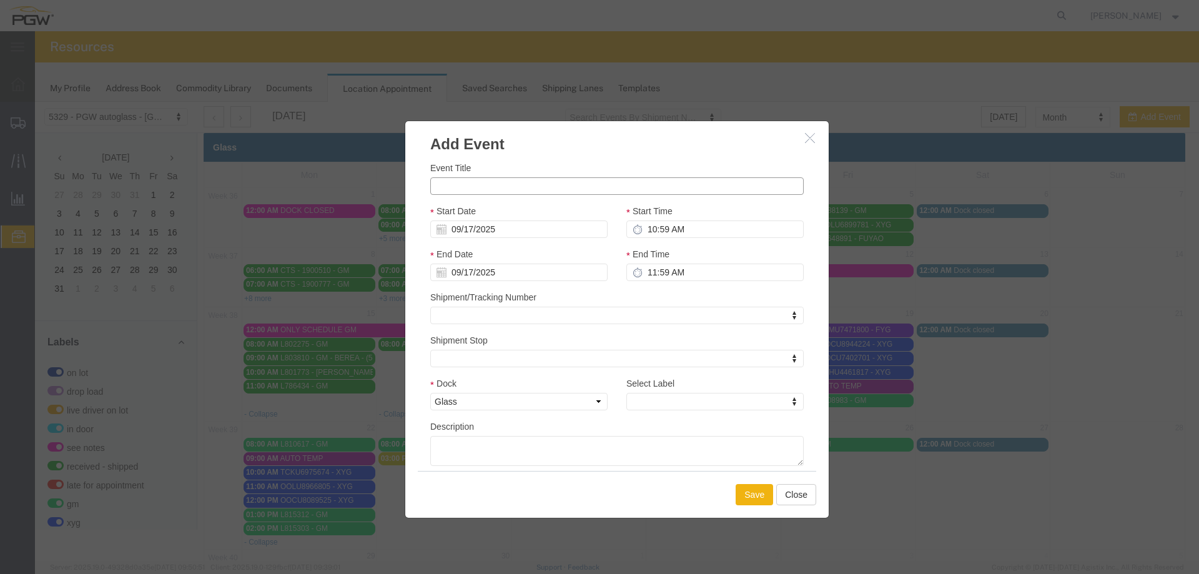
click at [519, 189] on input "Event Title" at bounding box center [617, 185] width 374 height 17
type input "L788058 - GM"
click at [641, 227] on input "10:59 AM" at bounding box center [715, 228] width 177 height 17
type input "1:59 AM"
type input "2:59 AM"
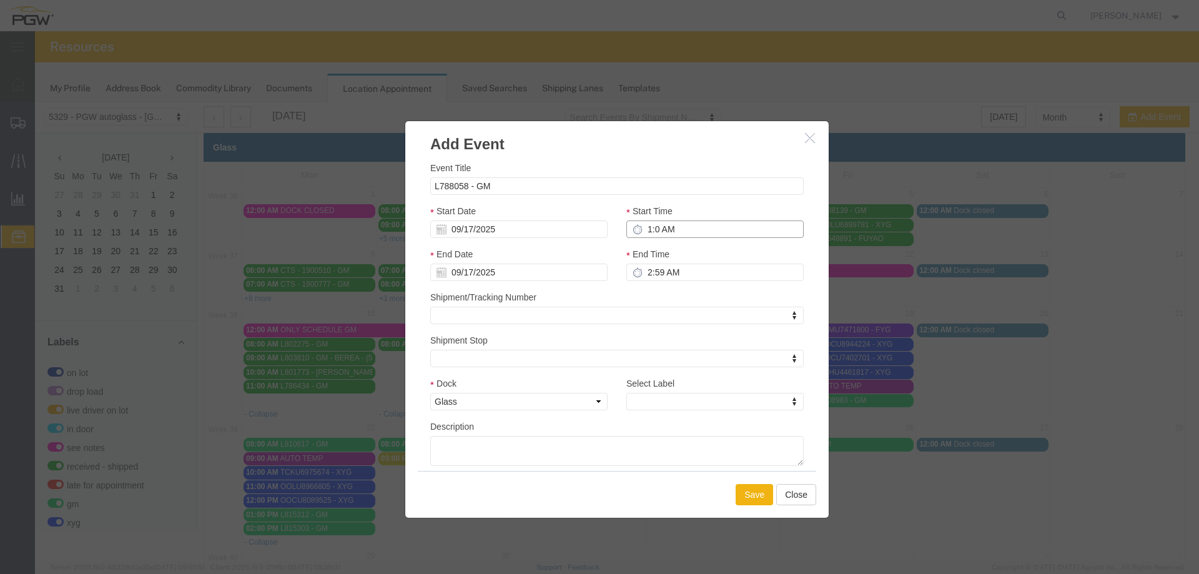
type input "1:00 AM"
type input "2:00 AM"
type input "1:00 PM"
type input "2:00 PM"
type input "1:00 PM"
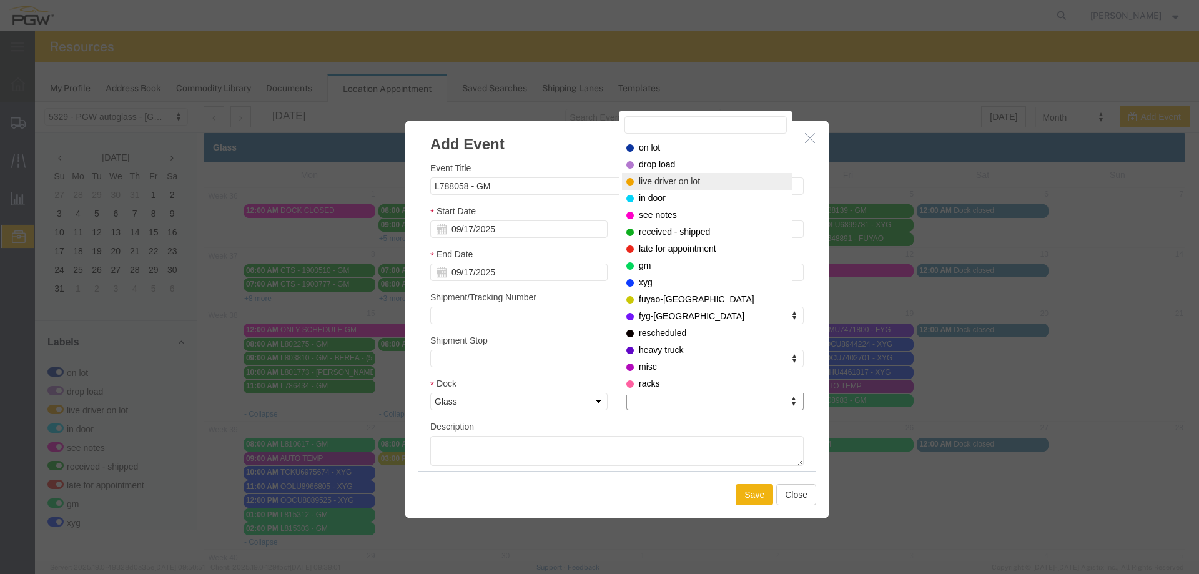
select select "521"
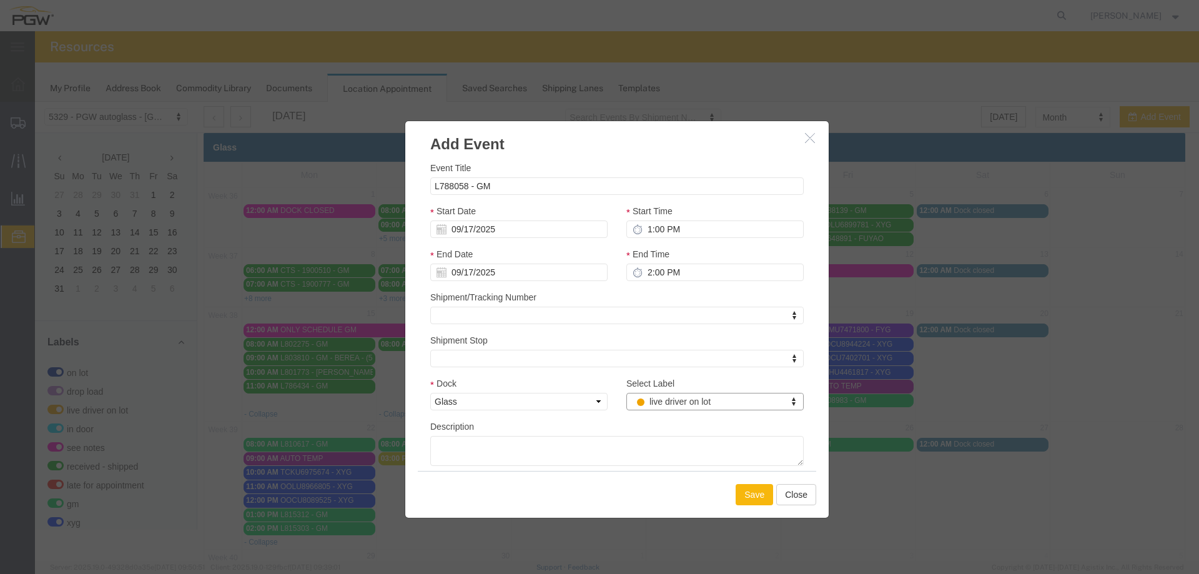
click at [748, 491] on button "Save" at bounding box center [754, 494] width 37 height 21
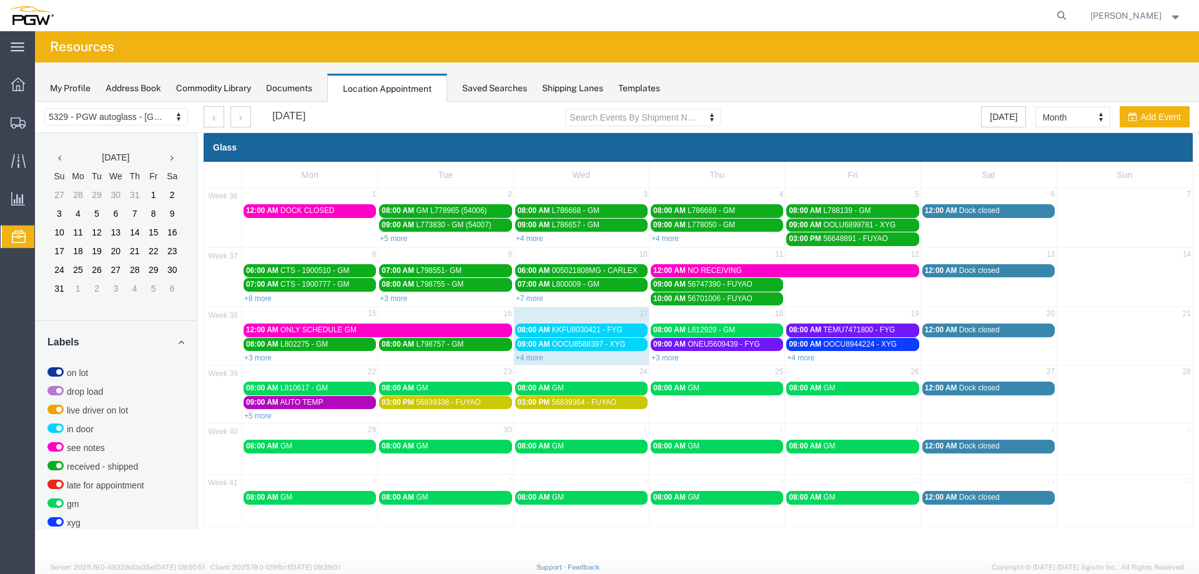
click at [602, 334] on span "KKFU8030421 - FYG" at bounding box center [587, 329] width 71 height 9
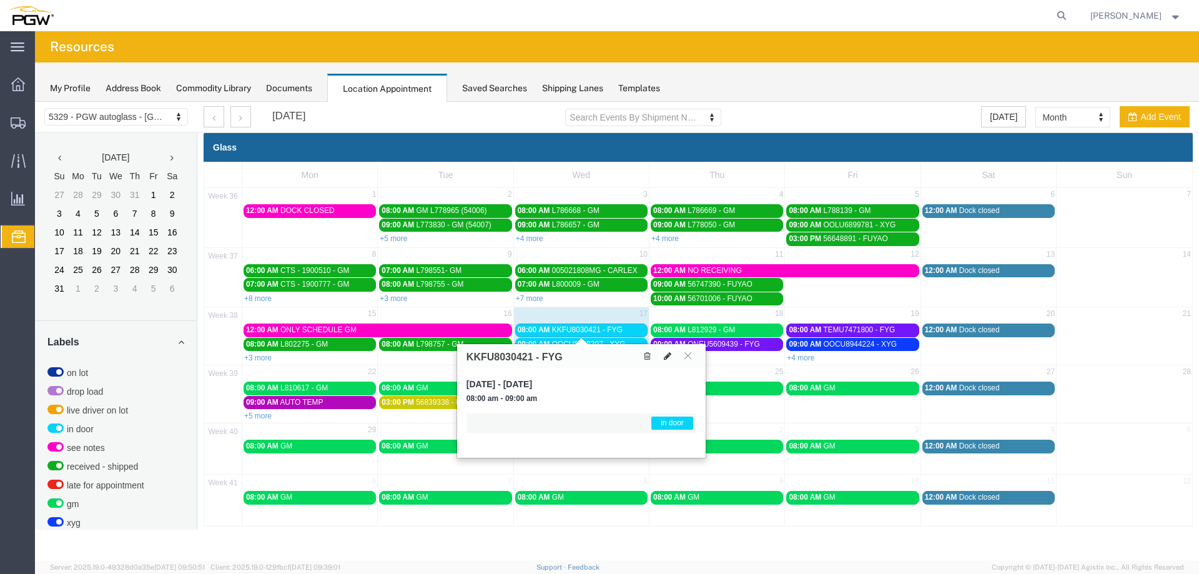
click at [670, 358] on icon at bounding box center [667, 356] width 7 height 9
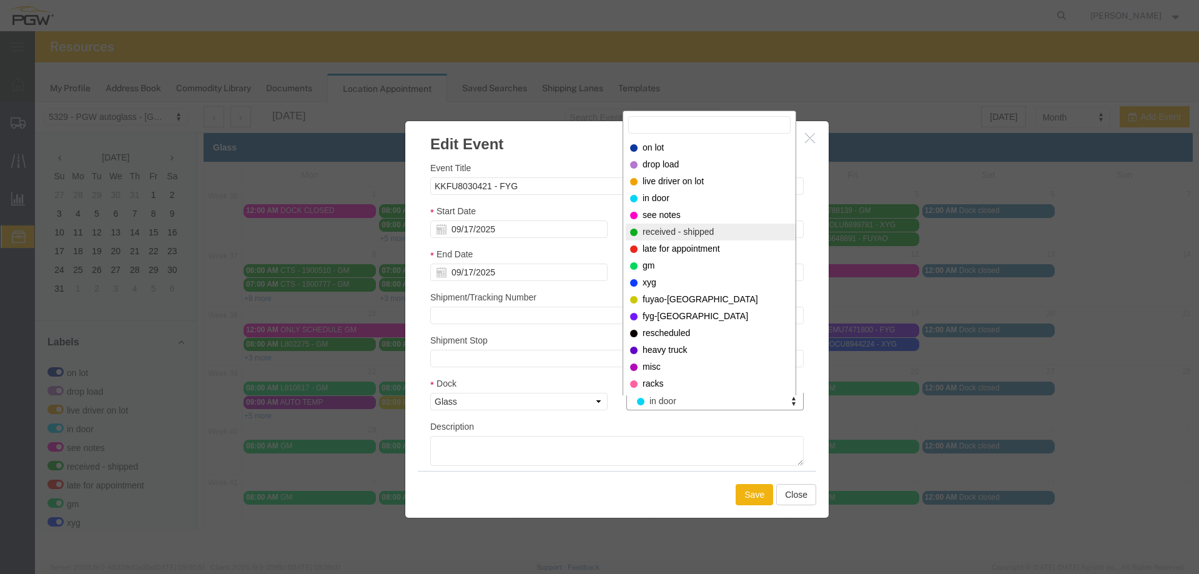
select select "200"
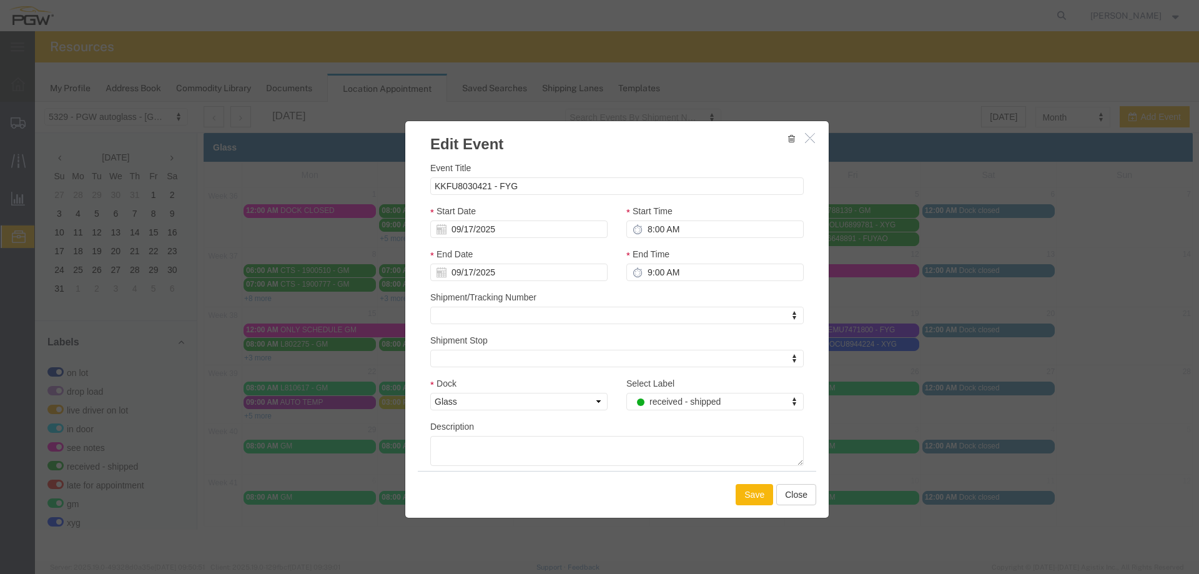
click at [752, 490] on button "Save" at bounding box center [754, 494] width 37 height 21
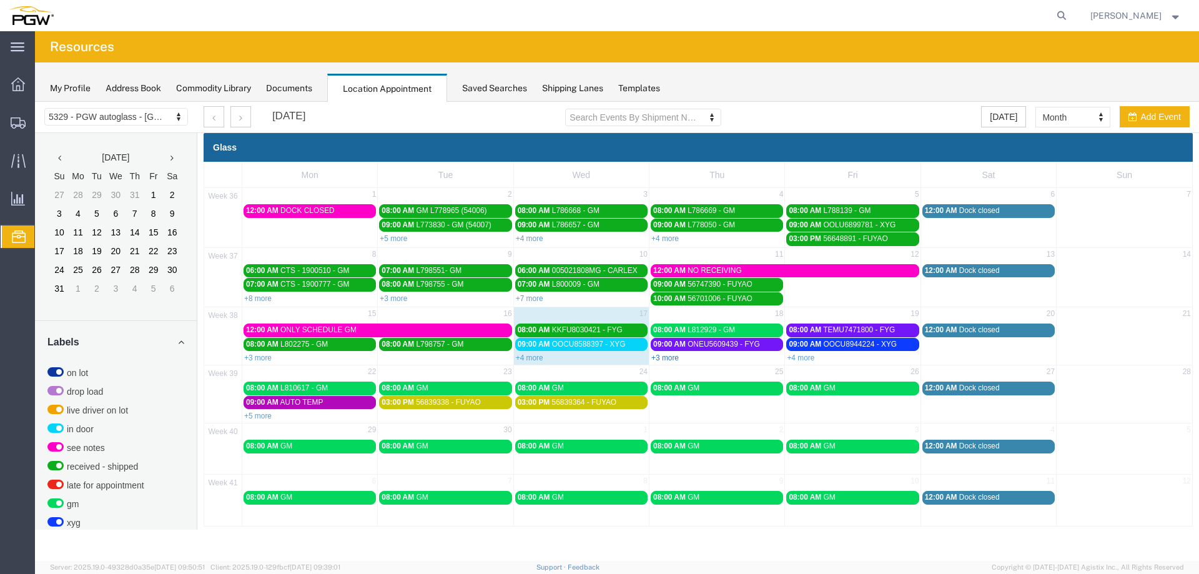
click at [668, 357] on link "+3 more" at bounding box center [664, 358] width 27 height 9
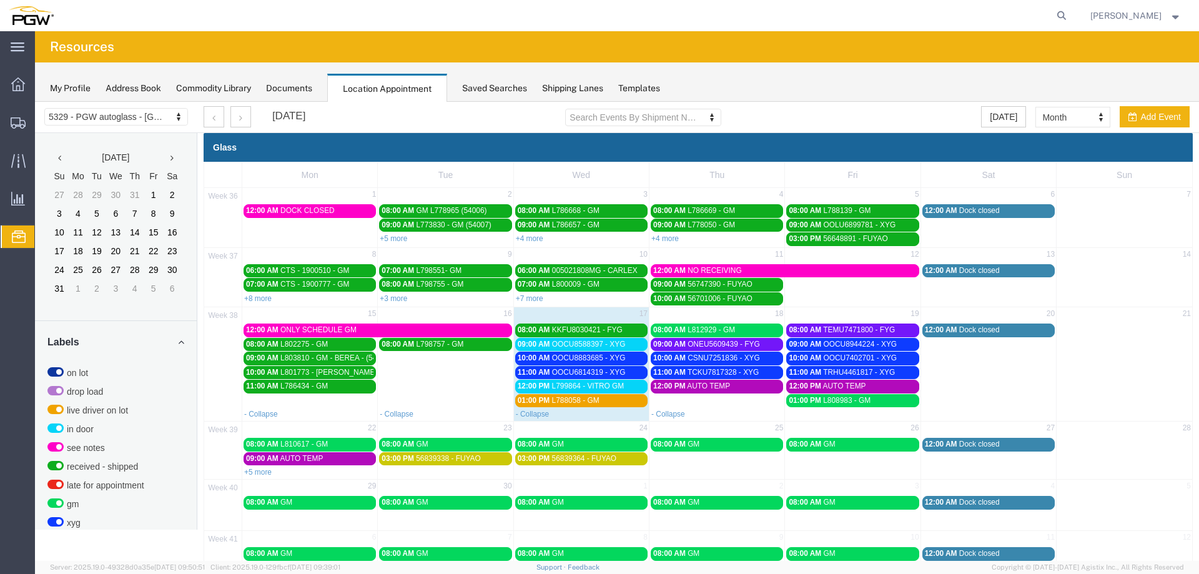
click at [610, 358] on span "OOCU8883685 - XYG" at bounding box center [589, 358] width 74 height 9
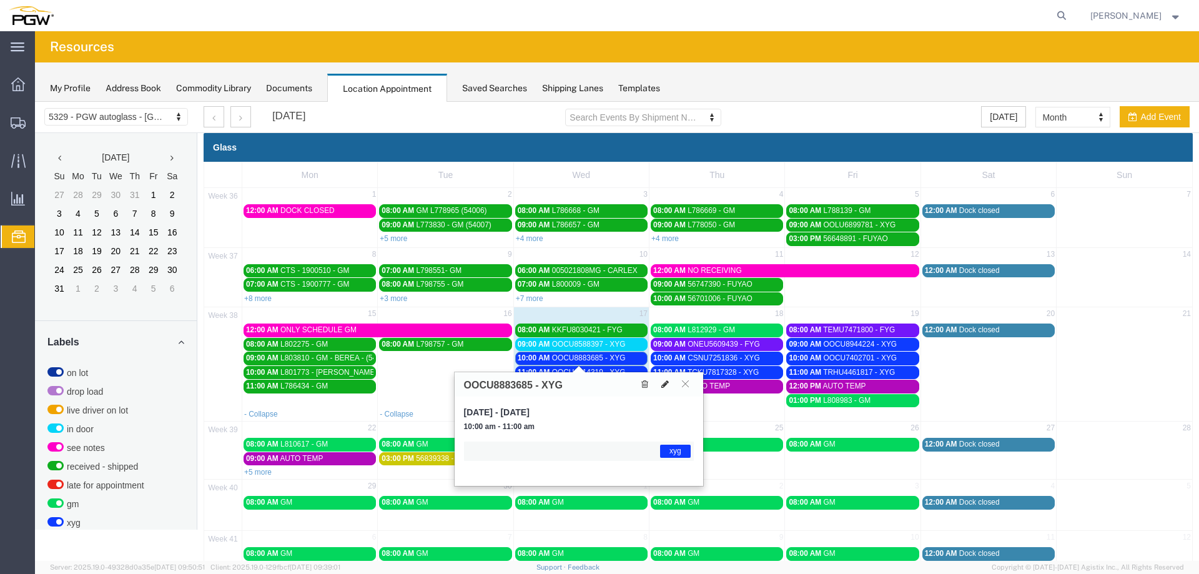
click at [663, 385] on icon at bounding box center [664, 384] width 7 height 9
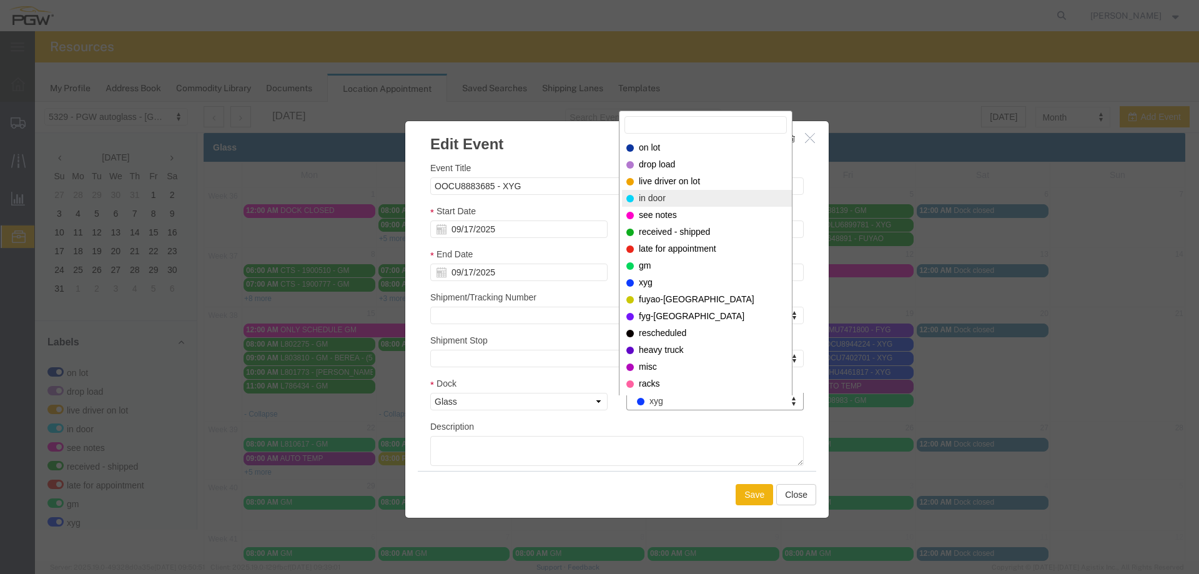
select select "220"
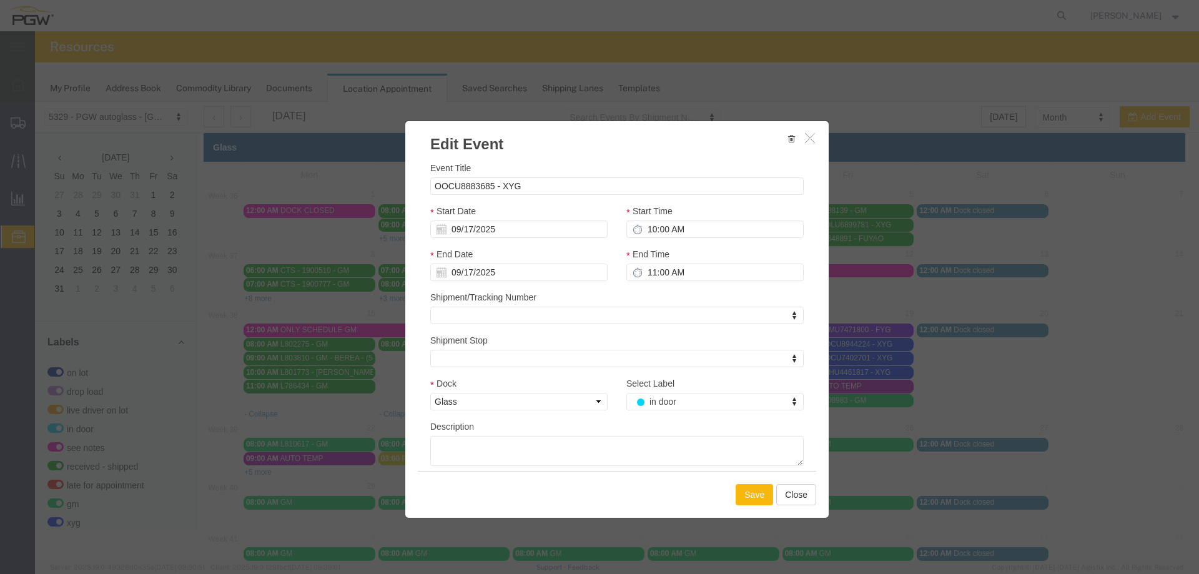
click at [740, 492] on button "Save" at bounding box center [754, 494] width 37 height 21
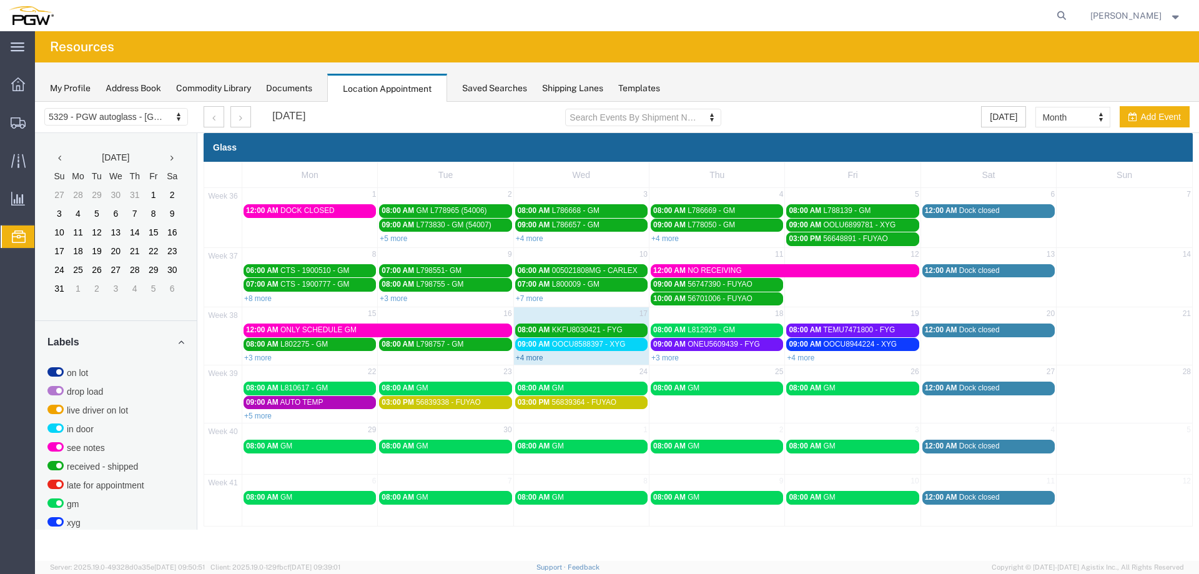
click at [526, 361] on link "+4 more" at bounding box center [529, 358] width 27 height 9
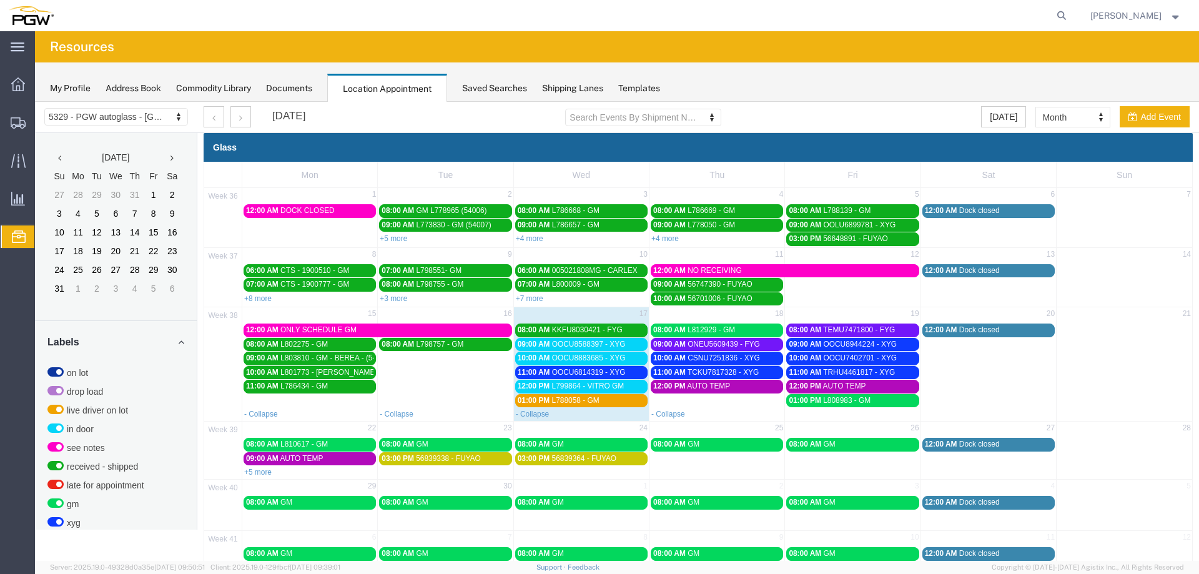
click at [533, 370] on span "11:00 AM" at bounding box center [534, 372] width 32 height 9
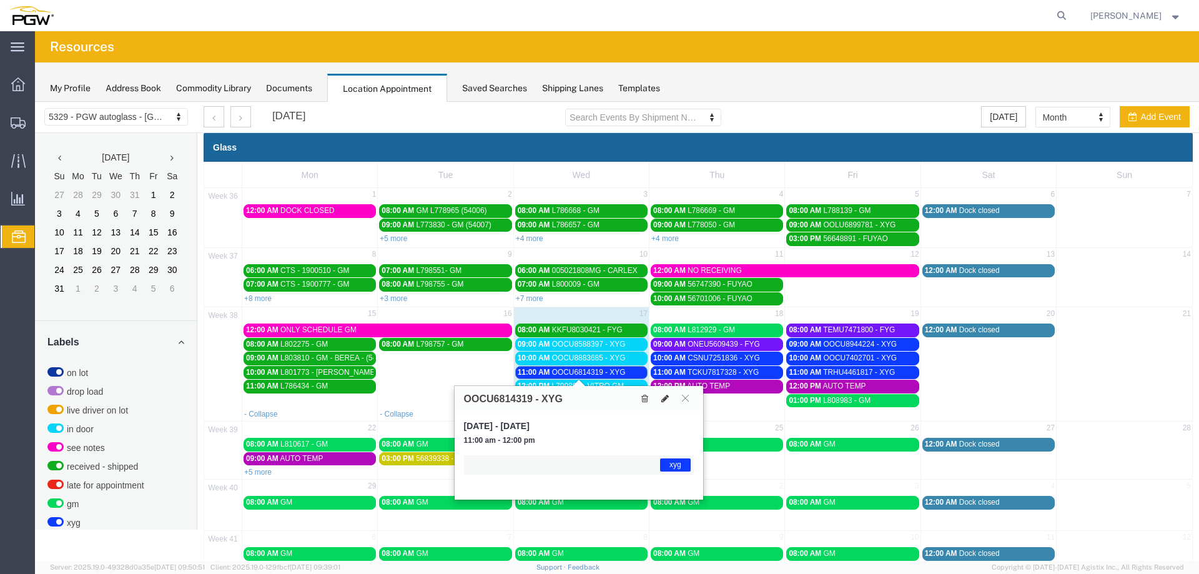
click at [661, 396] on icon at bounding box center [664, 398] width 7 height 9
select select "1"
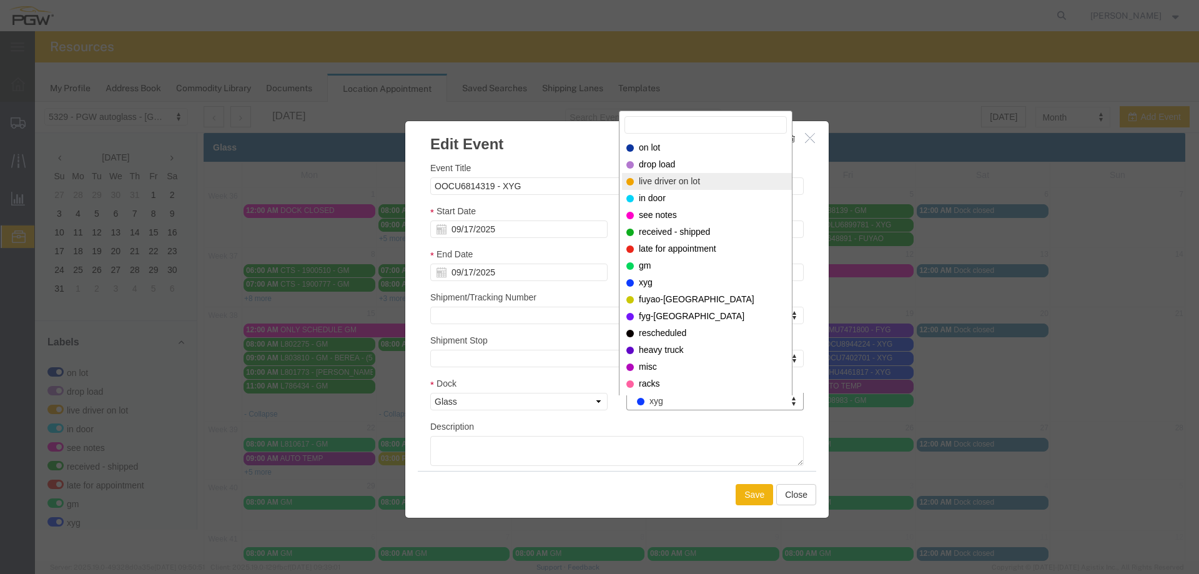
select select "521"
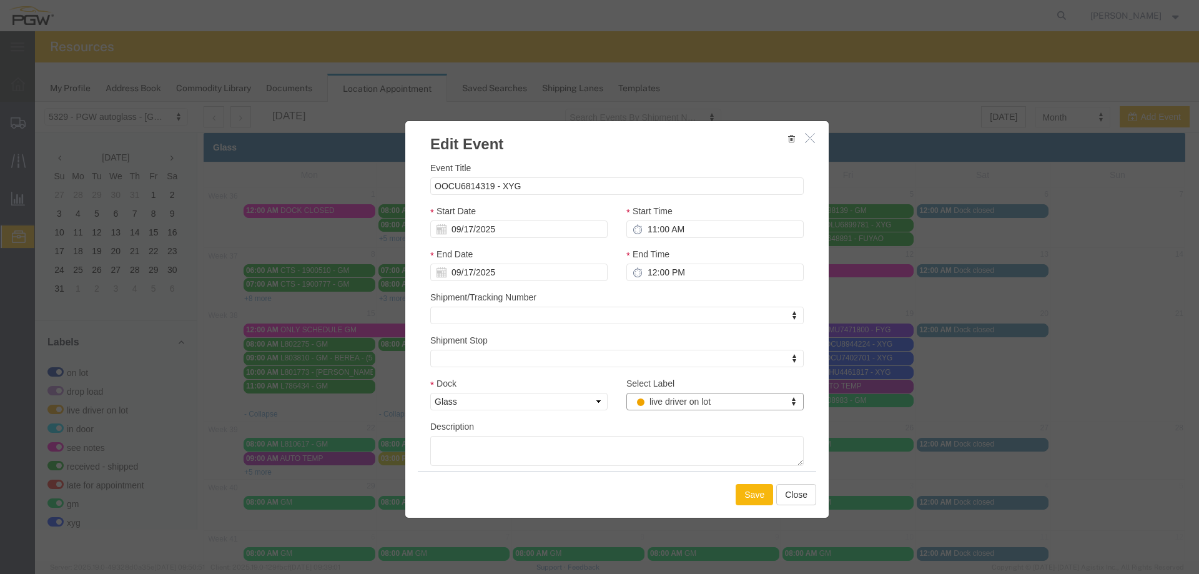
click at [756, 488] on button "Save" at bounding box center [754, 494] width 37 height 21
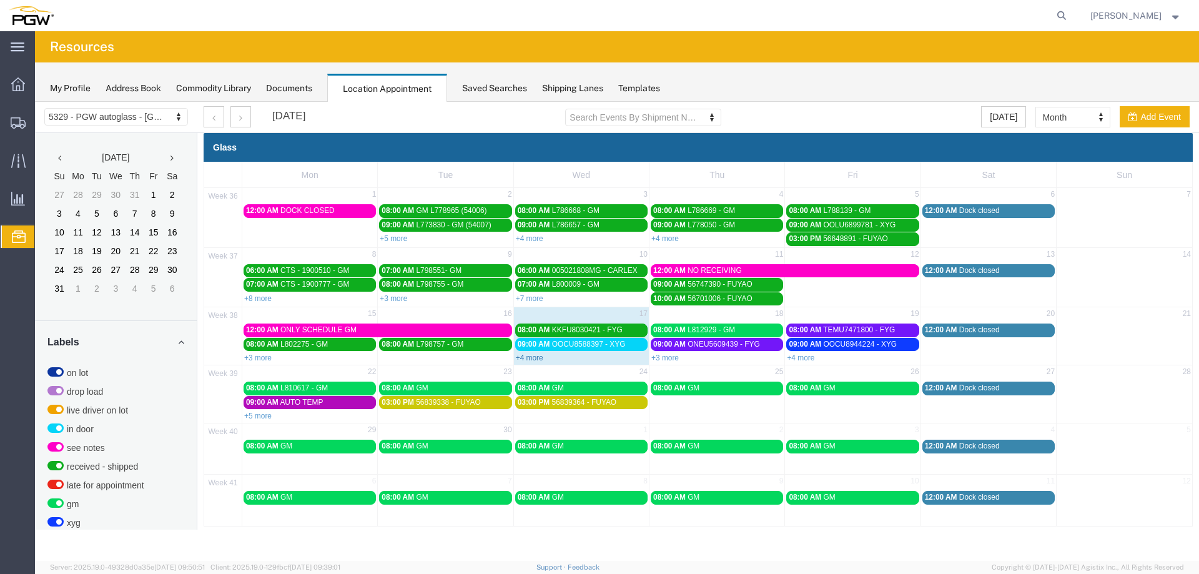
click at [530, 360] on link "+4 more" at bounding box center [529, 358] width 27 height 9
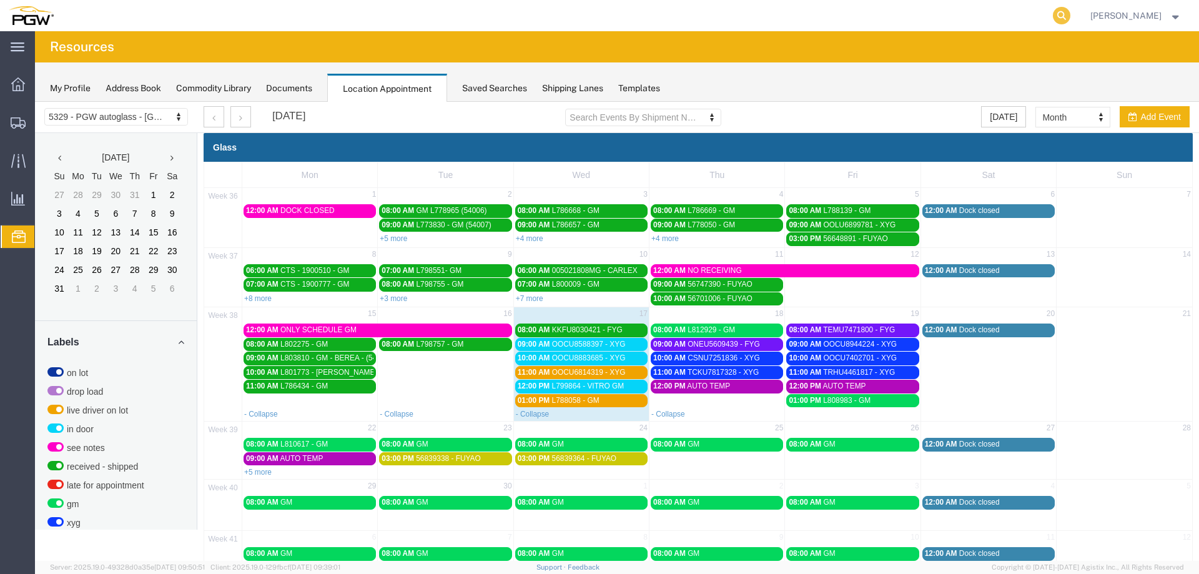
click at [1067, 14] on icon at bounding box center [1061, 15] width 17 height 17
click at [1031, 21] on input "search" at bounding box center [863, 16] width 380 height 30
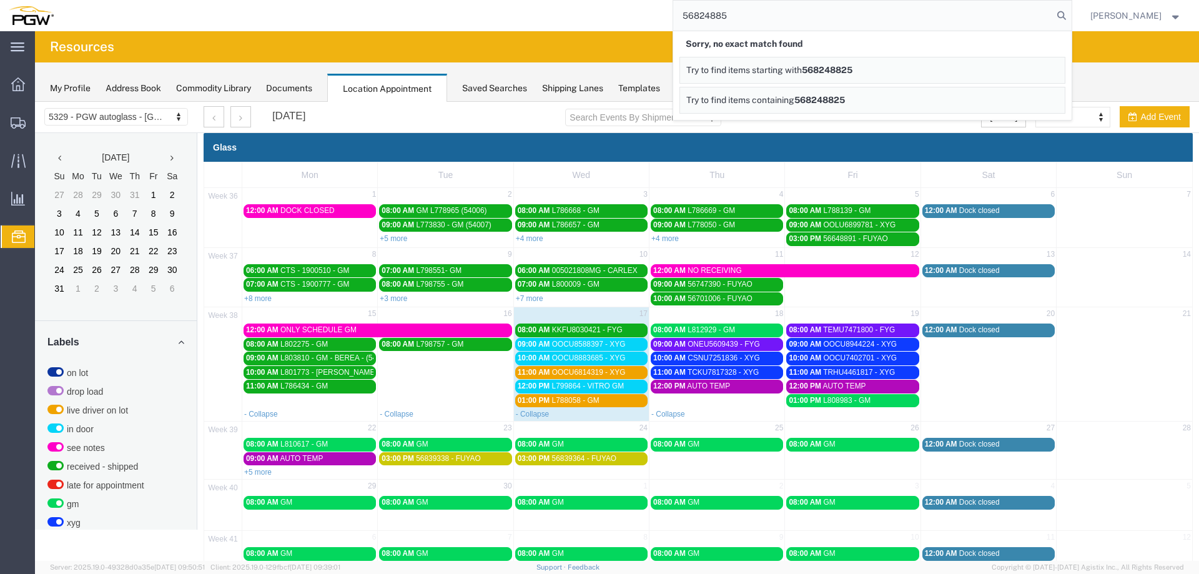
type input "56824885"
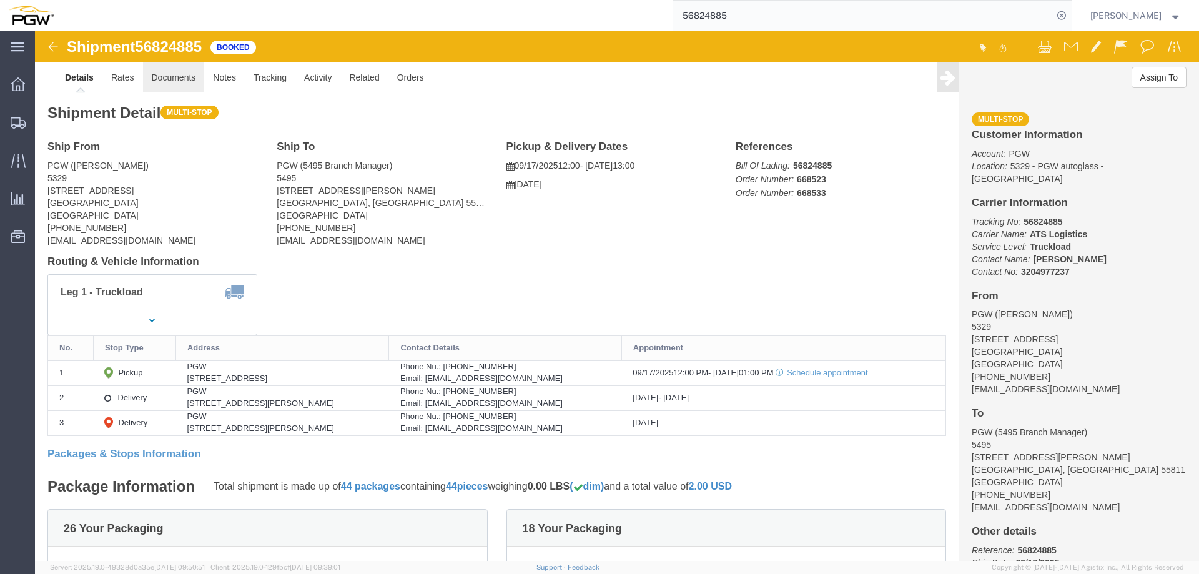
click link "Documents"
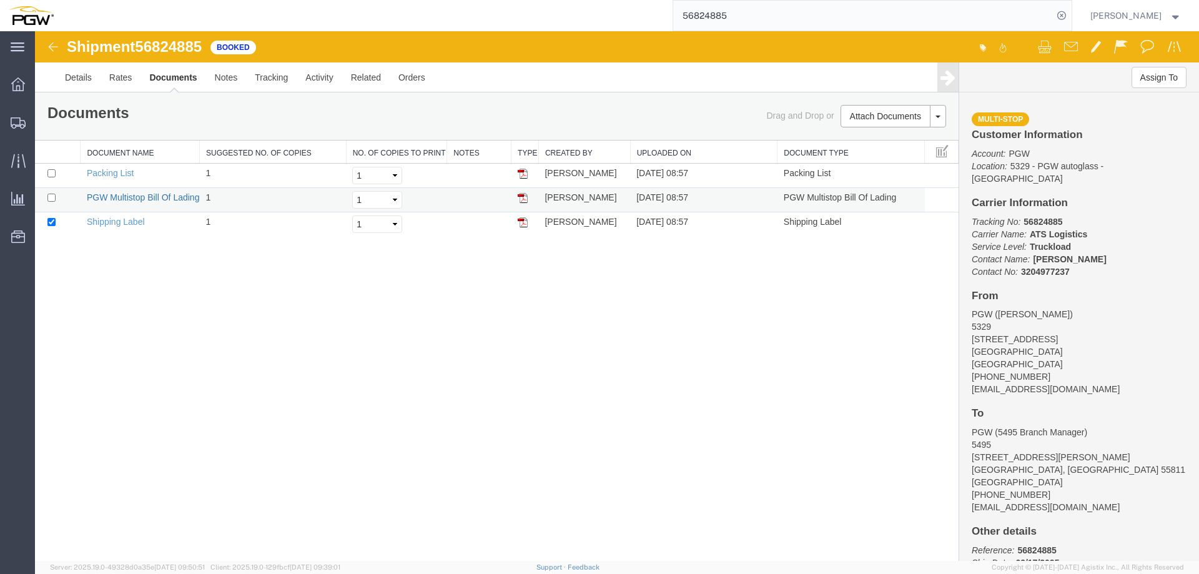
click at [116, 200] on link "PGW Multistop Bill Of Lading" at bounding box center [143, 197] width 113 height 10
click at [0, 0] on span "Location Appointment" at bounding box center [0, 0] width 0 height 0
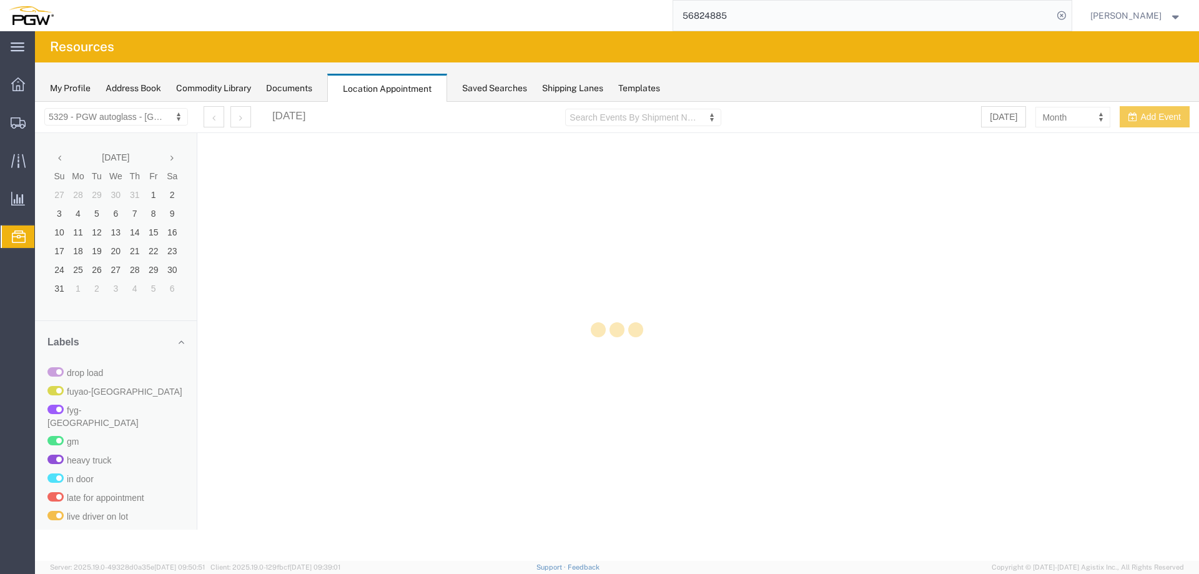
select select "28253"
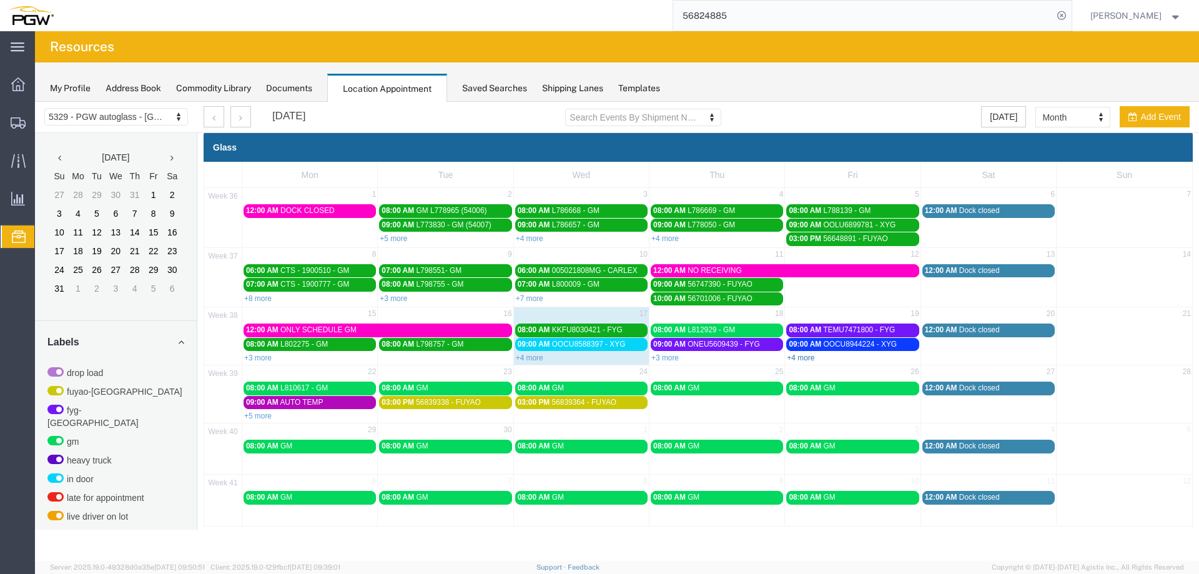
click at [796, 359] on link "+4 more" at bounding box center [800, 358] width 27 height 9
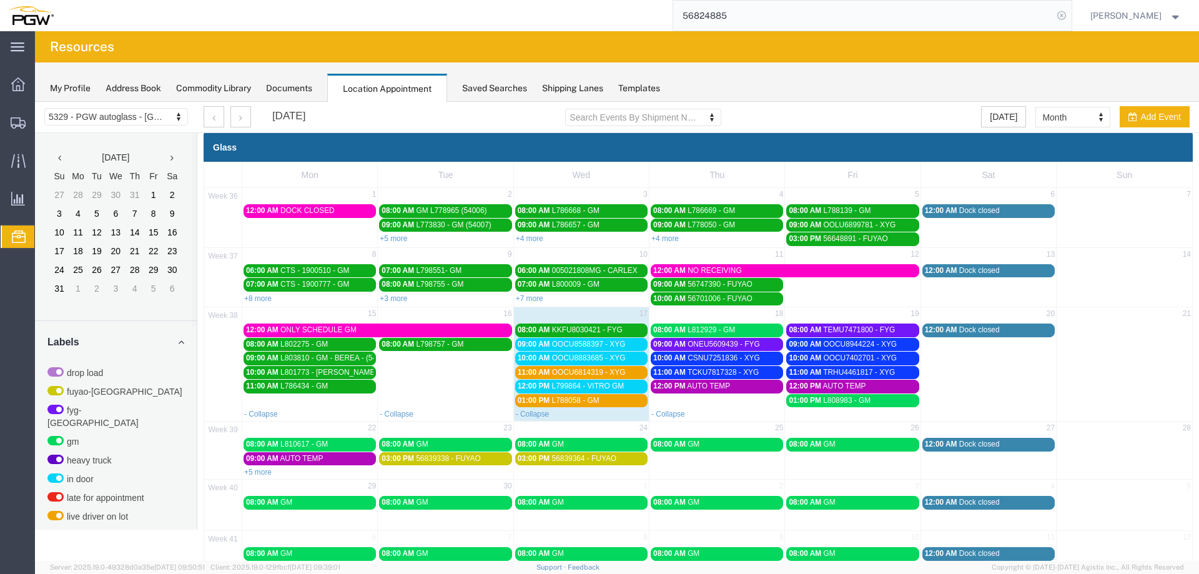
click at [1067, 16] on icon at bounding box center [1061, 15] width 17 height 17
click at [1067, 12] on icon at bounding box center [1061, 15] width 17 height 17
paste input "668529"
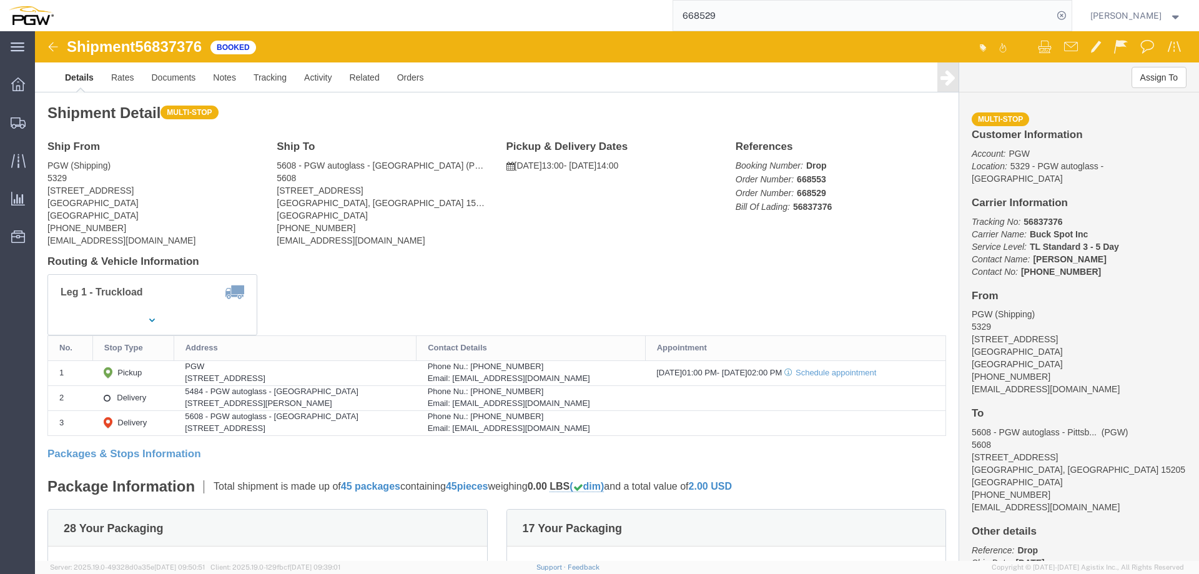
click span "56837376"
copy span "56837376"
click at [735, 9] on input "668529" at bounding box center [863, 16] width 380 height 30
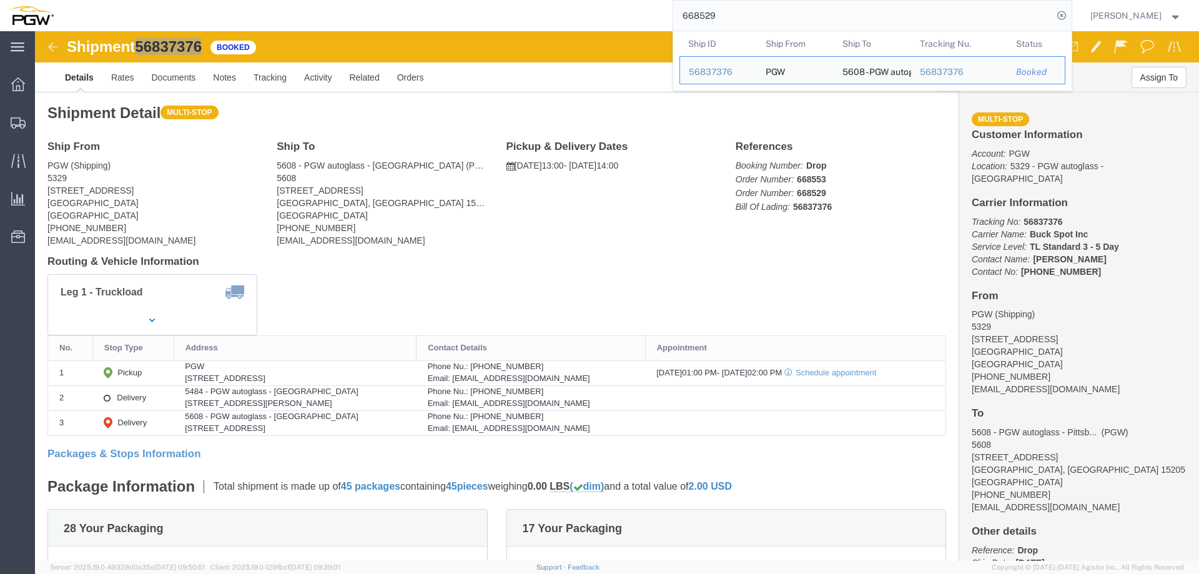
click at [735, 9] on input "668529" at bounding box center [863, 16] width 380 height 30
paste input "3"
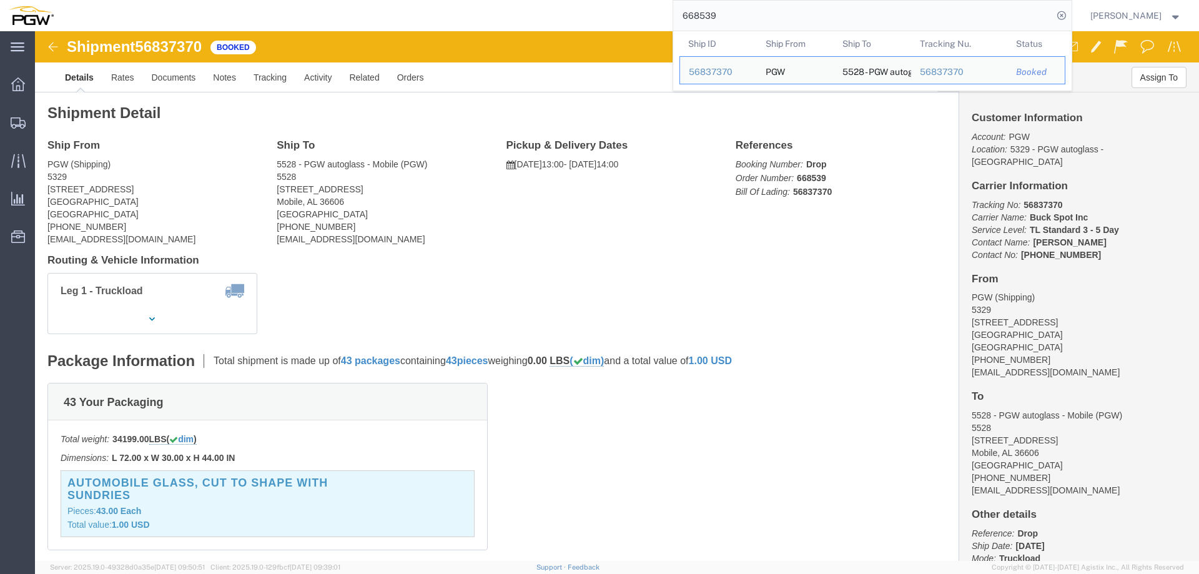
click span "56837370"
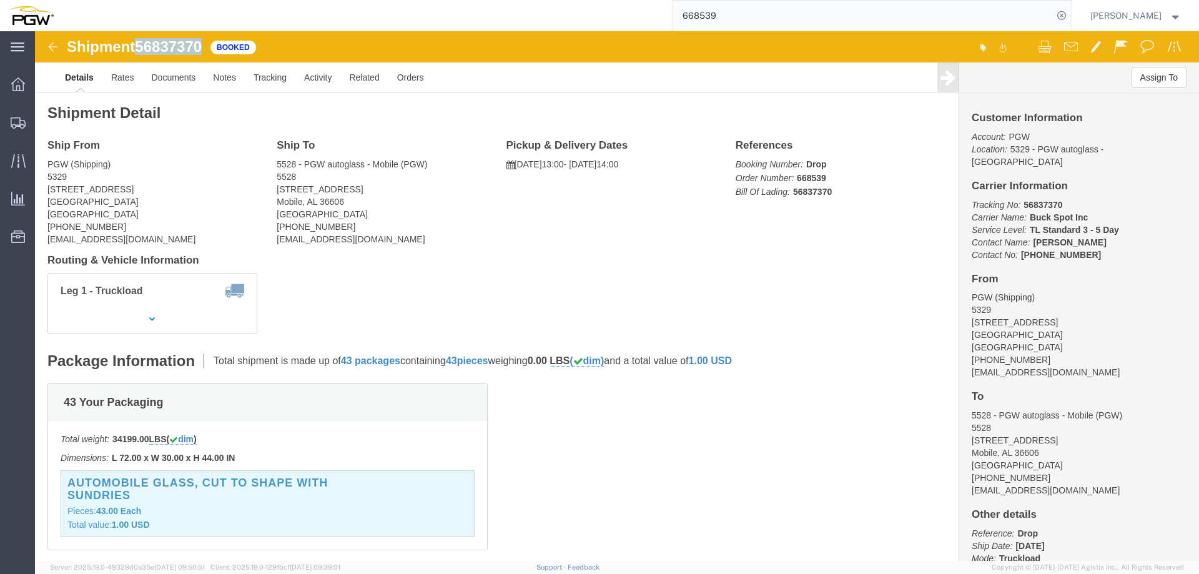
copy span "56837370"
click at [736, 19] on input "668539" at bounding box center [863, 16] width 380 height 30
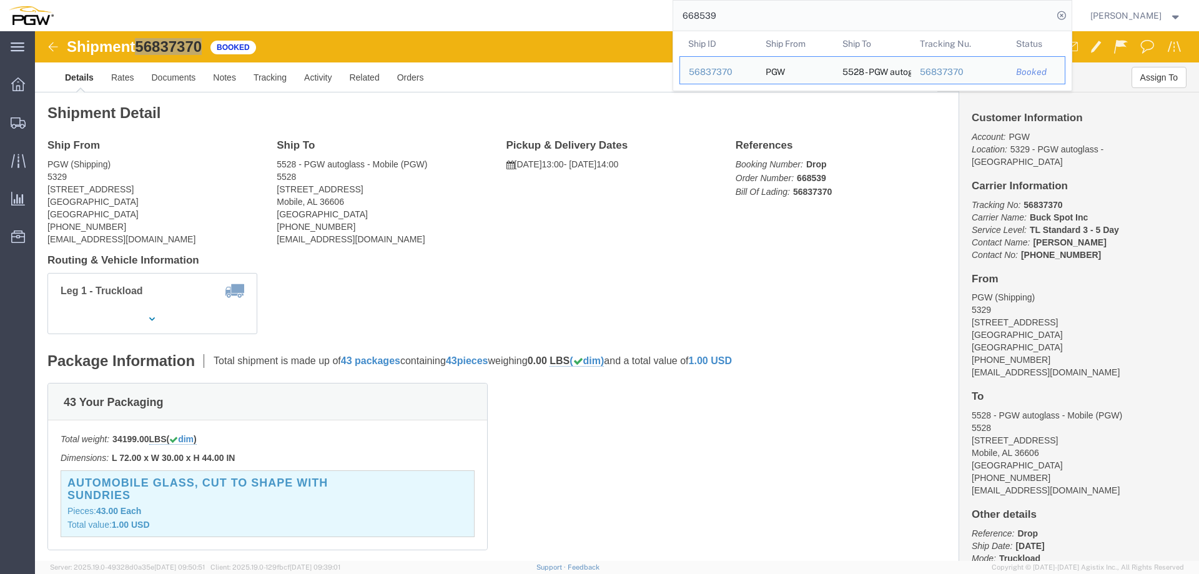
click at [736, 19] on input "668539" at bounding box center [863, 16] width 380 height 30
paste input "42"
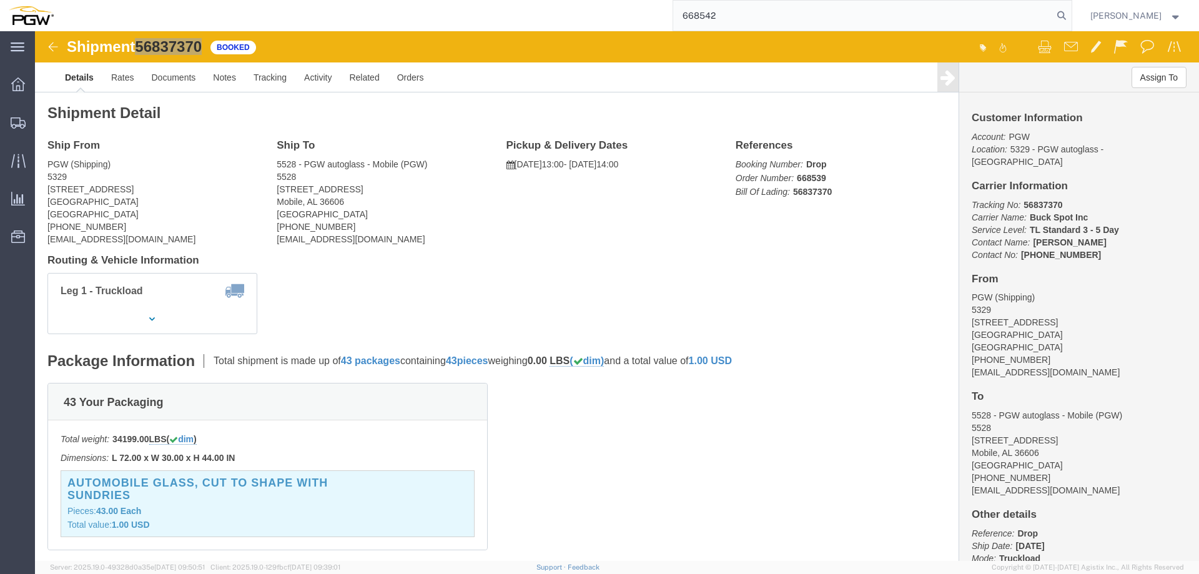
type input "668542"
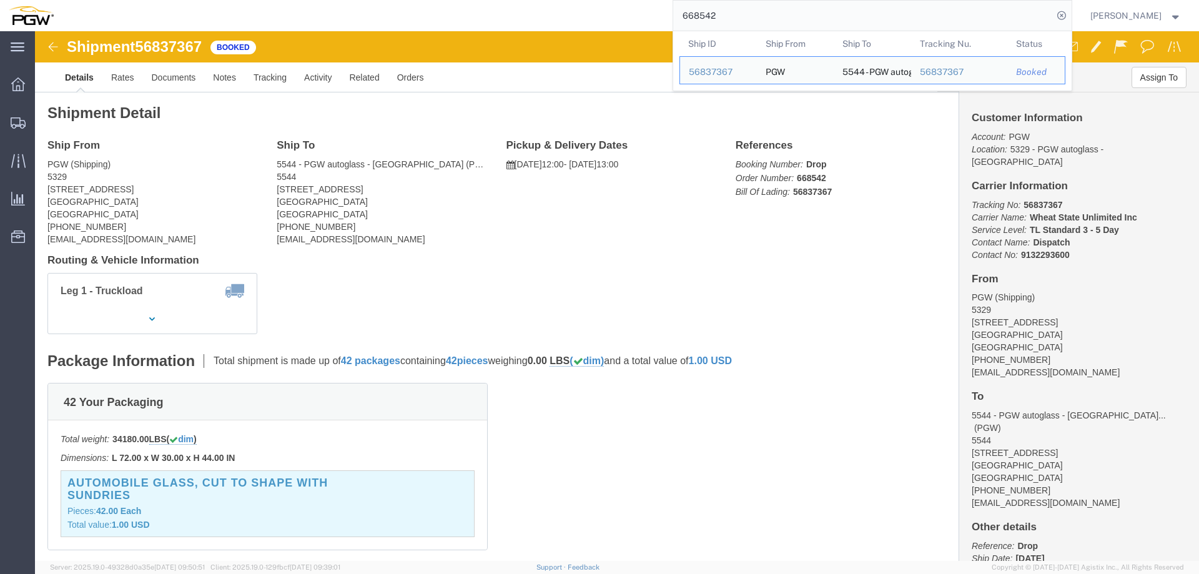
click span "56837367"
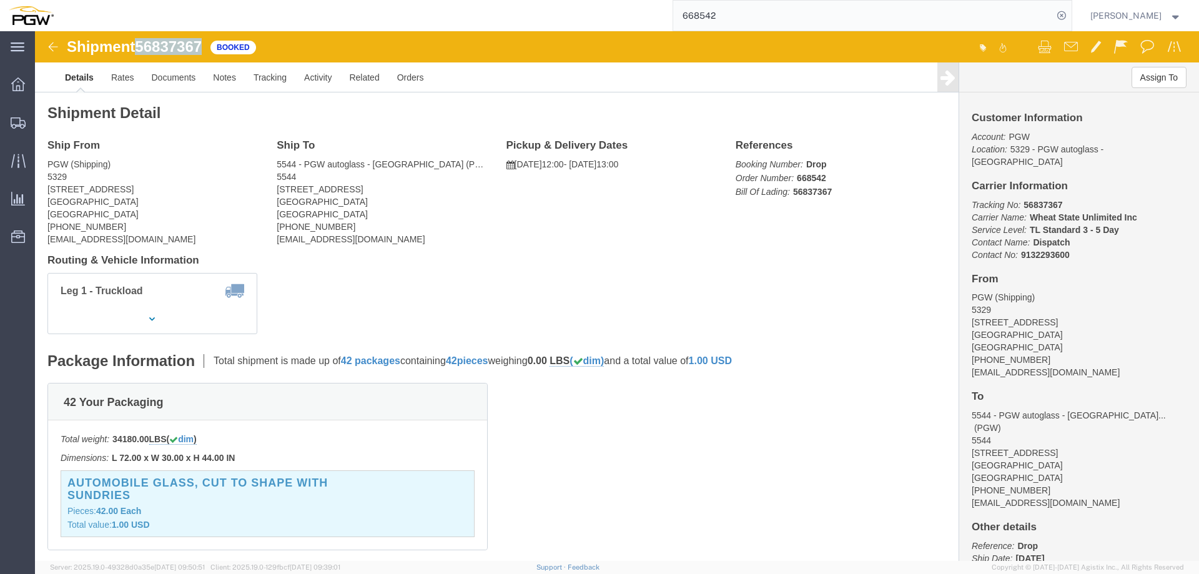
copy span "56837367"
click at [1066, 16] on icon at bounding box center [1061, 15] width 17 height 17
click at [0, 0] on span "Location Appointment" at bounding box center [0, 0] width 0 height 0
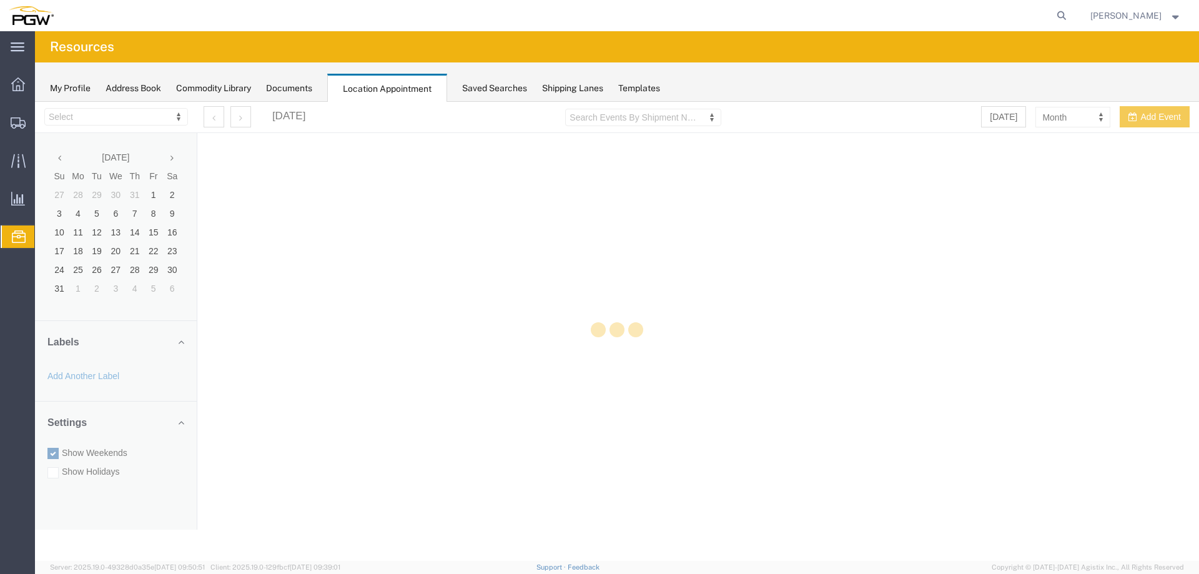
select select "28253"
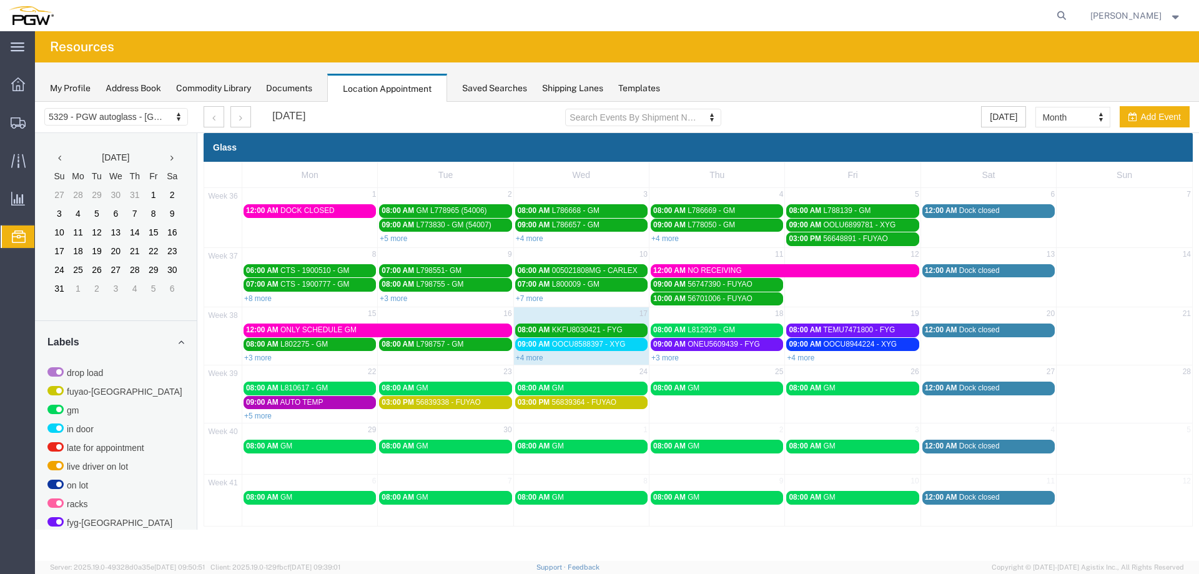
click at [818, 413] on td "08:00 AM GM" at bounding box center [853, 400] width 136 height 41
select select "1"
select select
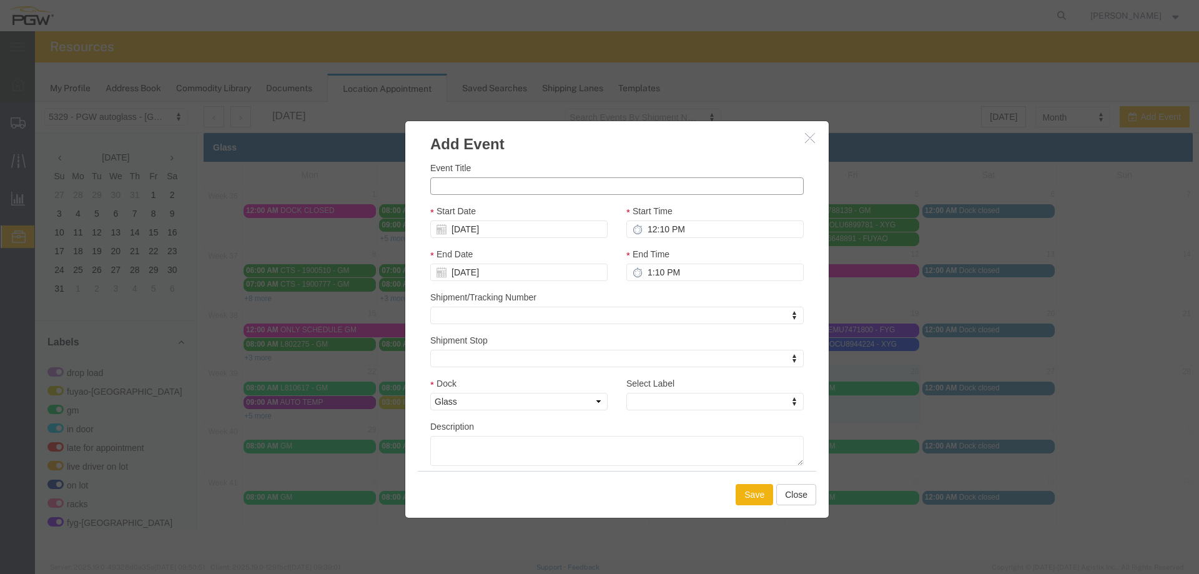
click at [612, 190] on input "Event Title" at bounding box center [617, 185] width 374 height 17
type input "AUTO TEMP"
click at [651, 234] on input "12:10 PM" at bounding box center [715, 228] width 177 height 17
type input "9:10 PM"
type input "10:10 PM"
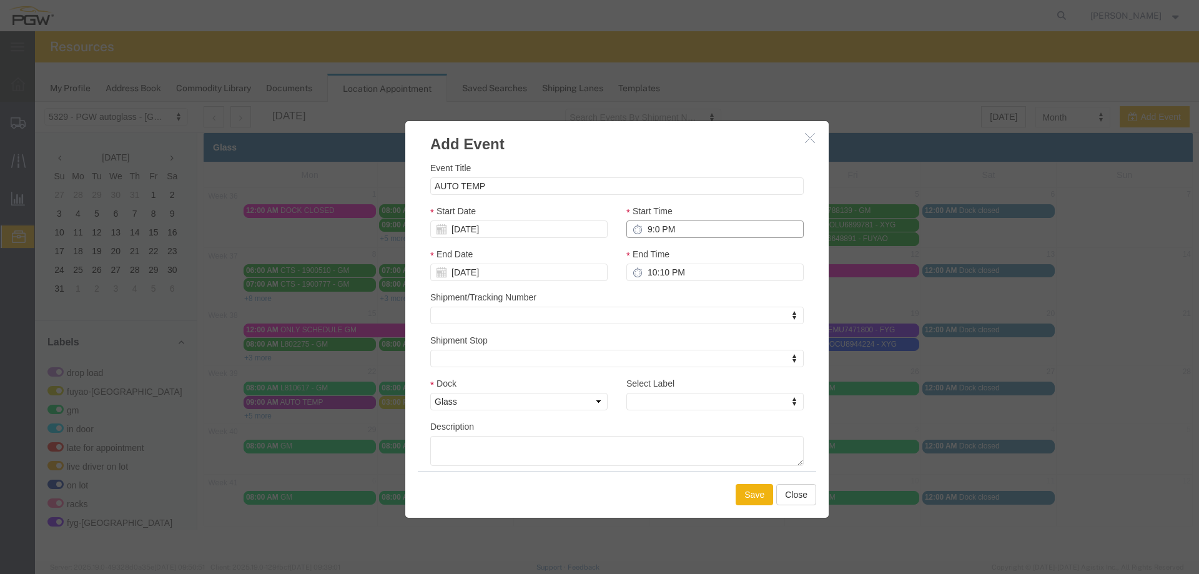
type input "9:00 PM"
type input "10:00 PM"
type input "9:00 AM"
type input "10:00 AM"
type input "9:00 AM"
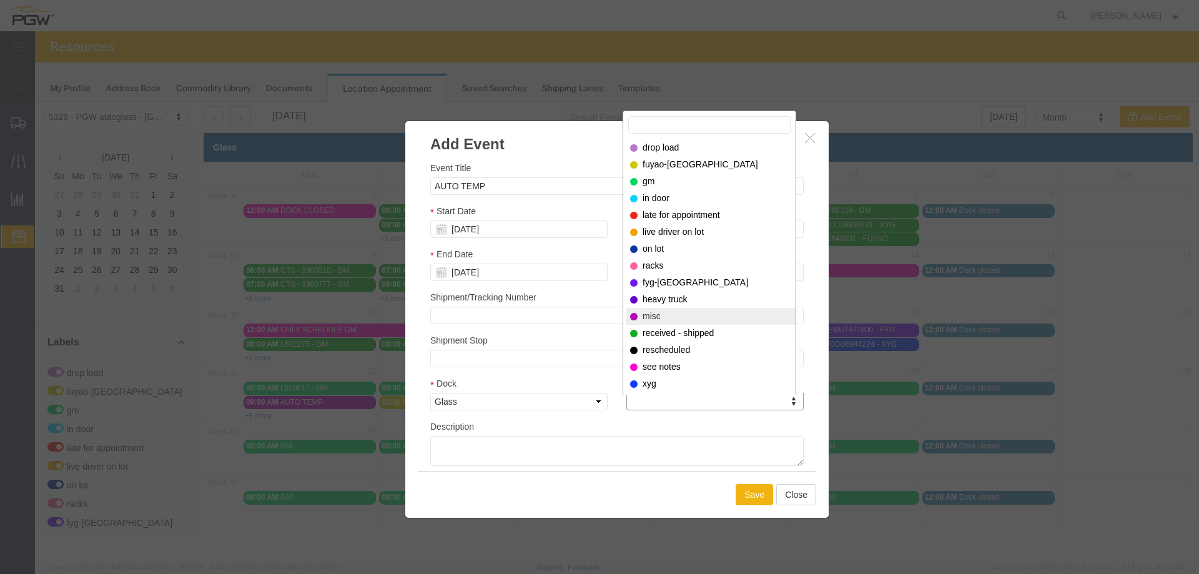
select select "12922"
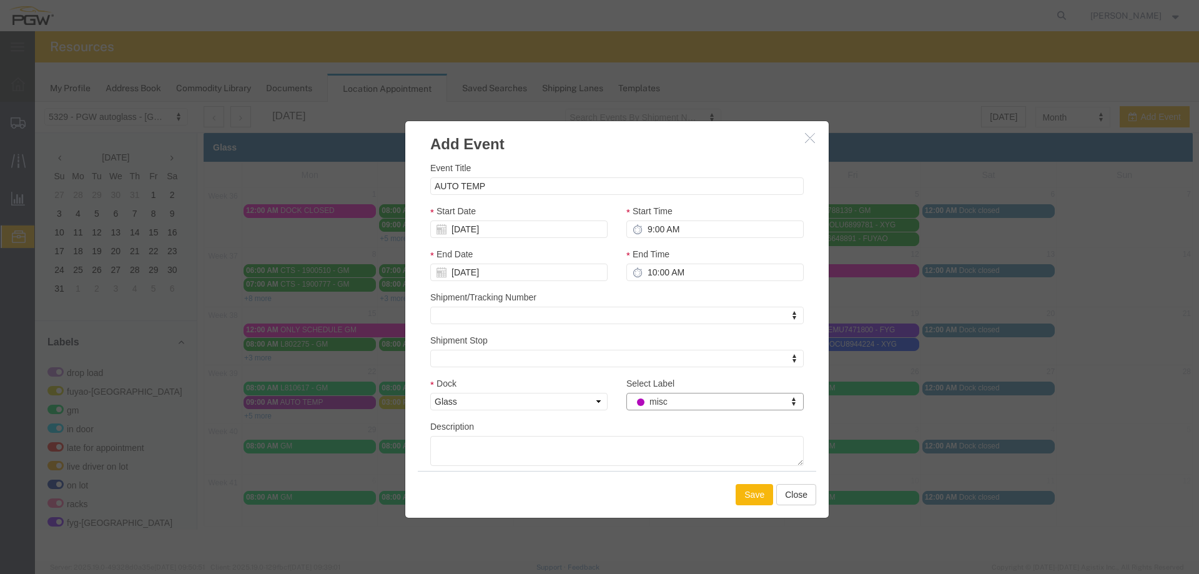
click at [745, 490] on button "Save" at bounding box center [754, 494] width 37 height 21
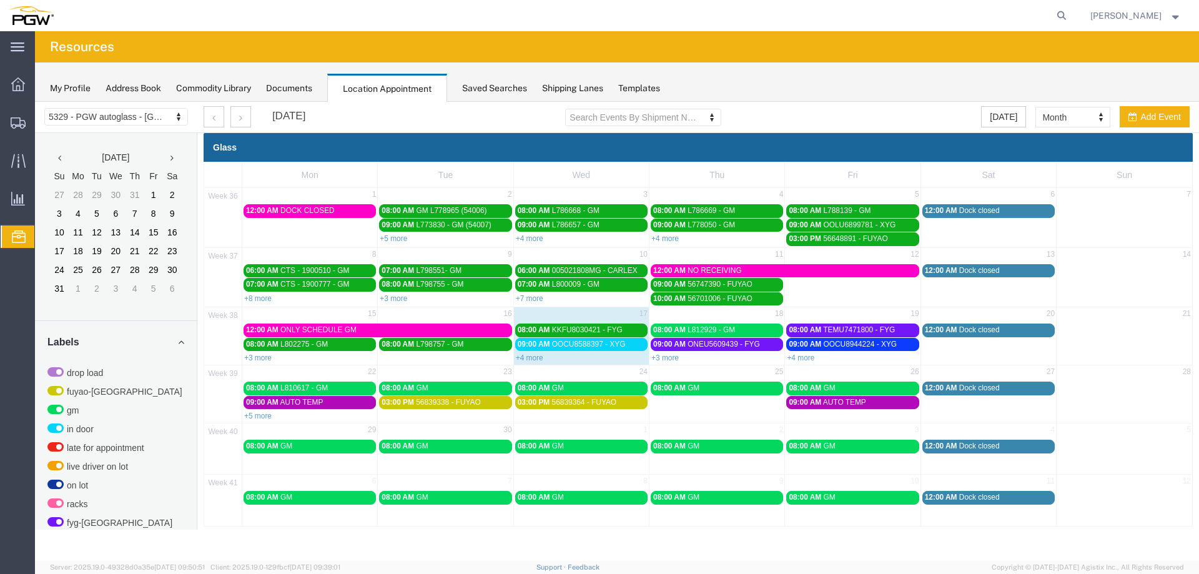
click at [533, 350] on link "09:00 AM OOCU8588397 - XYG" at bounding box center [581, 344] width 132 height 13
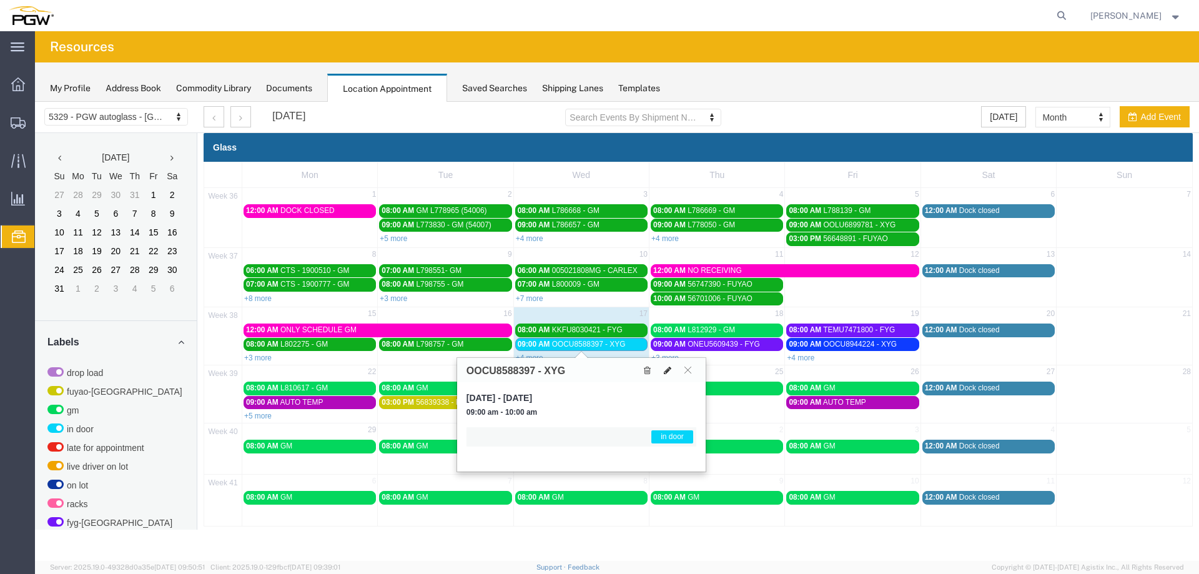
click at [669, 372] on icon at bounding box center [667, 370] width 7 height 9
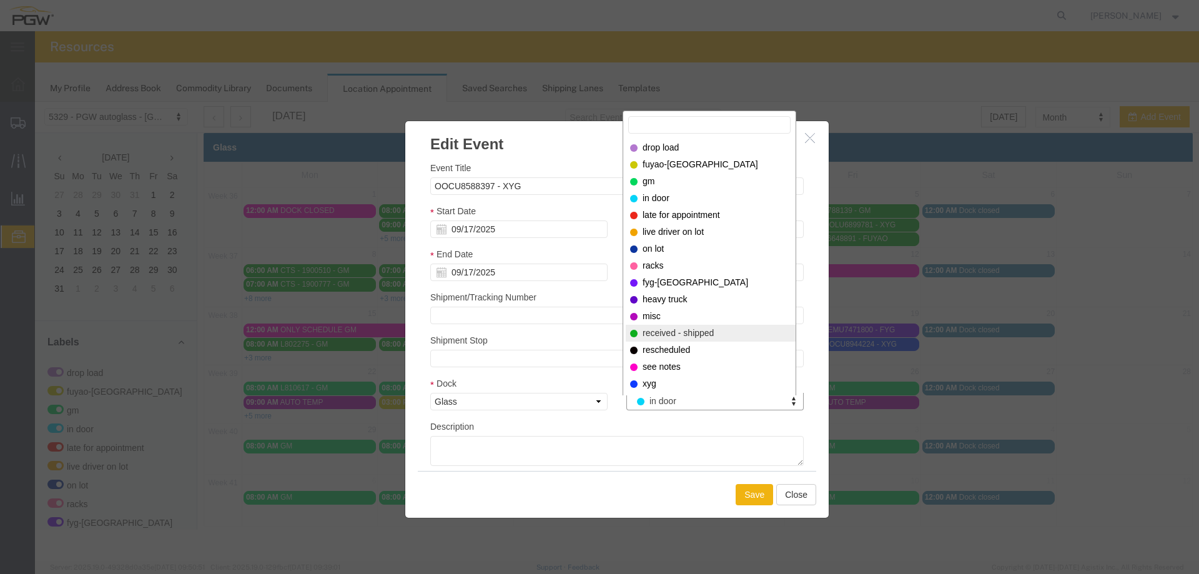
select select "200"
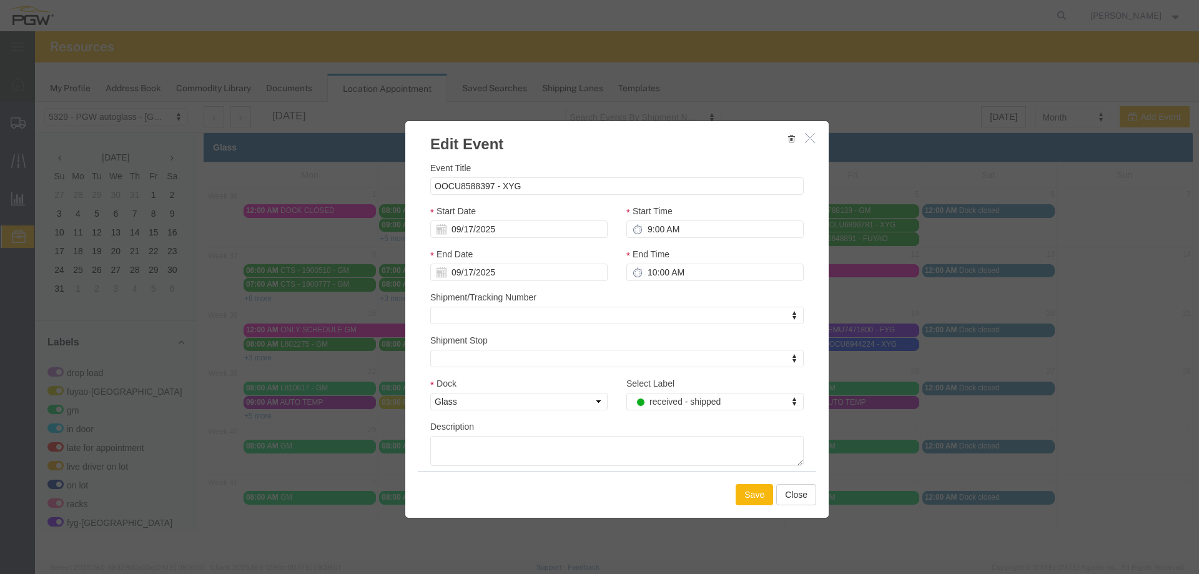
click at [747, 498] on button "Save" at bounding box center [754, 494] width 37 height 21
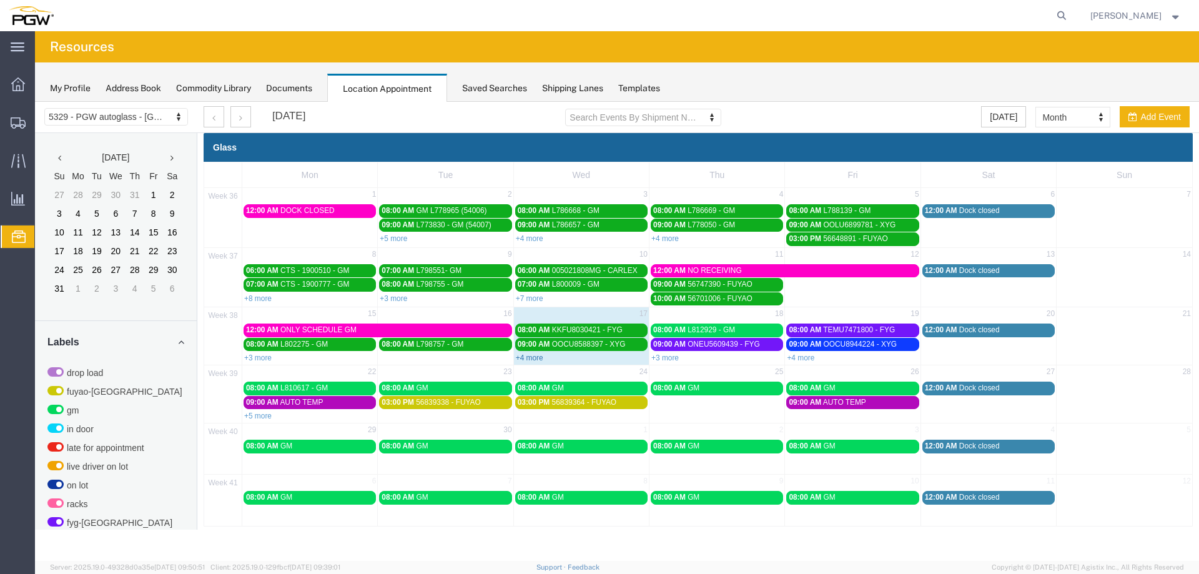
click at [534, 355] on link "+4 more" at bounding box center [529, 358] width 27 height 9
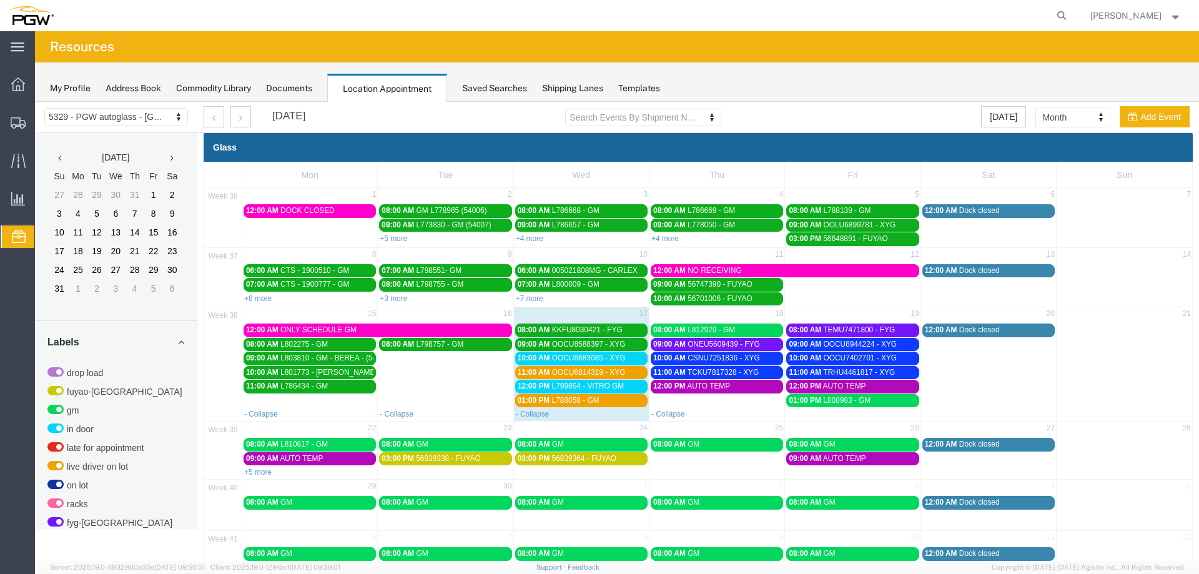
click at [565, 374] on span "OOCU6814319 - XYG" at bounding box center [589, 372] width 74 height 9
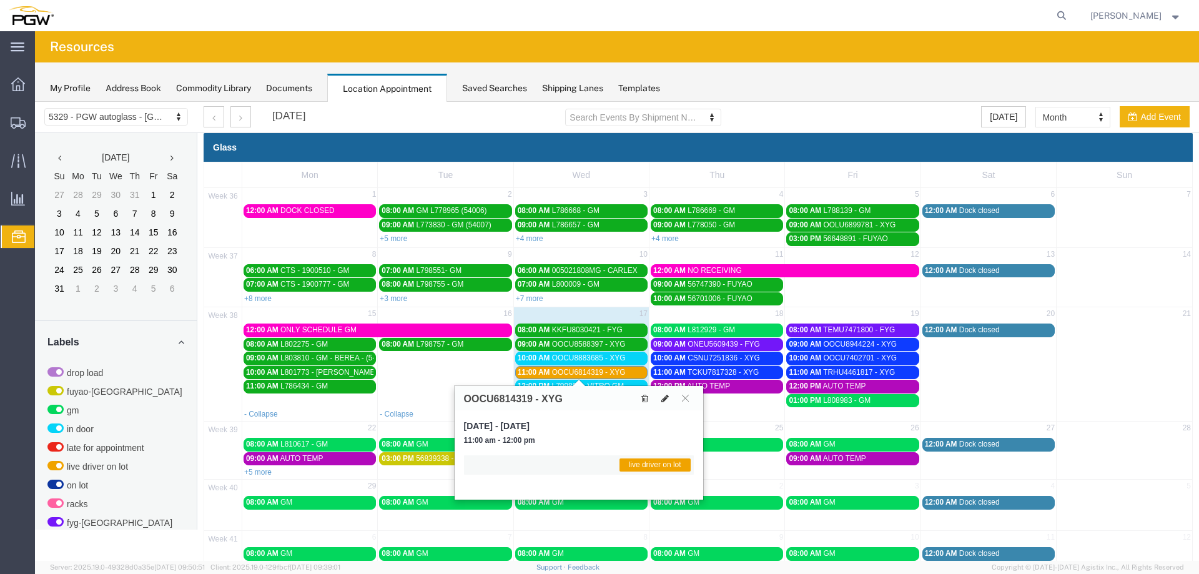
click at [668, 398] on icon at bounding box center [664, 398] width 7 height 9
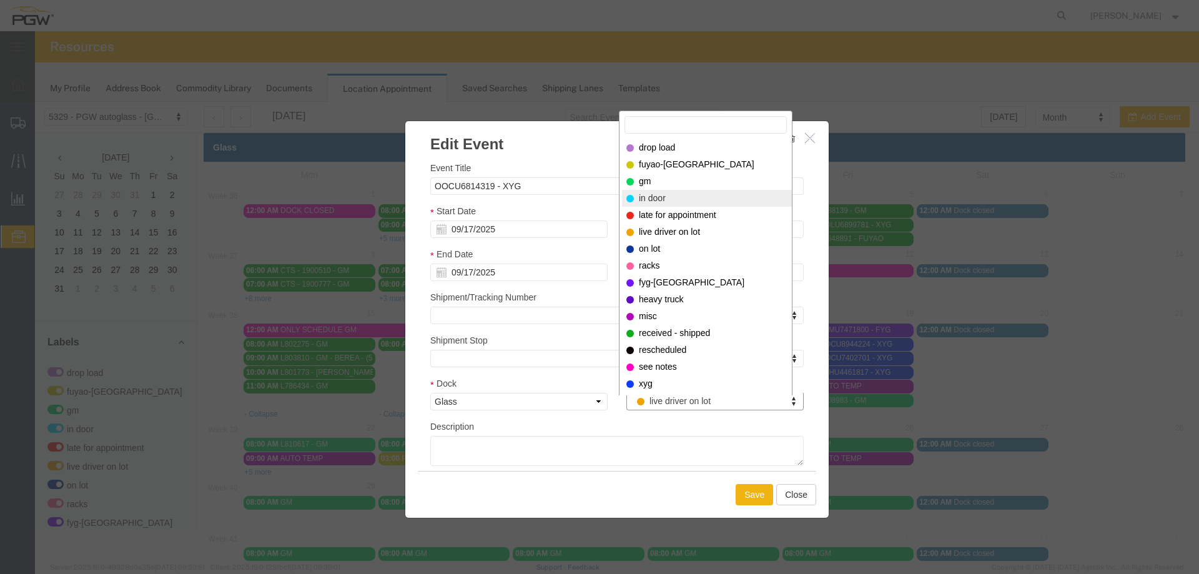
select select "220"
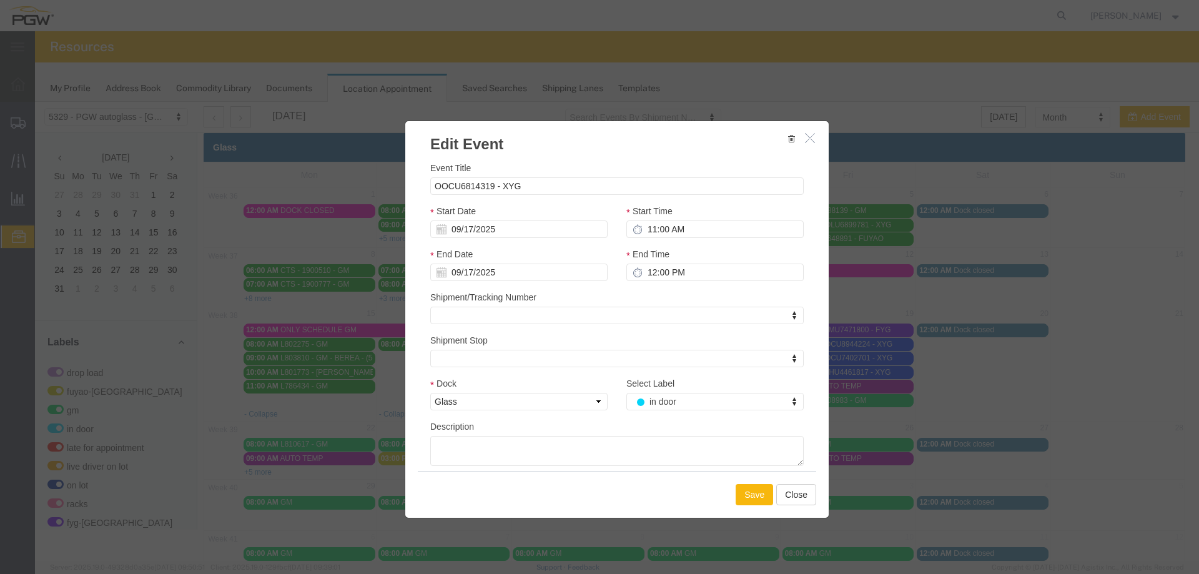
click at [746, 491] on button "Save" at bounding box center [754, 494] width 37 height 21
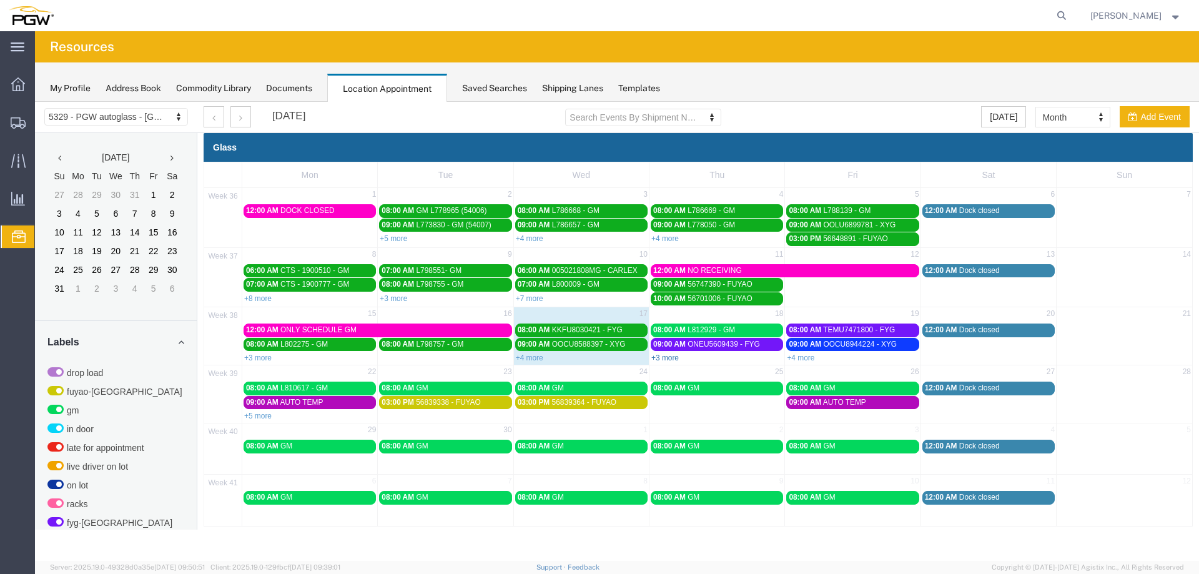
click at [668, 361] on link "+3 more" at bounding box center [664, 358] width 27 height 9
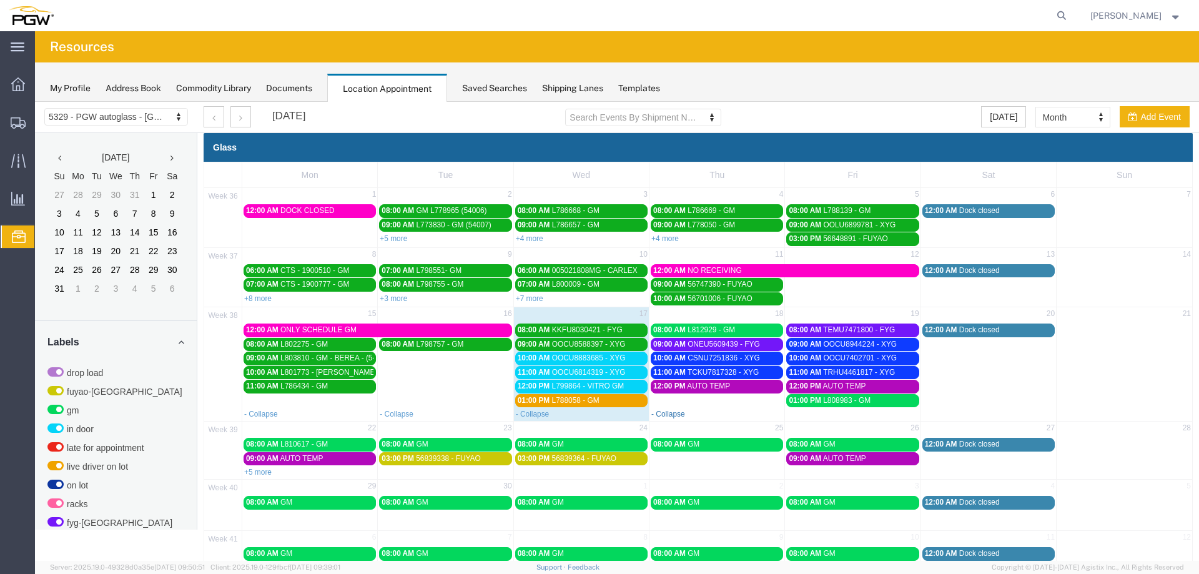
click at [656, 414] on link "- Collapse" at bounding box center [668, 414] width 34 height 9
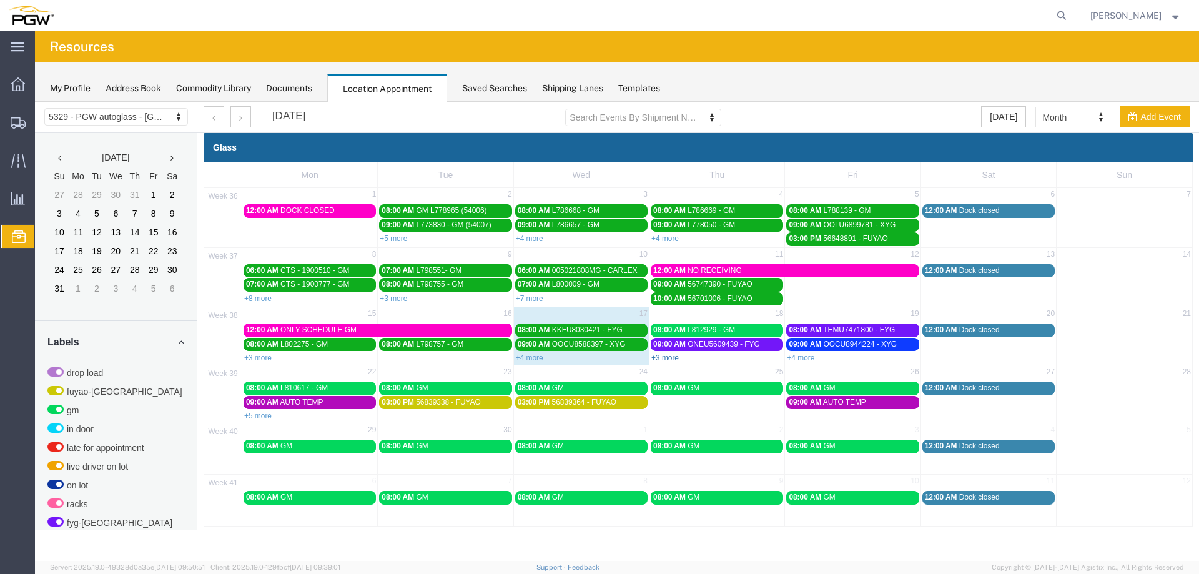
click at [669, 358] on link "+3 more" at bounding box center [664, 358] width 27 height 9
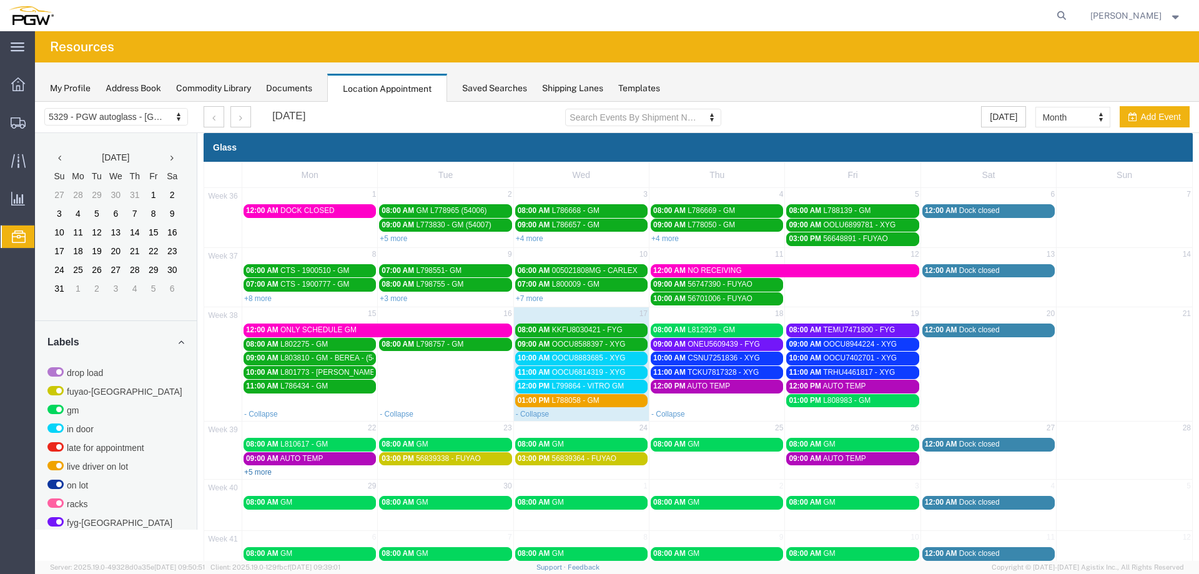
click at [254, 469] on link "+5 more" at bounding box center [257, 472] width 27 height 9
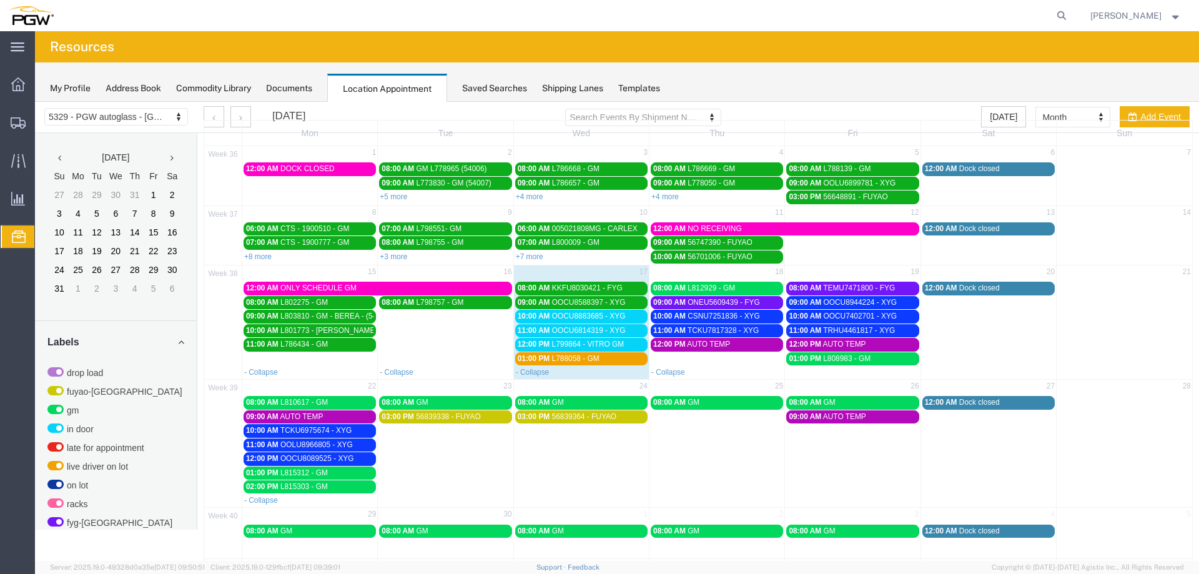
scroll to position [62, 0]
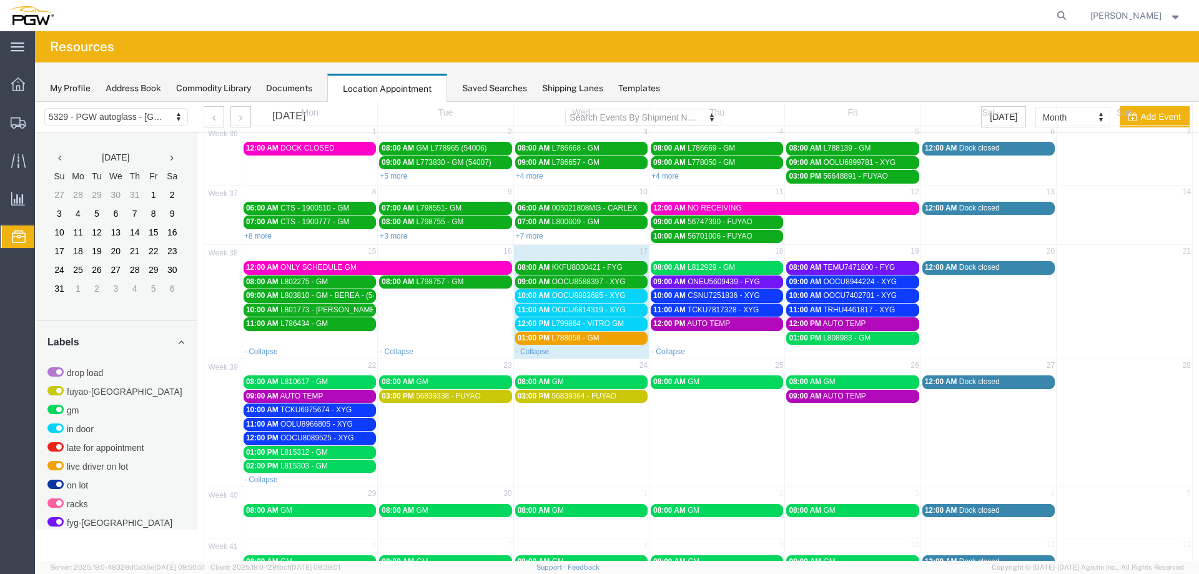
click at [316, 484] on div "- Collapse" at bounding box center [309, 479] width 135 height 12
select select "1"
select select
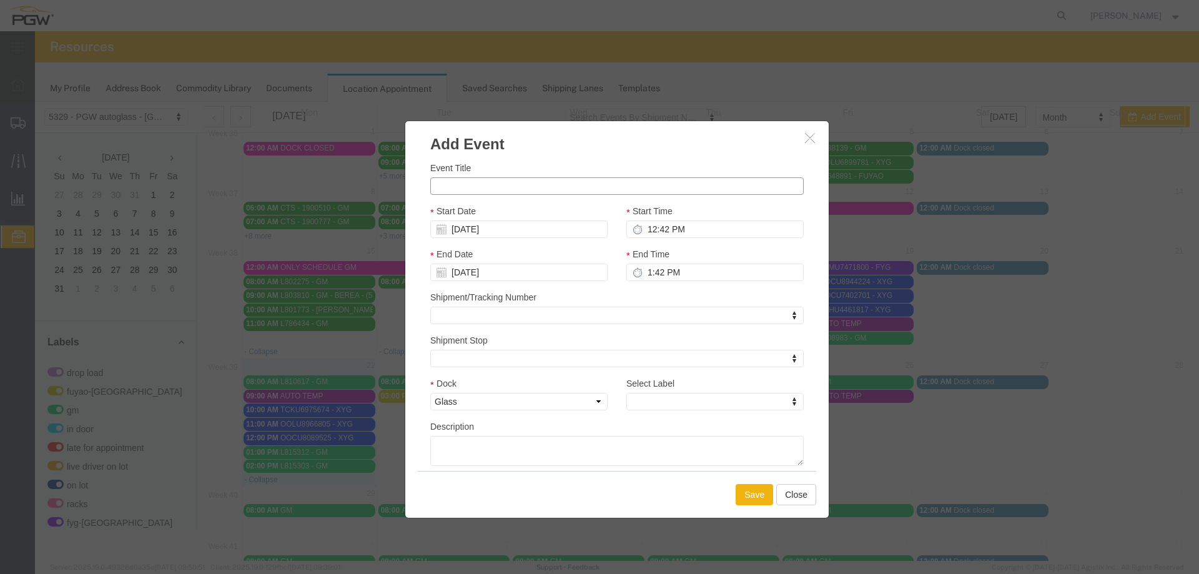
click at [458, 189] on input "Event Title" at bounding box center [617, 185] width 374 height 17
type input "CTS - 5310356R - GM"
click at [646, 227] on input "12:42 PM" at bounding box center [715, 228] width 177 height 17
type input "3:42 PM"
type input "4:42 PM"
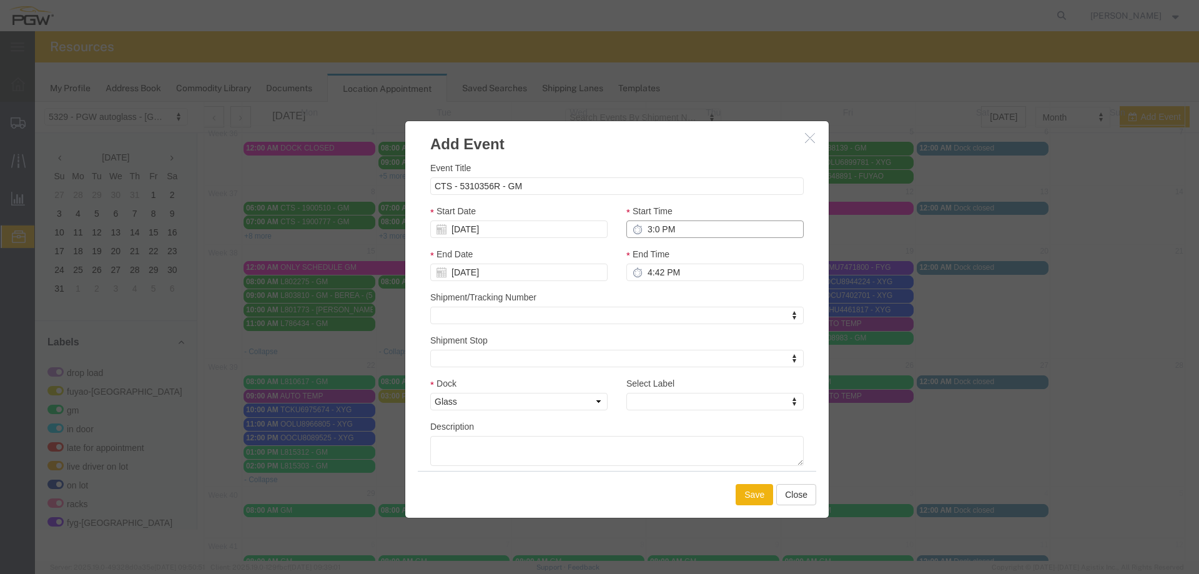
type input "3:00 PM"
type input "4:00 PM"
type input "3:00 AM"
type input "4:00 AM"
type input "3:00 AM"
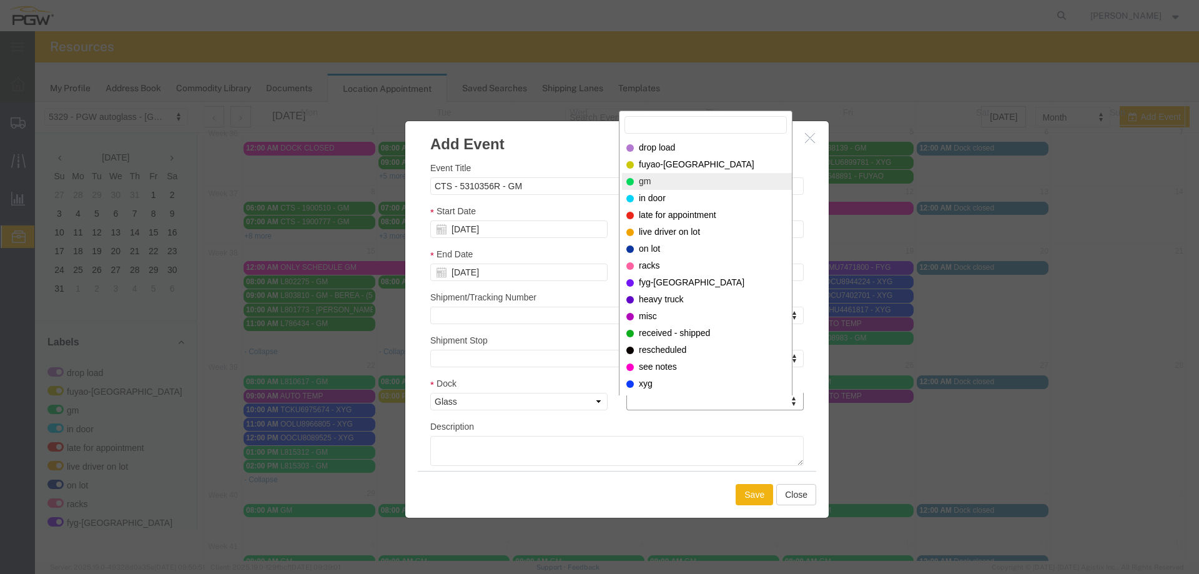
select select "340"
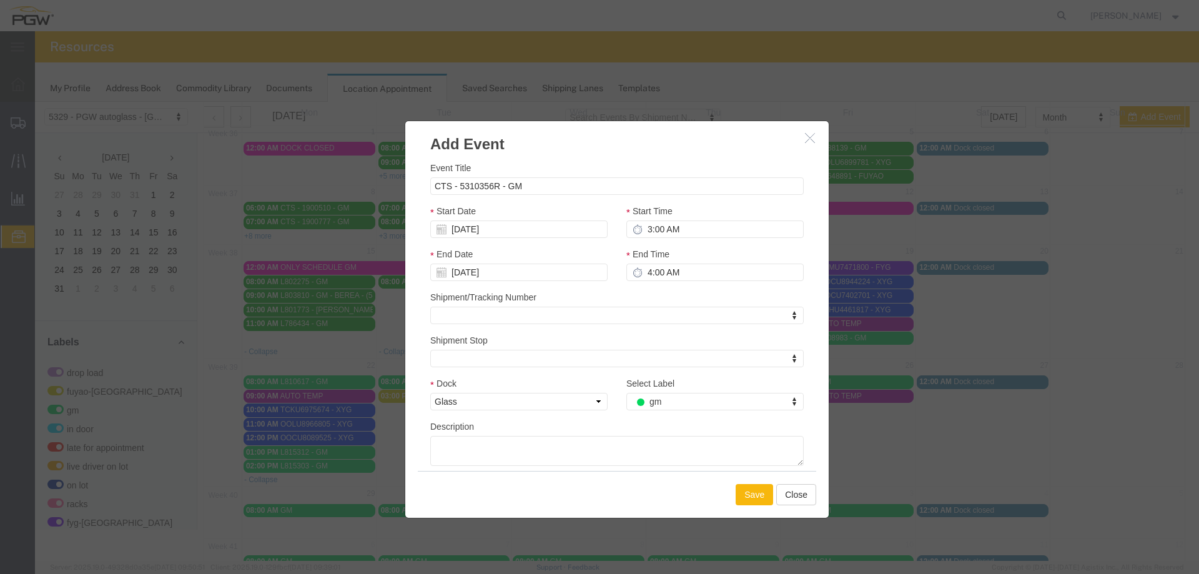
click at [759, 493] on button "Save" at bounding box center [754, 494] width 37 height 21
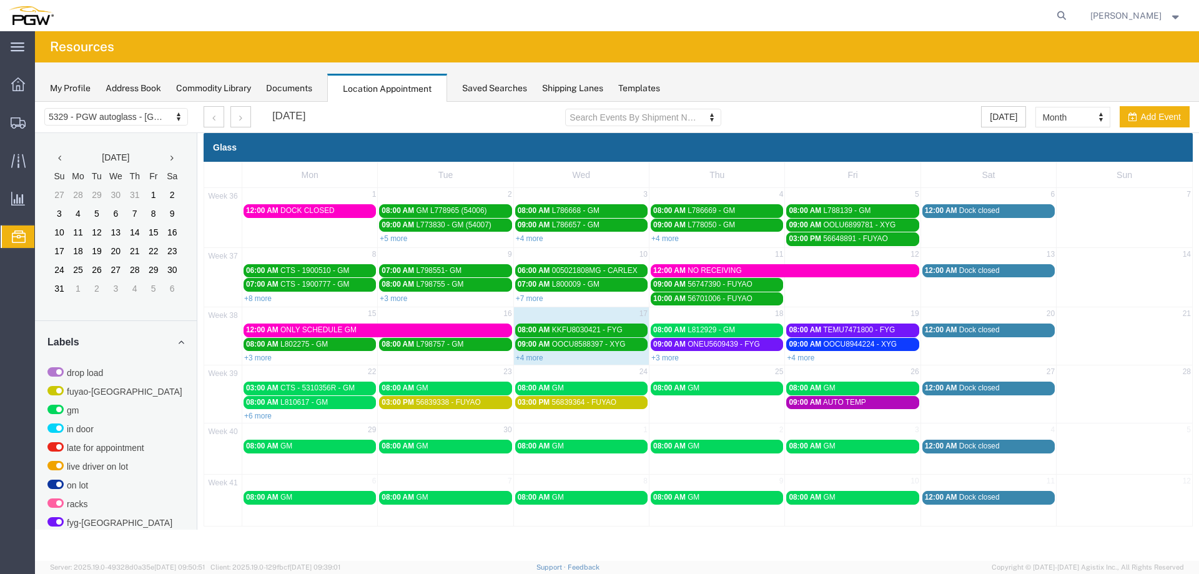
scroll to position [0, 0]
click at [1067, 18] on icon at bounding box center [1061, 15] width 17 height 17
paste input "668515"
type input "668515"
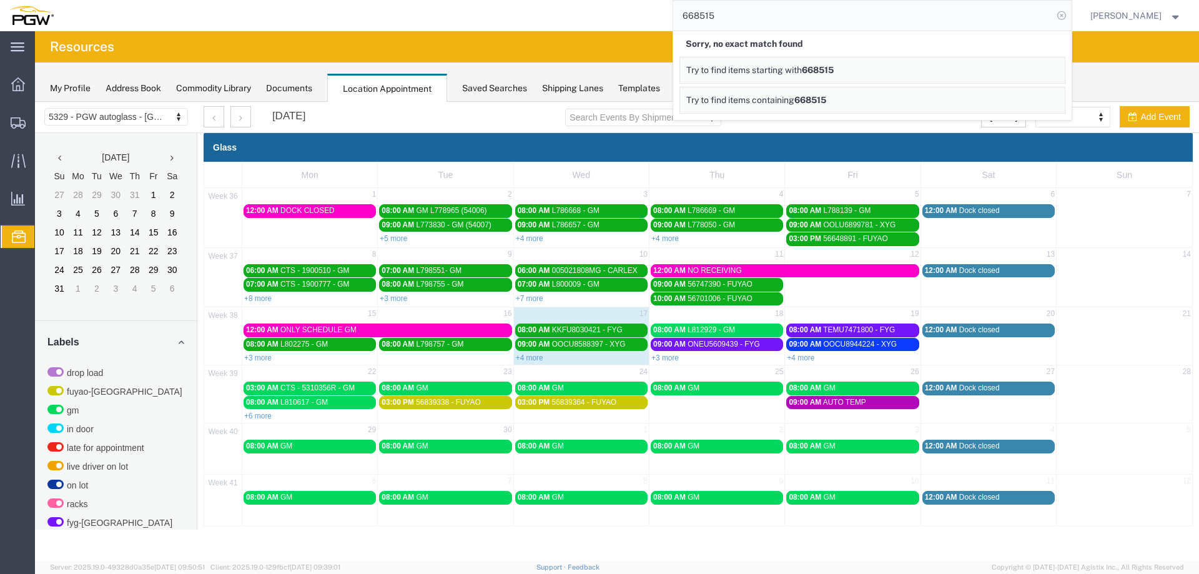
click at [1068, 18] on icon at bounding box center [1061, 15] width 17 height 17
